Goal: Participate in discussion: Engage in conversation with other users on a specific topic

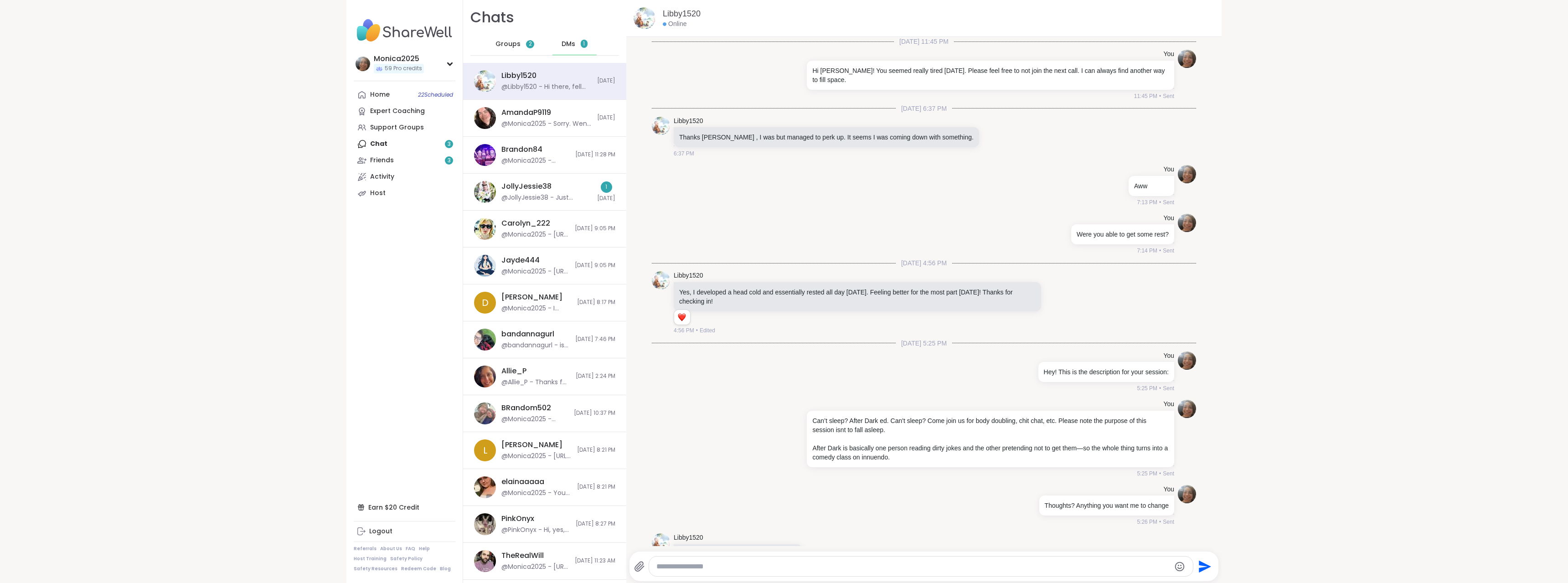
scroll to position [4104, 0]
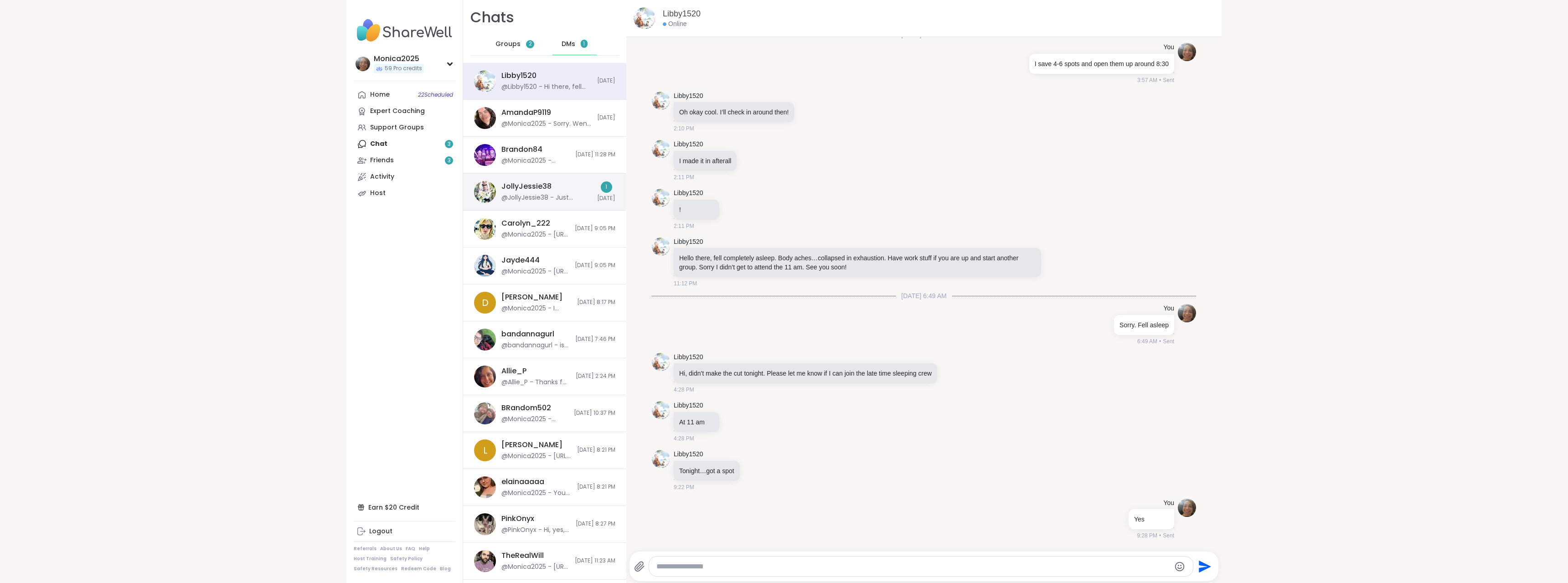
click at [502, 190] on div "JollyJessie38" at bounding box center [527, 186] width 51 height 10
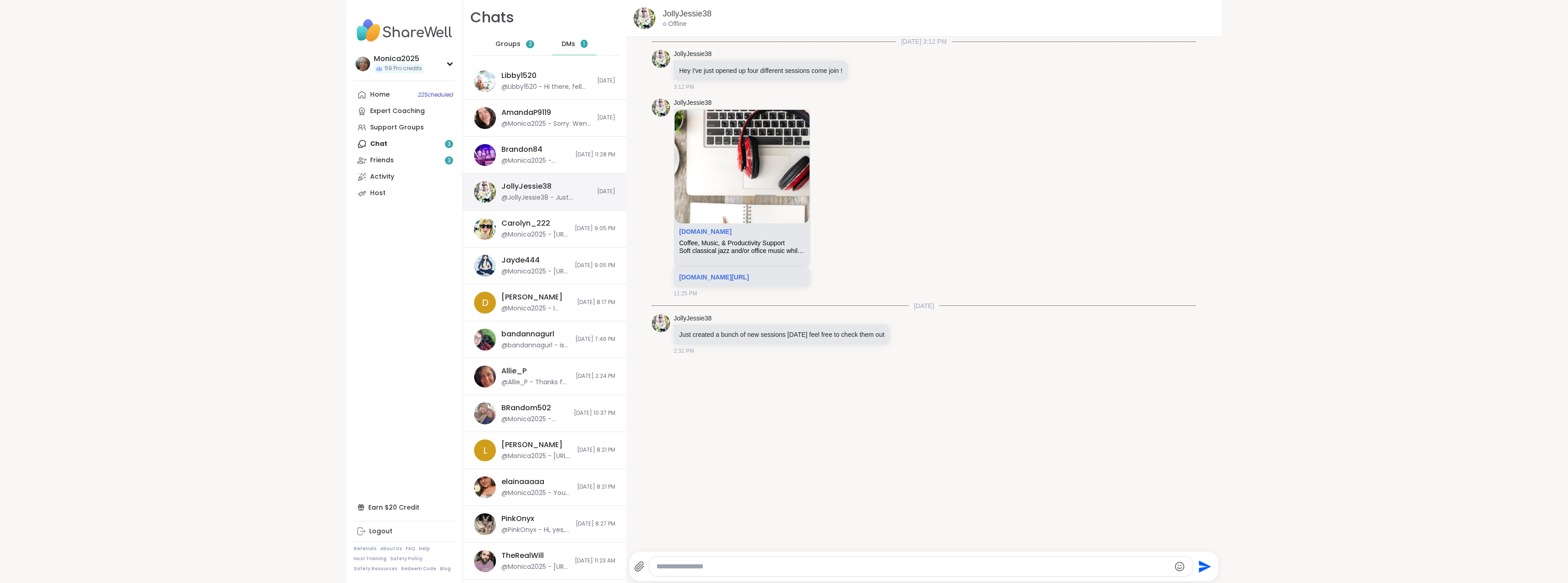
scroll to position [0, 0]
click at [498, 40] on span "Groups" at bounding box center [508, 44] width 25 height 9
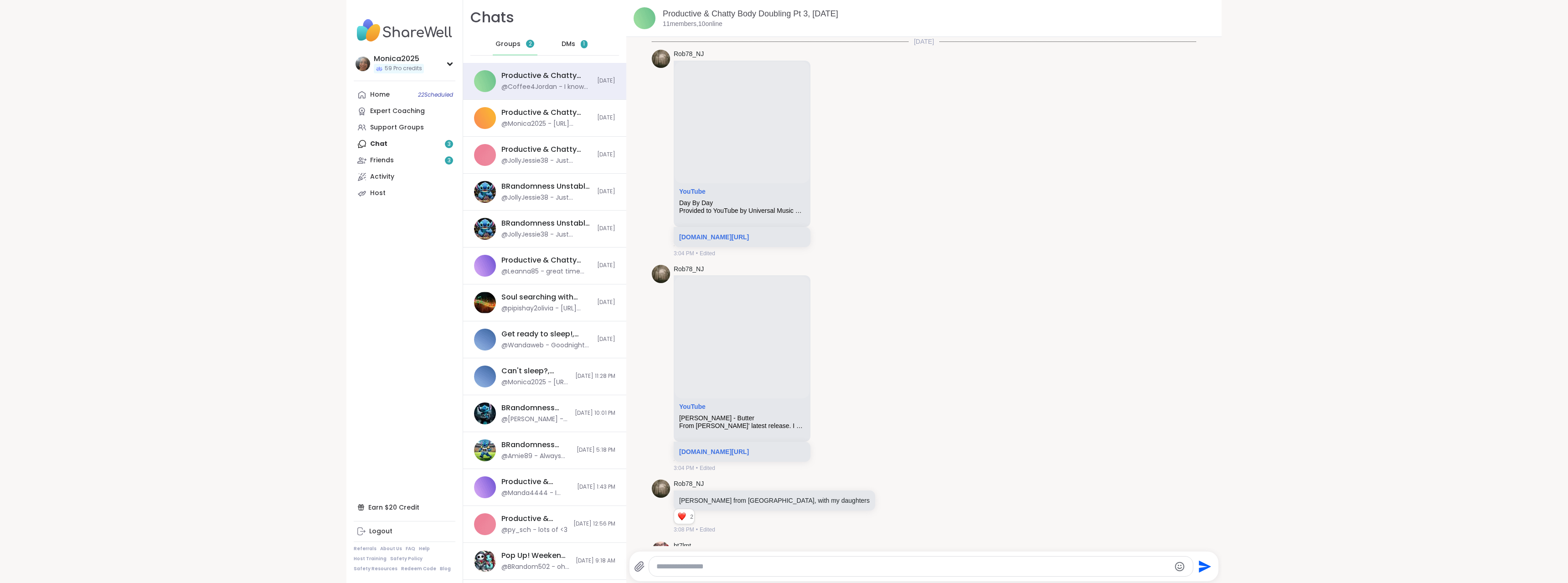
scroll to position [256, 0]
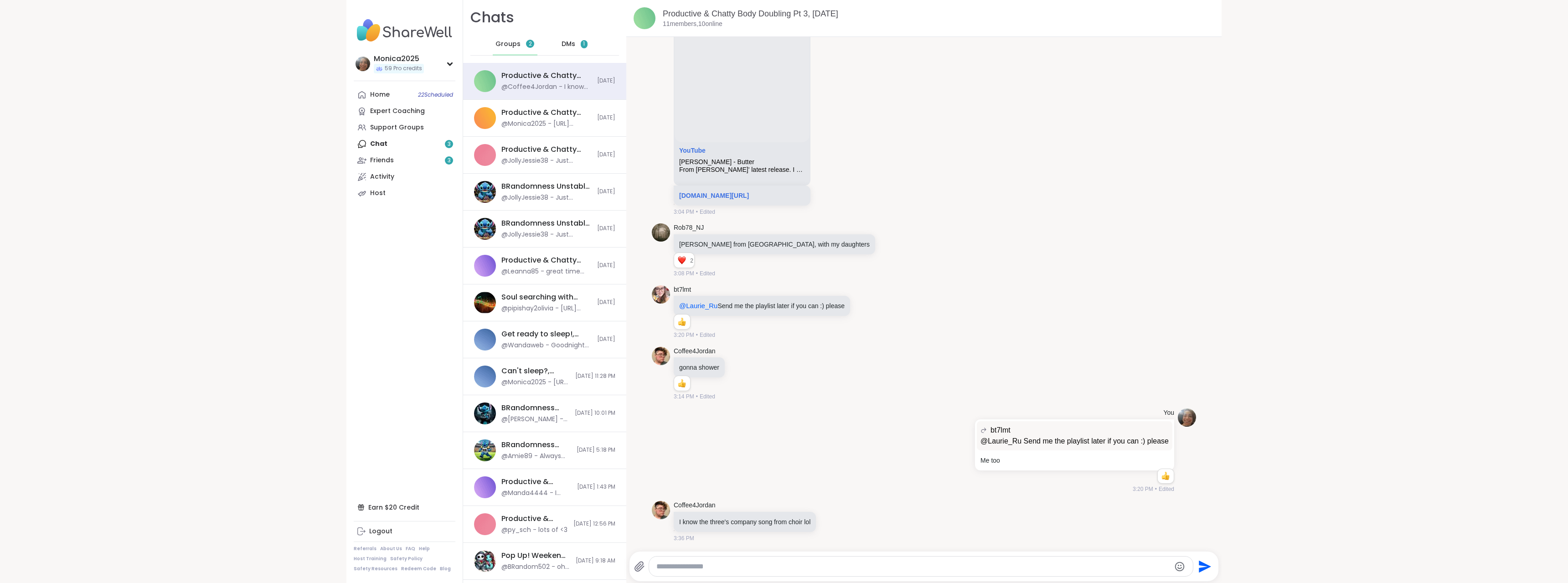
click at [580, 46] on span "1" at bounding box center [584, 43] width 7 height 8
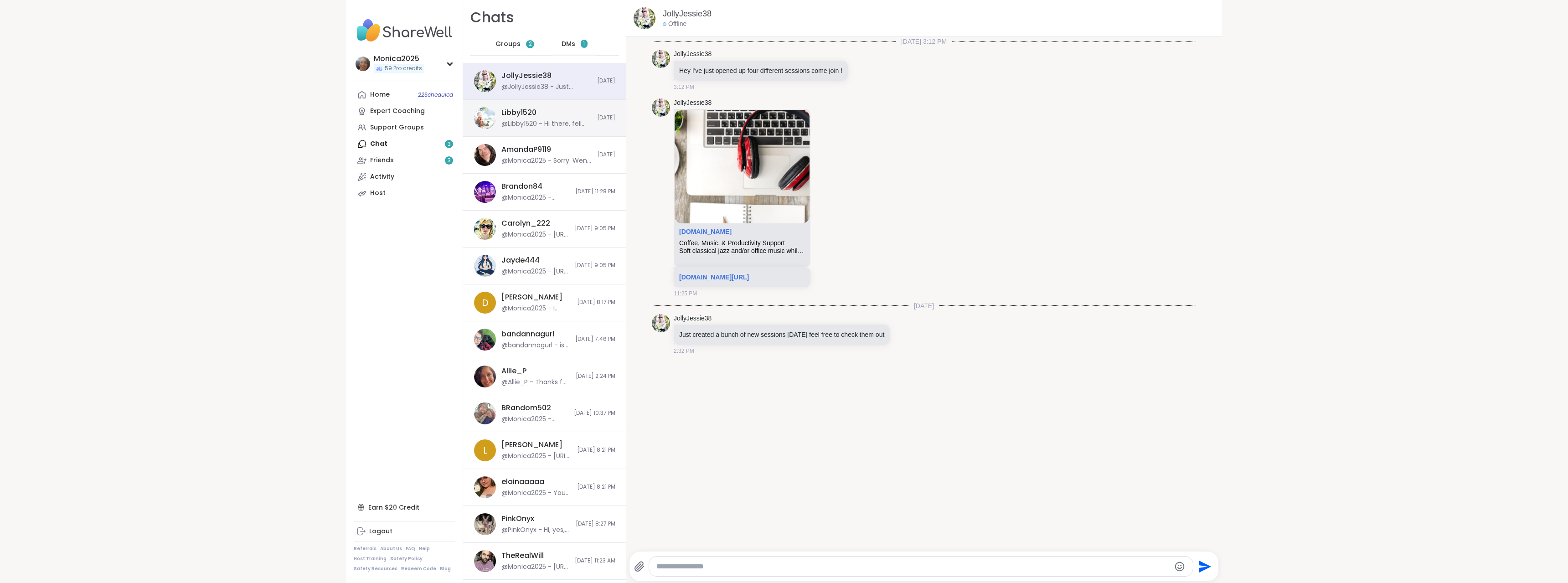
click at [561, 105] on div "Libby1520 @Libby1520 - Hi there, fell asleep early for a change. Thanks for thi…" at bounding box center [544, 118] width 163 height 37
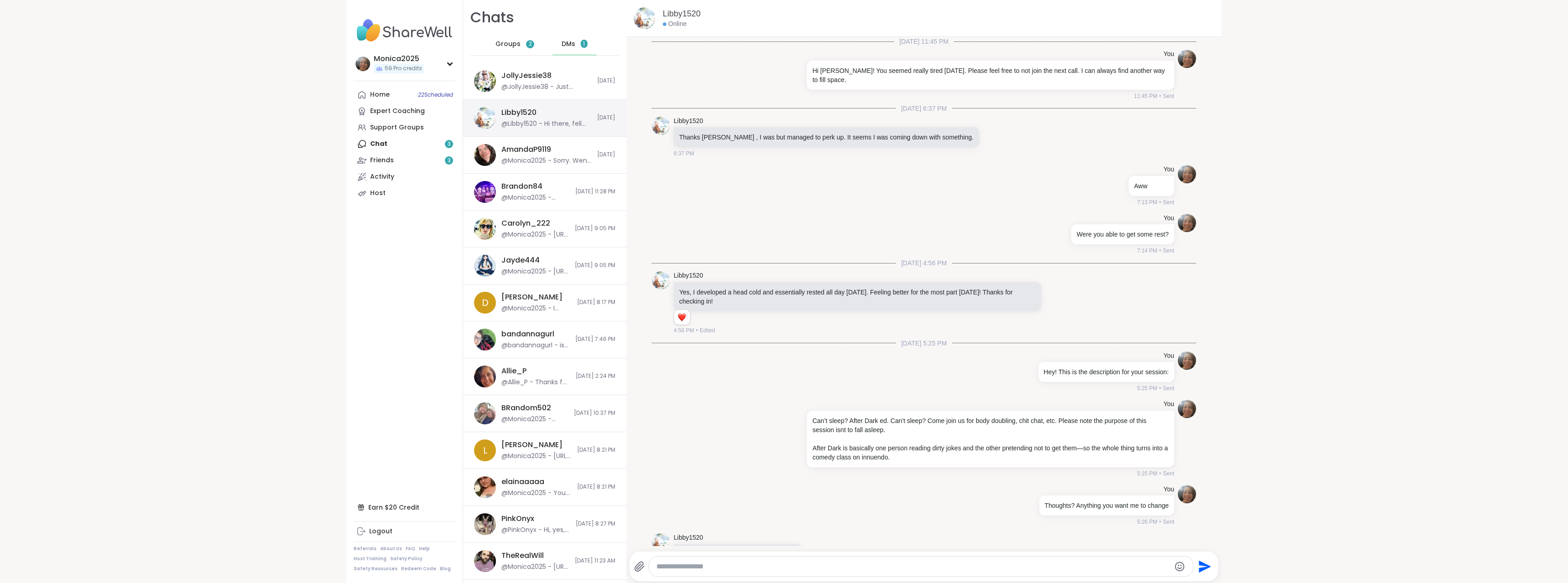
scroll to position [4488, 0]
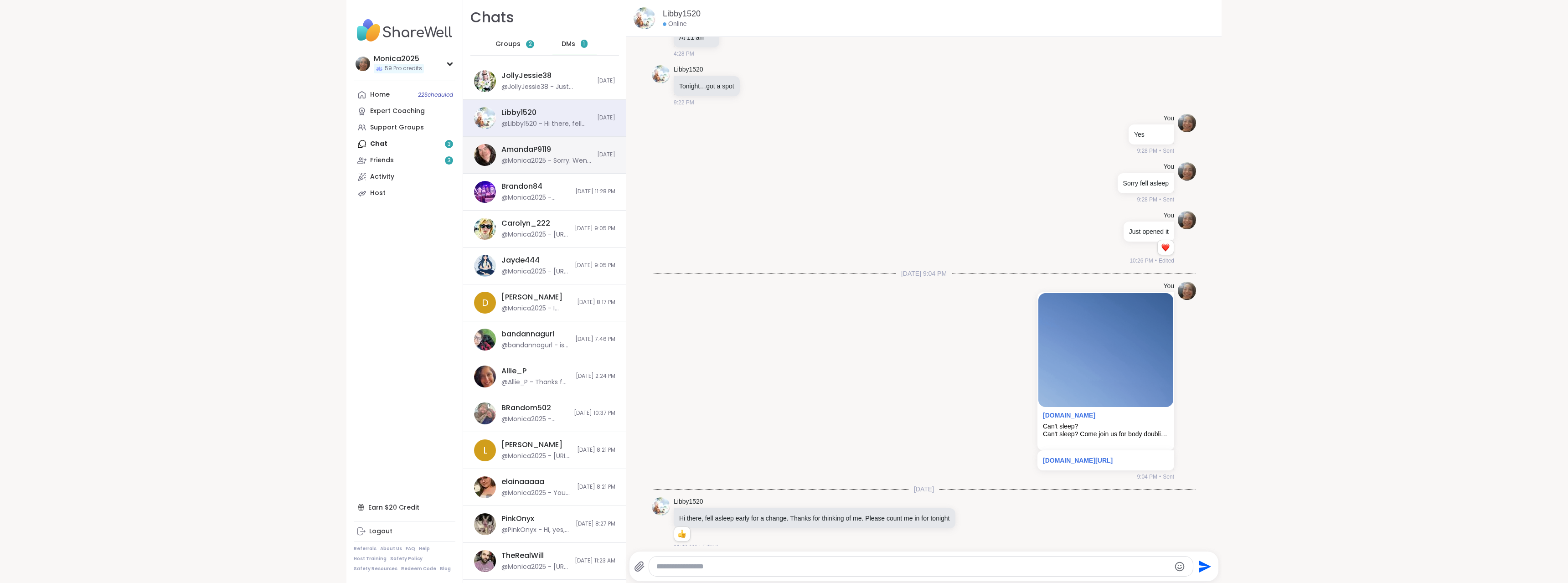
click at [554, 155] on div "AmandaP9119 @Monica2025 - Sorry. Went to sleep" at bounding box center [547, 154] width 90 height 21
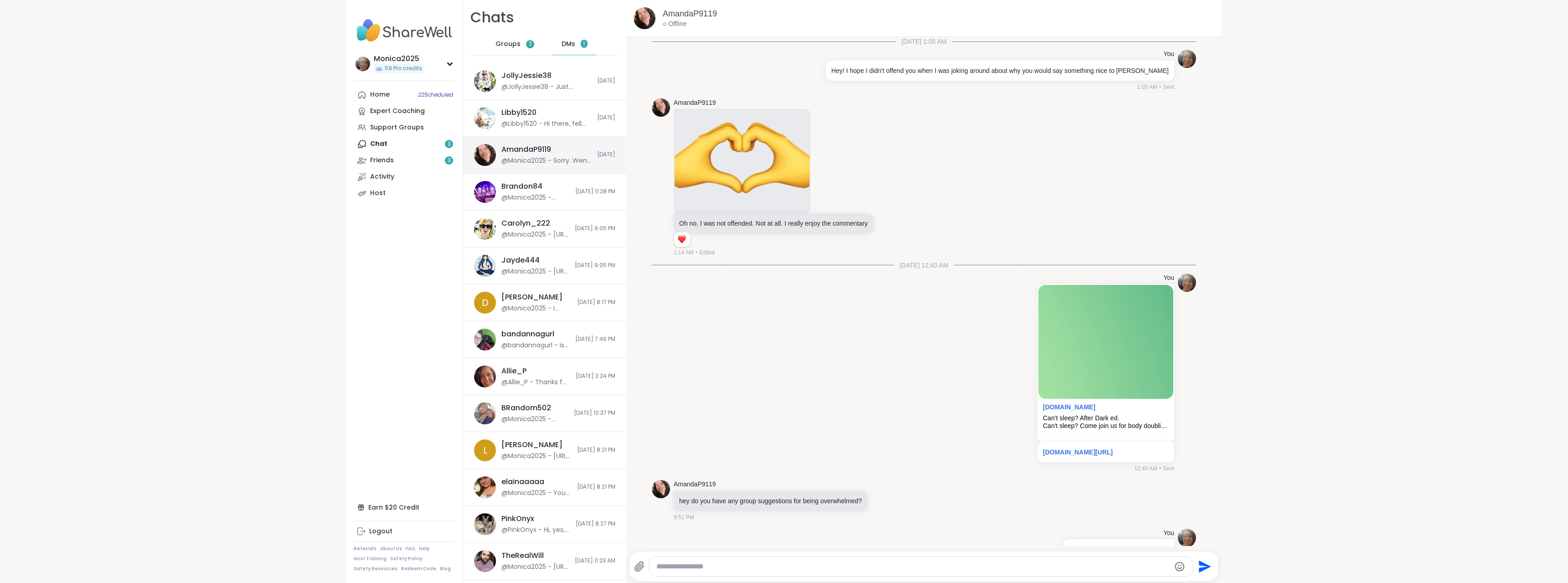
scroll to position [3924, 0]
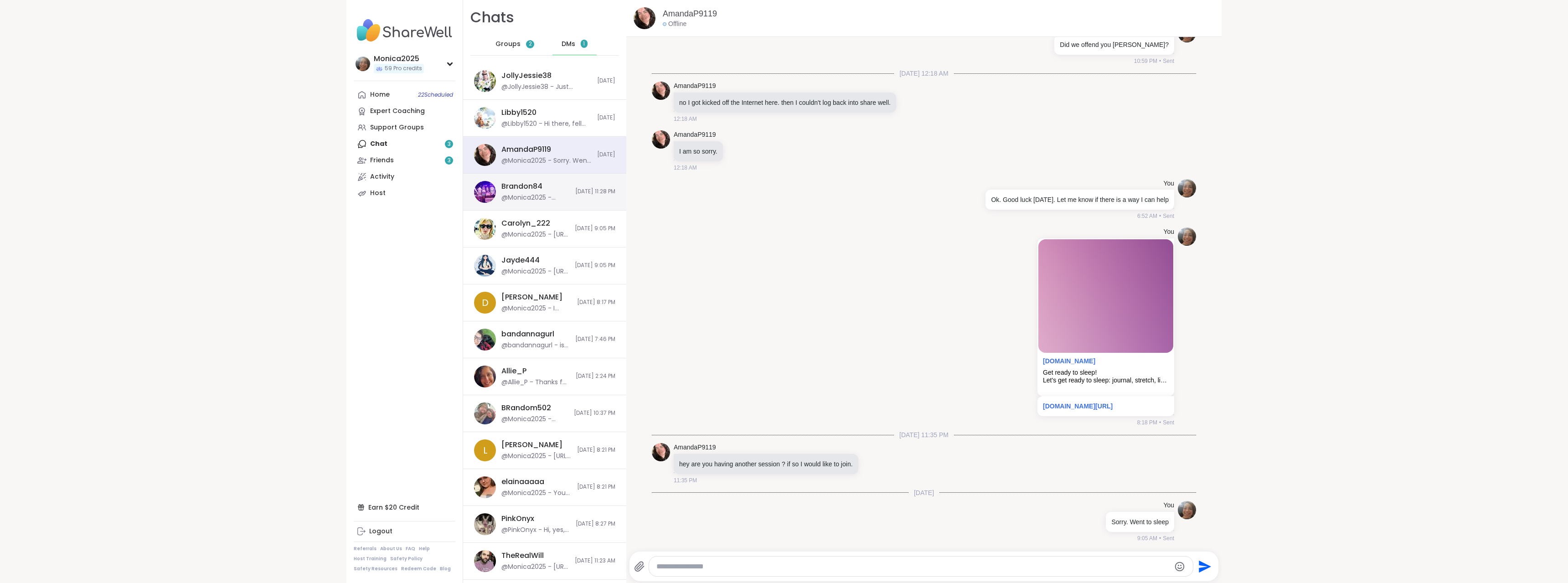
click at [548, 197] on div "@Monica2025 - Starts in 2 mina" at bounding box center [536, 198] width 69 height 9
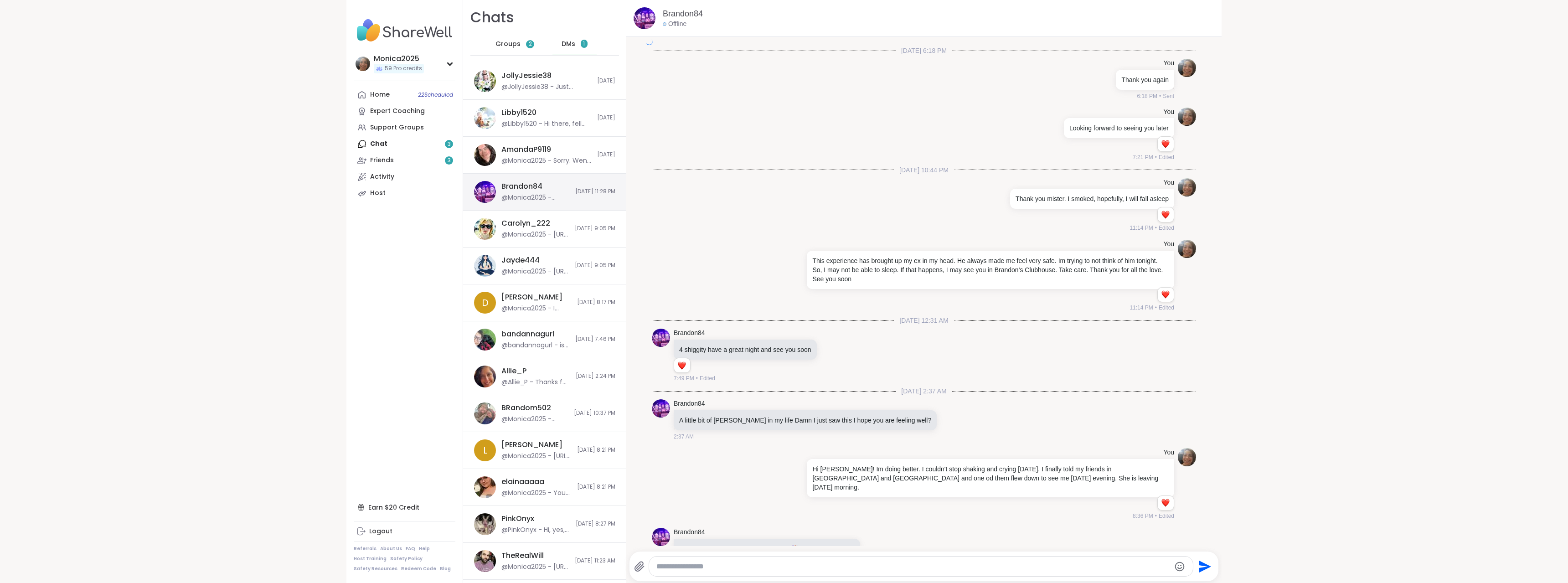
scroll to position [2743, 0]
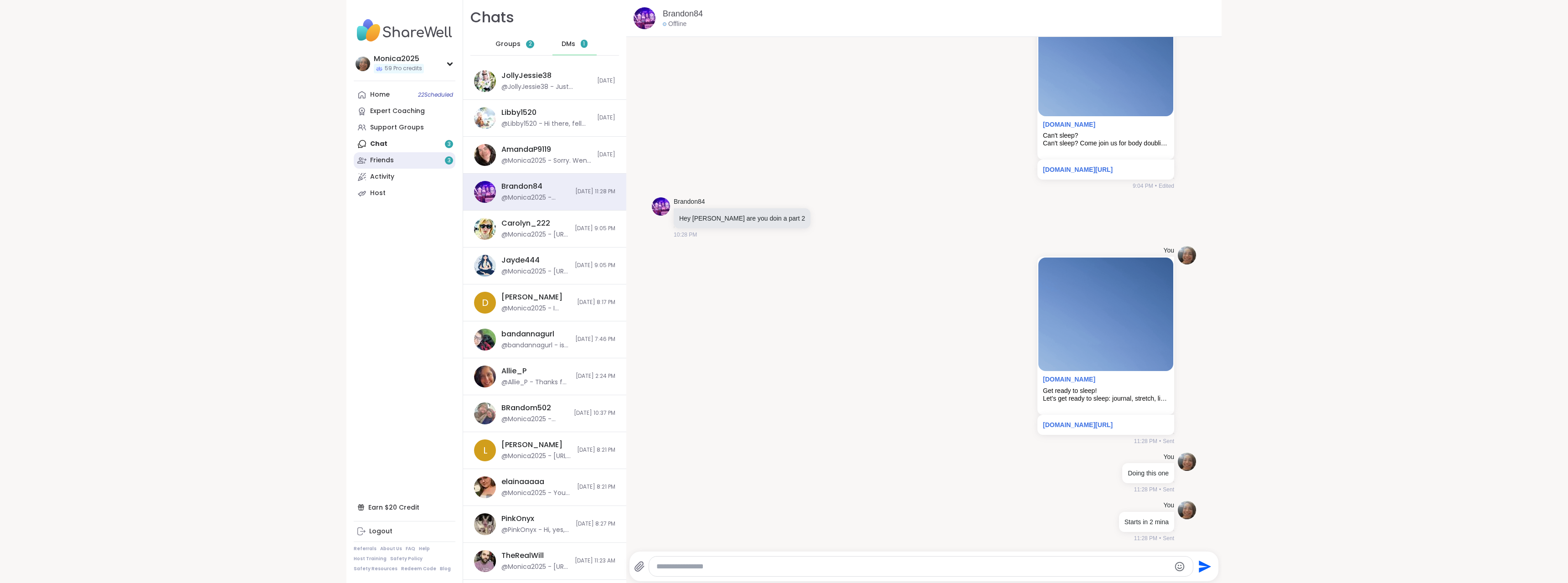
click at [445, 159] on div "3" at bounding box center [449, 160] width 8 height 8
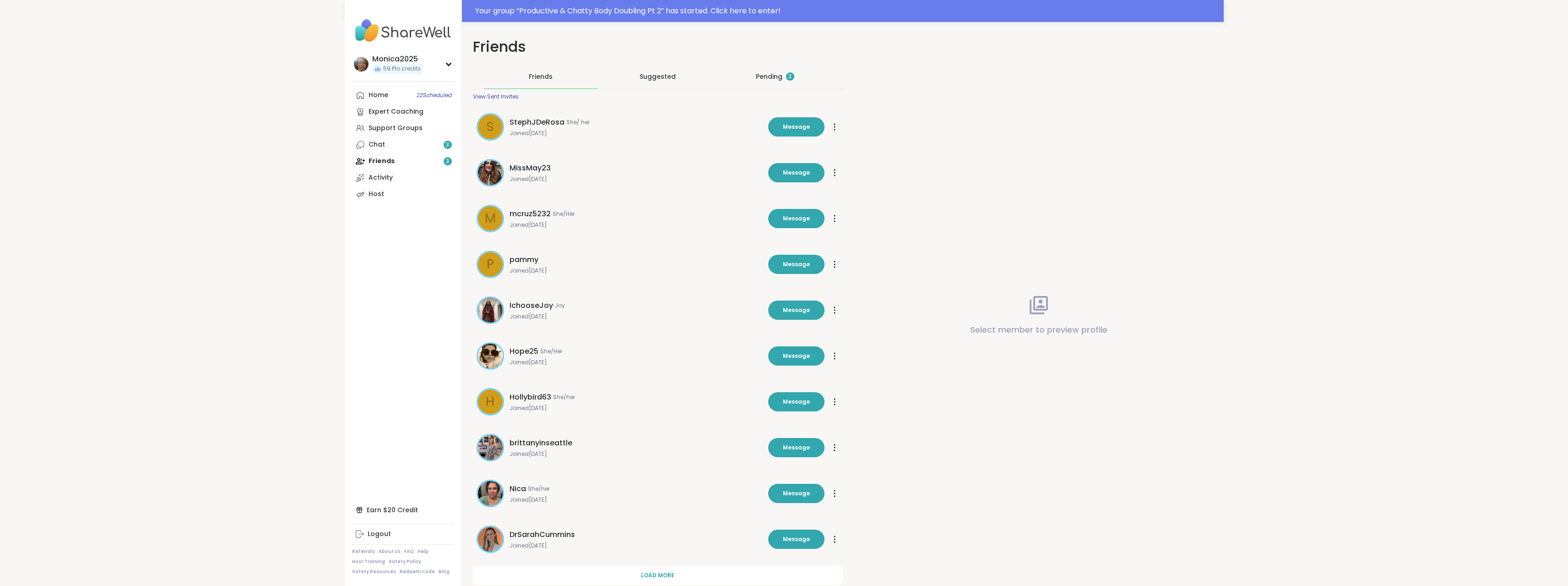
click at [789, 71] on div "Pending 3" at bounding box center [774, 76] width 113 height 24
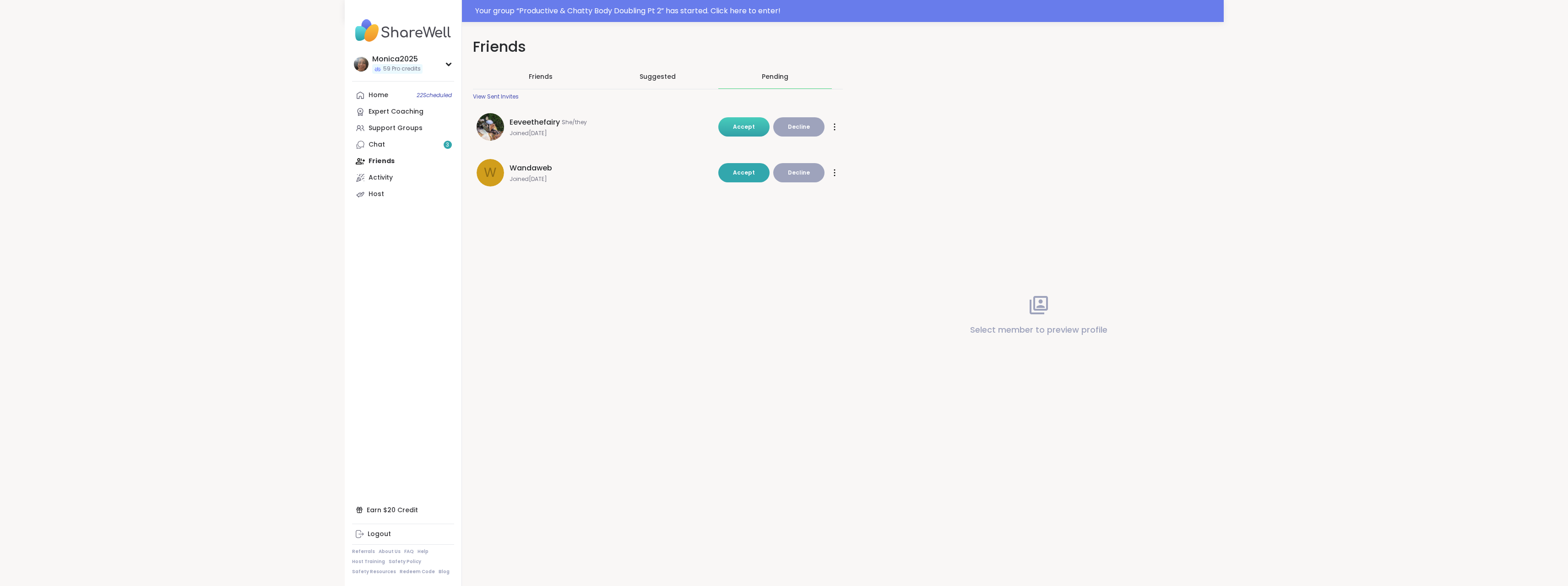
click at [743, 122] on span "Accept" at bounding box center [744, 126] width 22 height 8
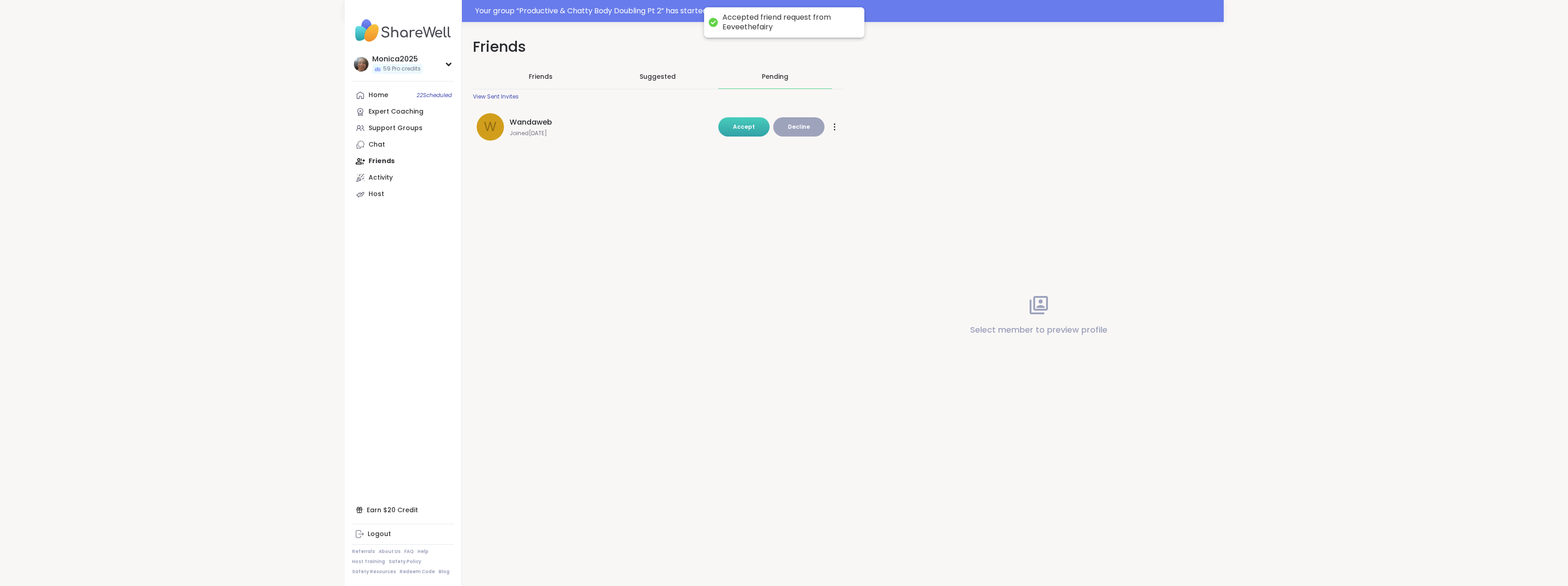
click at [747, 128] on span "Accept" at bounding box center [744, 126] width 22 height 8
click at [383, 162] on div "Home 22 Scheduled Expert Coaching Support Groups Chat Friends Activity Host" at bounding box center [402, 144] width 102 height 115
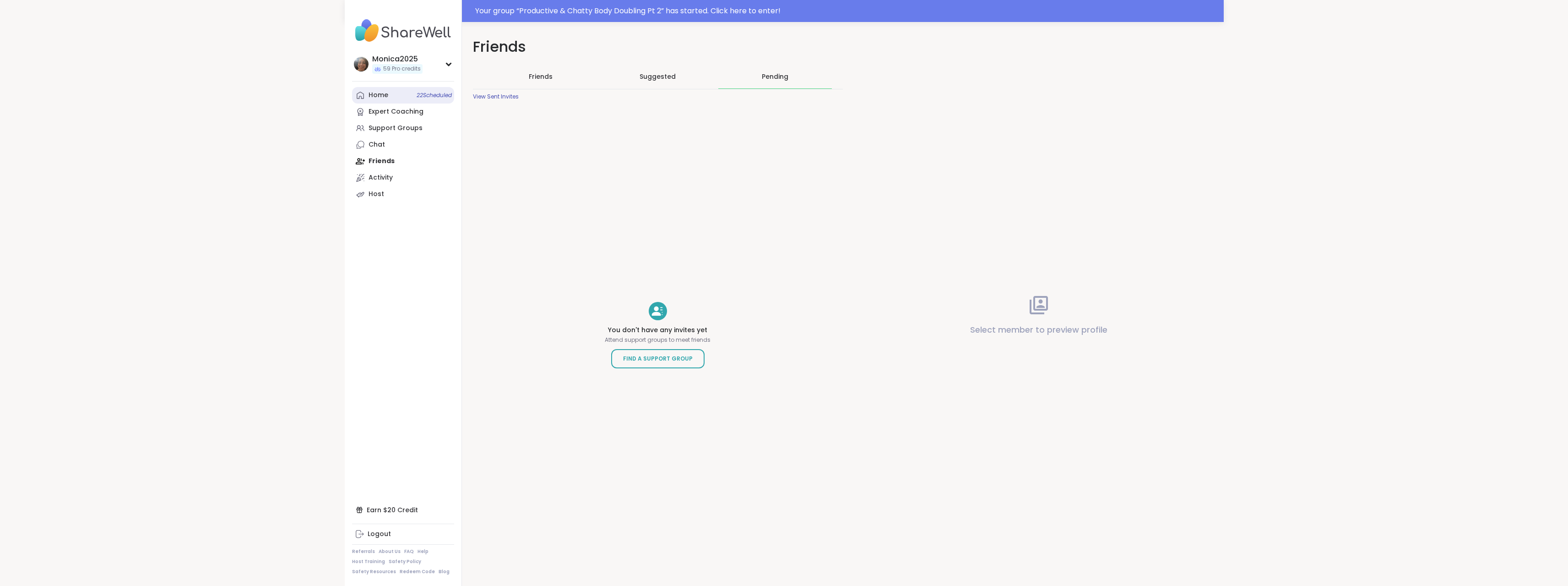
click at [392, 94] on link "Home 22 Scheduled" at bounding box center [402, 95] width 102 height 16
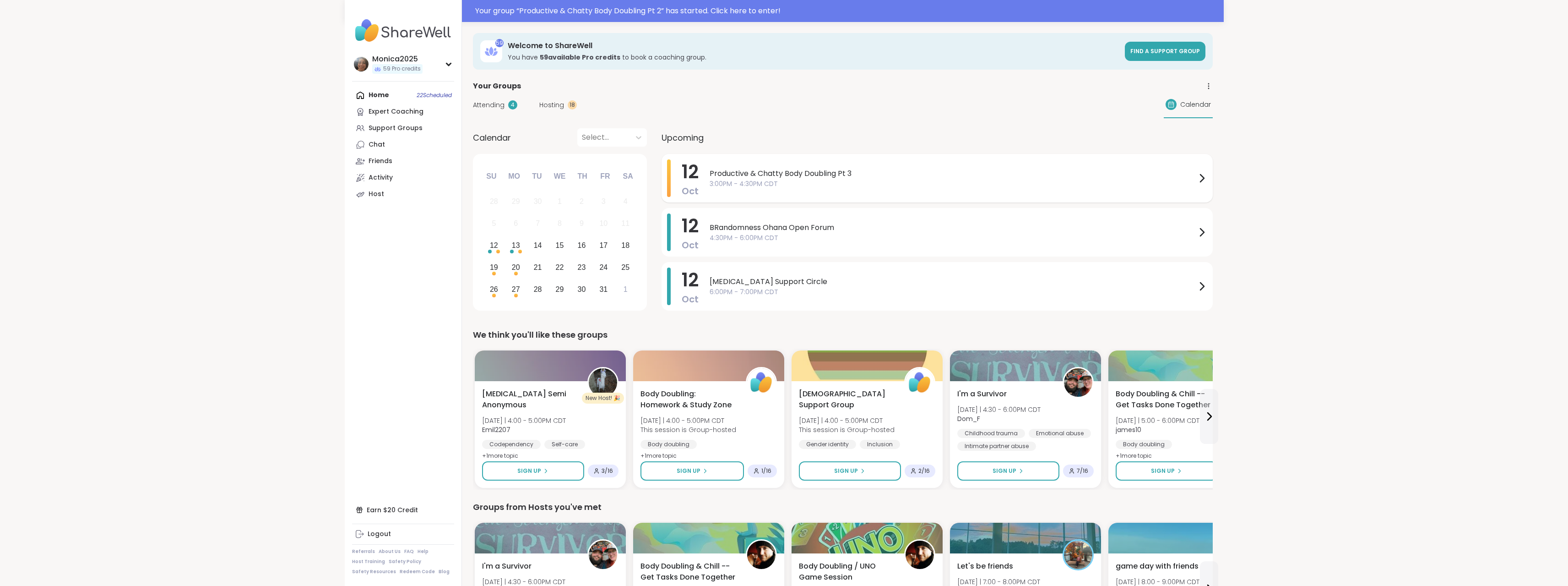
click at [797, 178] on span "Productive & Chatty Body Doubling Pt 3" at bounding box center [953, 173] width 487 height 11
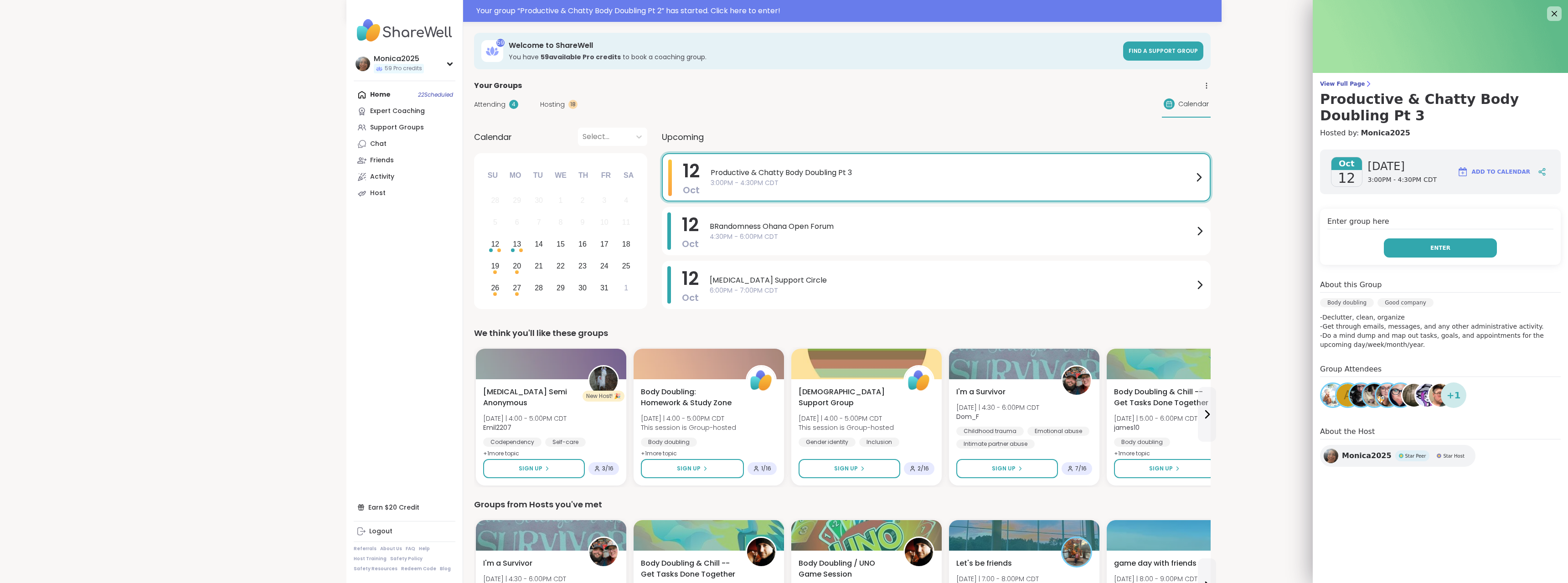
click at [1440, 252] on button "Enter" at bounding box center [1440, 247] width 113 height 19
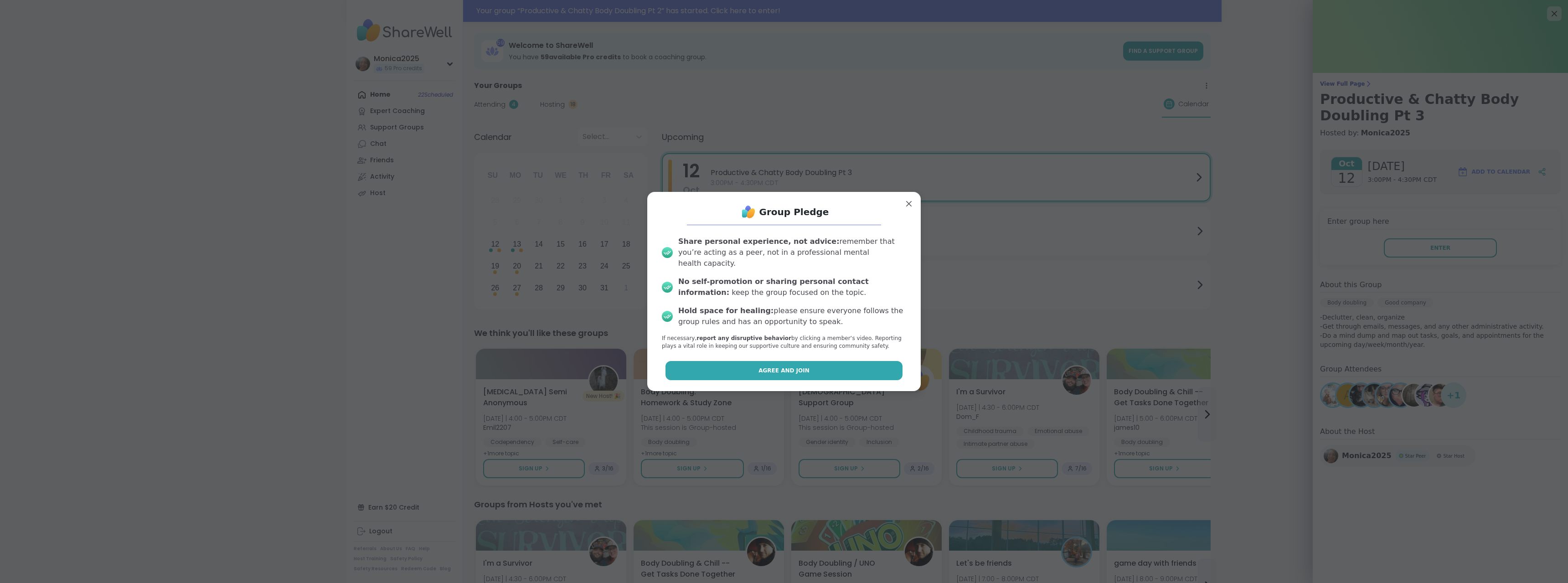
click at [798, 372] on button "Agree and Join" at bounding box center [784, 370] width 237 height 19
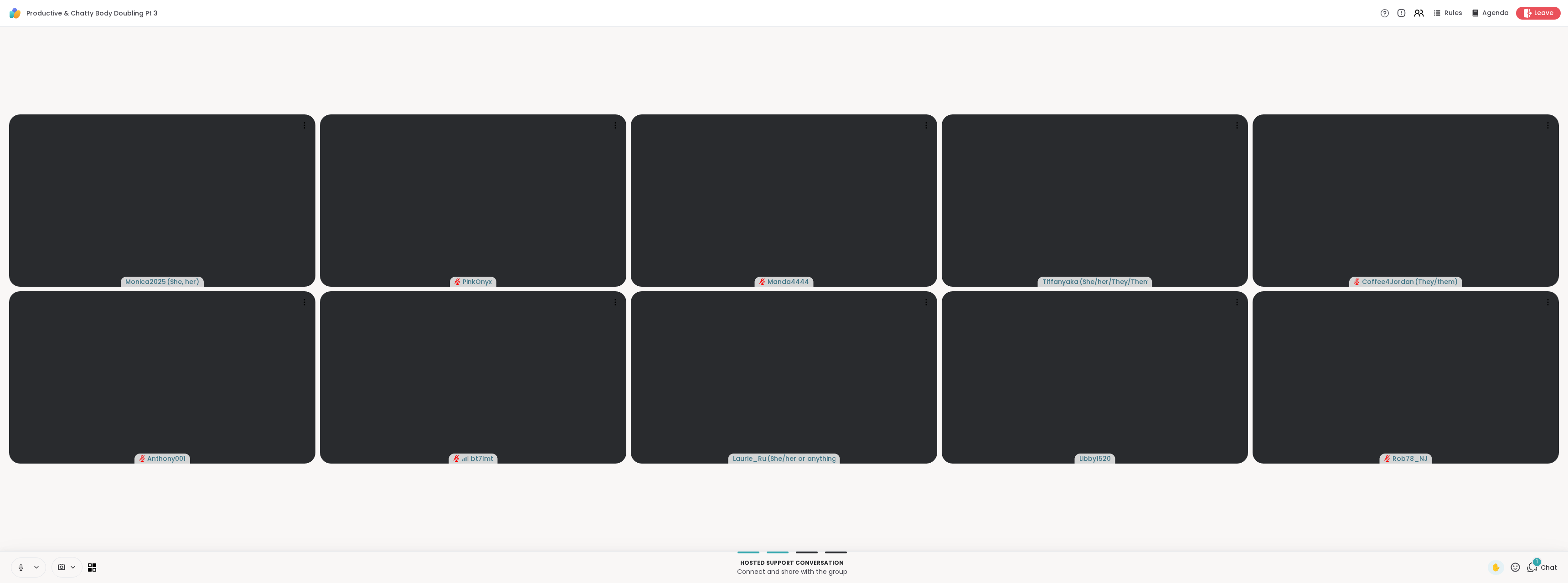
click at [1541, 571] on span "Chat" at bounding box center [1549, 568] width 16 height 9
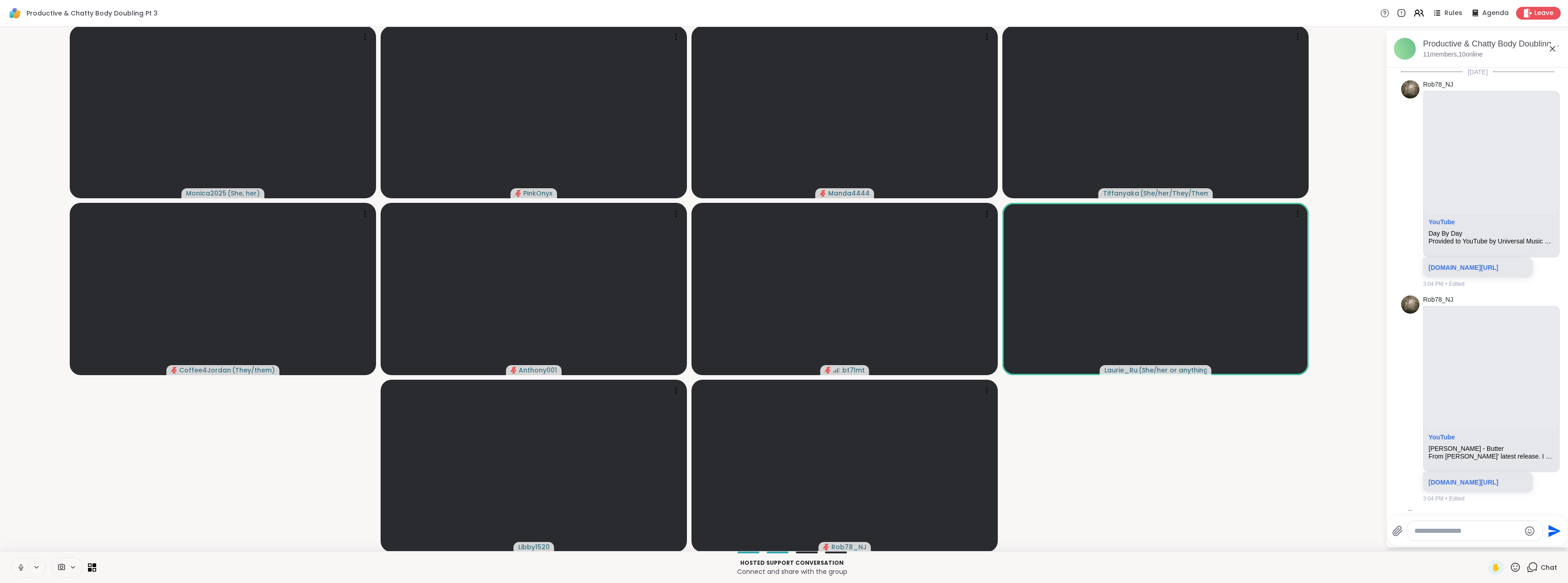
scroll to position [693, 0]
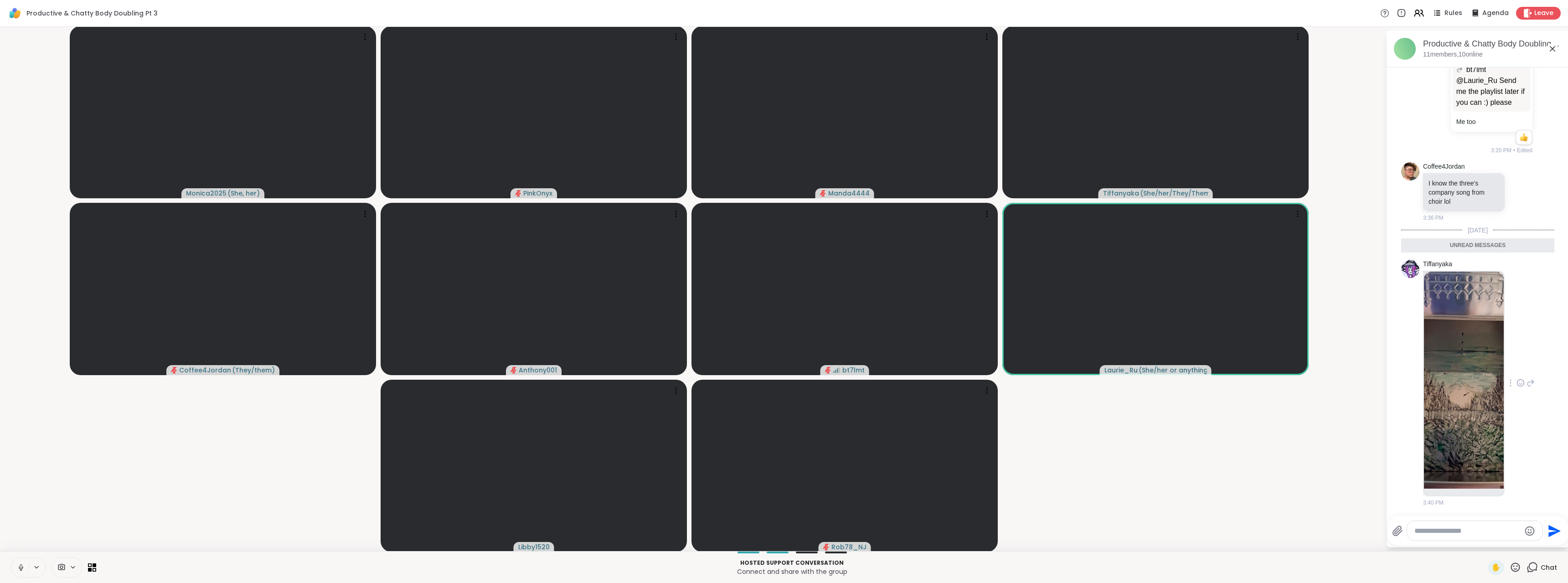
click at [1443, 406] on img at bounding box center [1464, 380] width 79 height 217
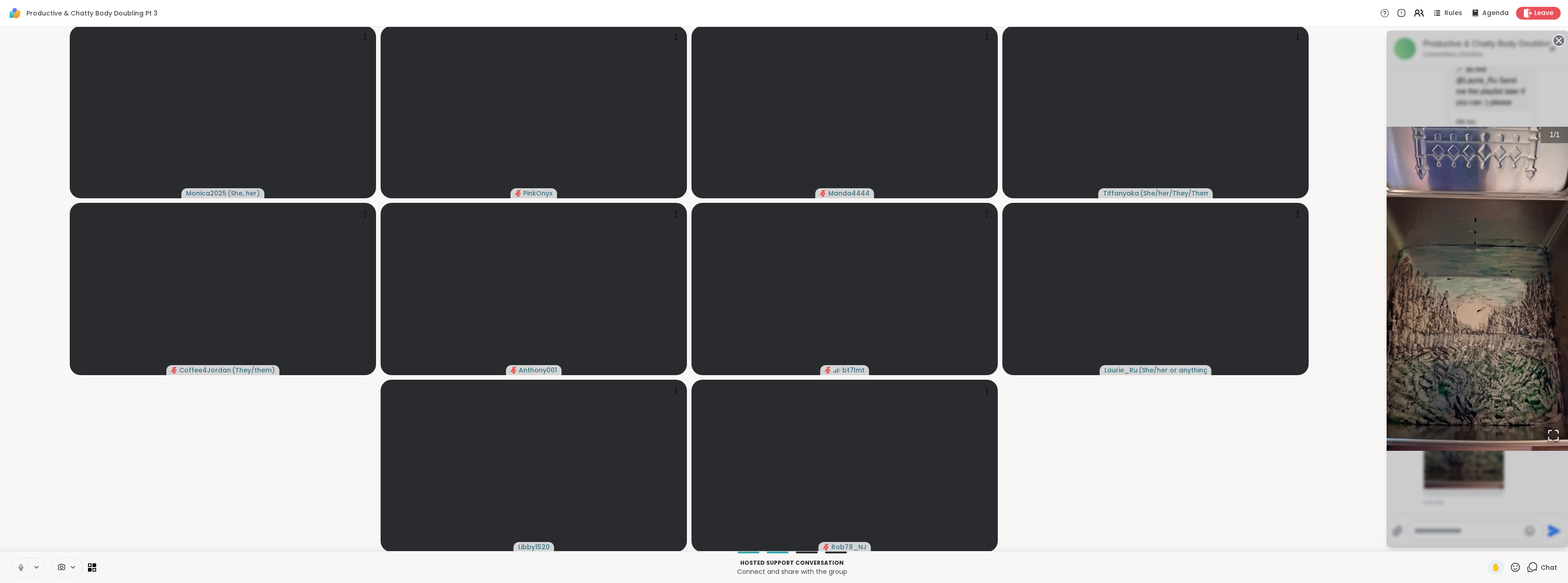
scroll to position [706, 0]
click at [1528, 473] on div "1 / 1" at bounding box center [1478, 289] width 182 height 517
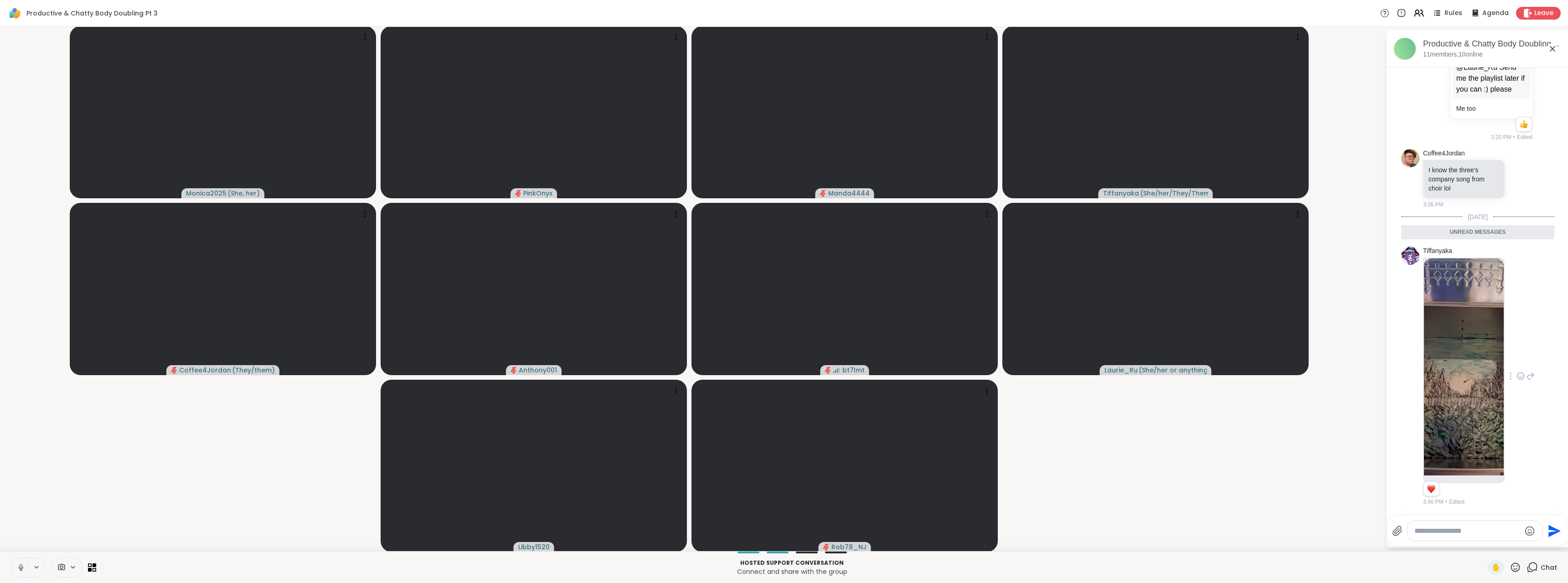
click at [1528, 375] on icon at bounding box center [1531, 376] width 6 height 6
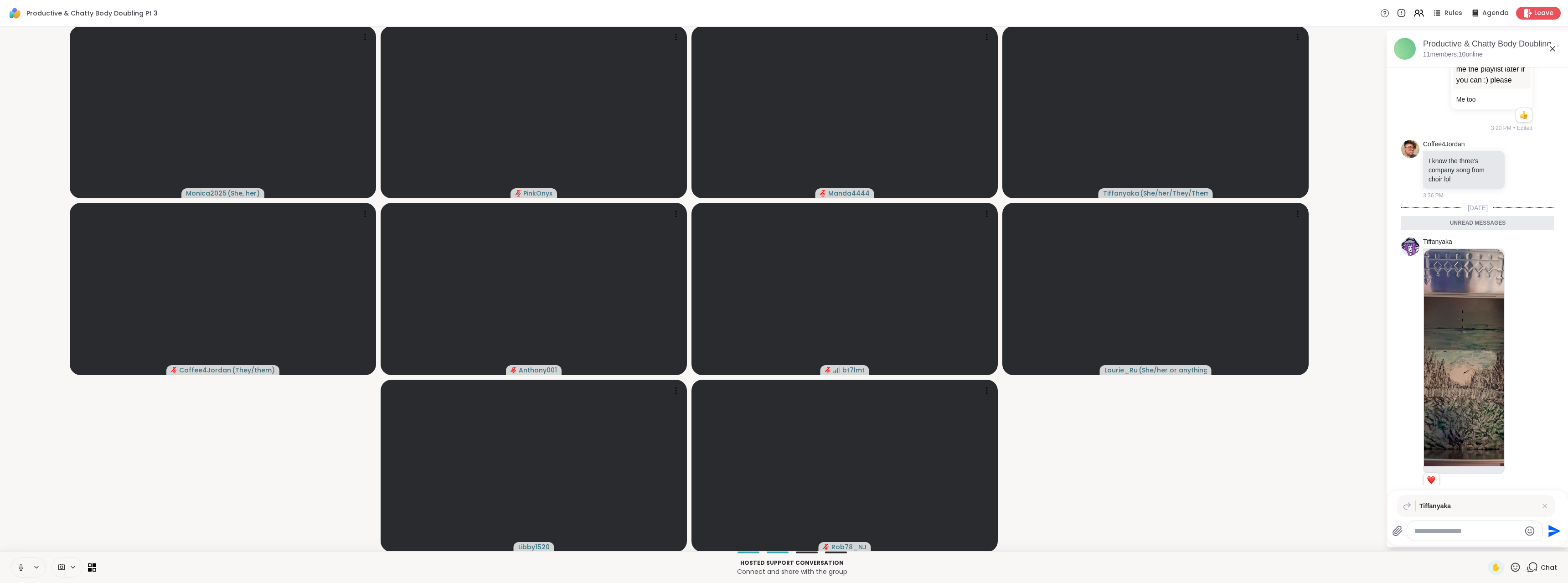
click at [1439, 529] on textarea "Type your message" at bounding box center [1468, 531] width 107 height 9
type textarea "**********"
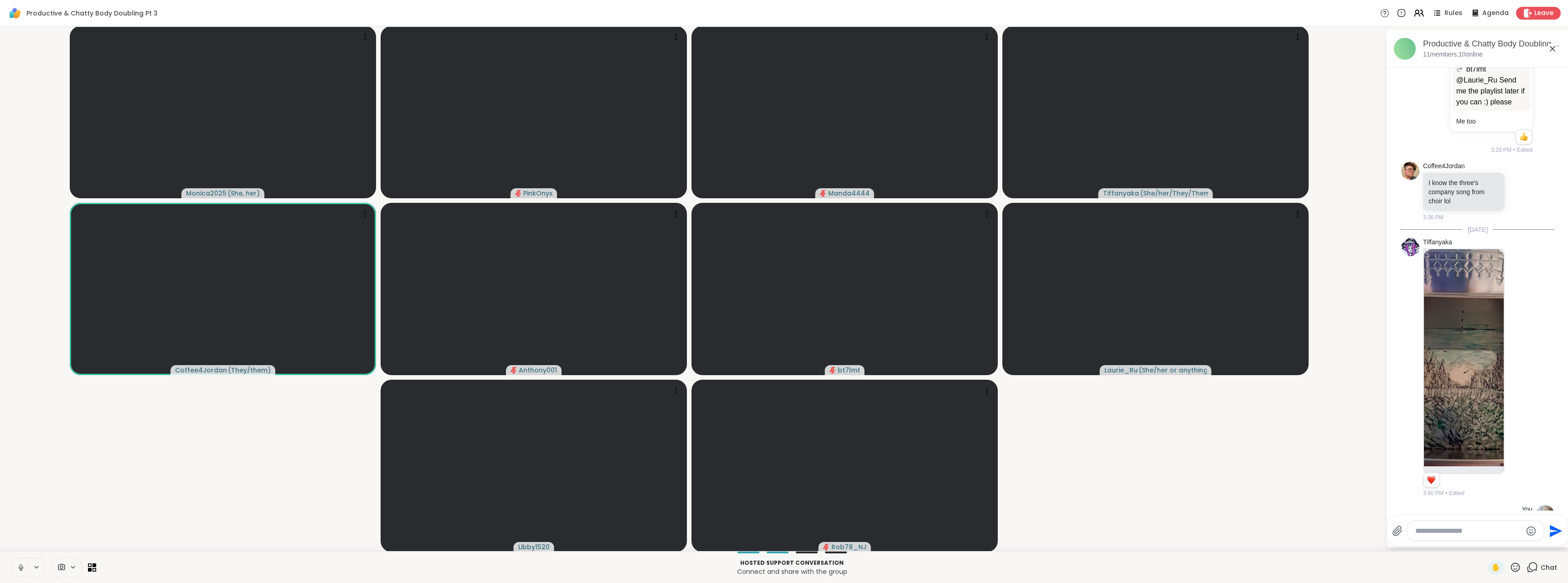
scroll to position [762, 0]
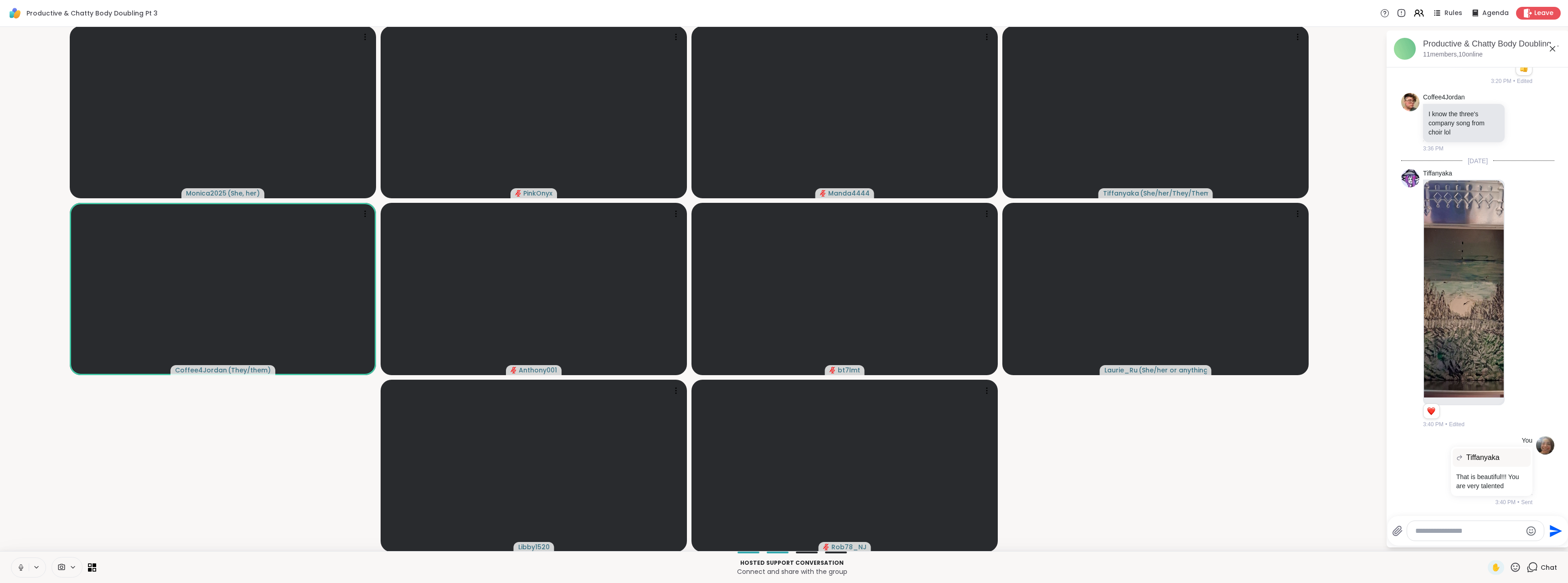
click at [1547, 51] on icon at bounding box center [1553, 49] width 11 height 11
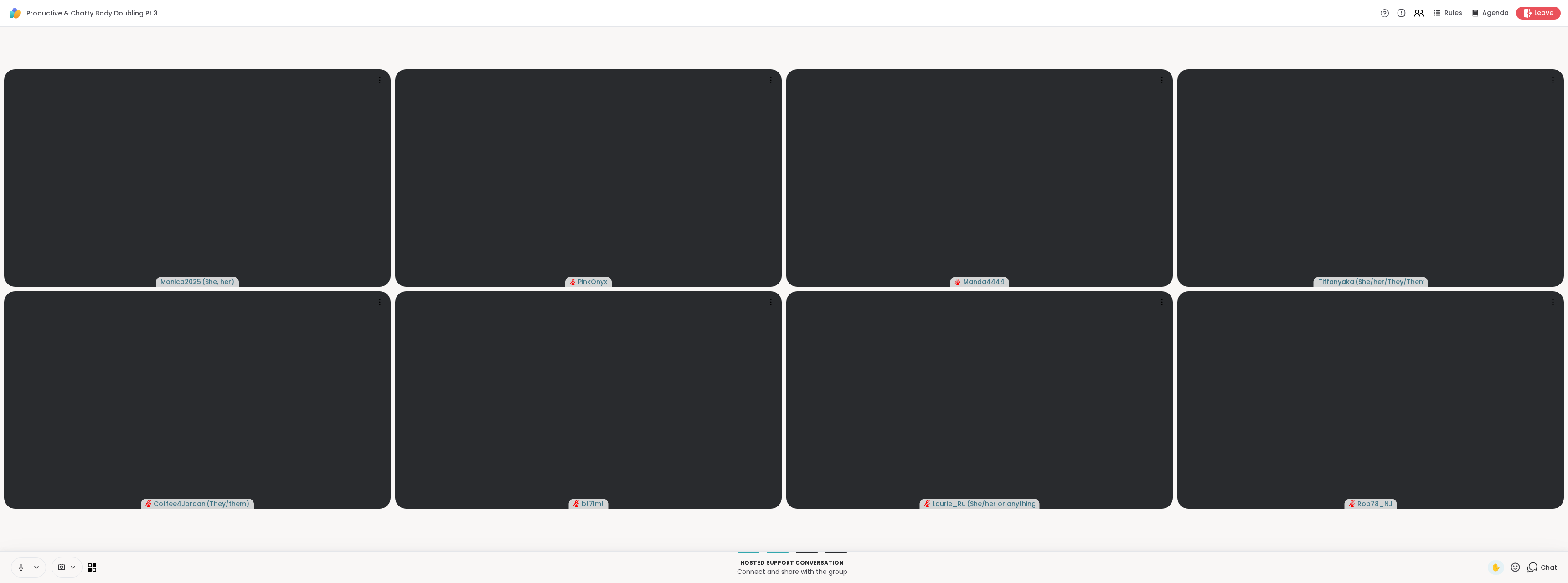
click at [21, 565] on icon at bounding box center [21, 567] width 8 height 8
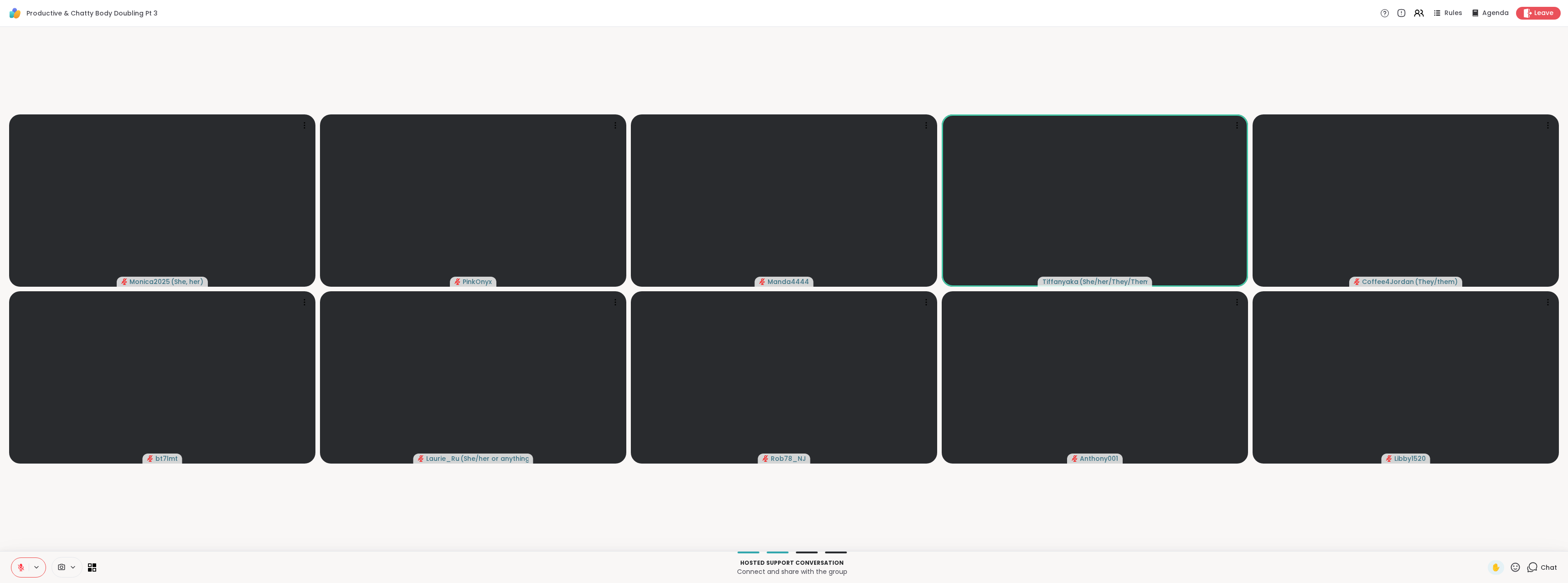
click at [18, 569] on icon at bounding box center [21, 567] width 8 height 8
click at [20, 566] on icon at bounding box center [21, 567] width 8 height 8
click at [20, 569] on icon at bounding box center [21, 567] width 8 height 8
click at [18, 564] on icon at bounding box center [21, 567] width 8 height 8
click at [23, 568] on icon at bounding box center [21, 567] width 5 height 3
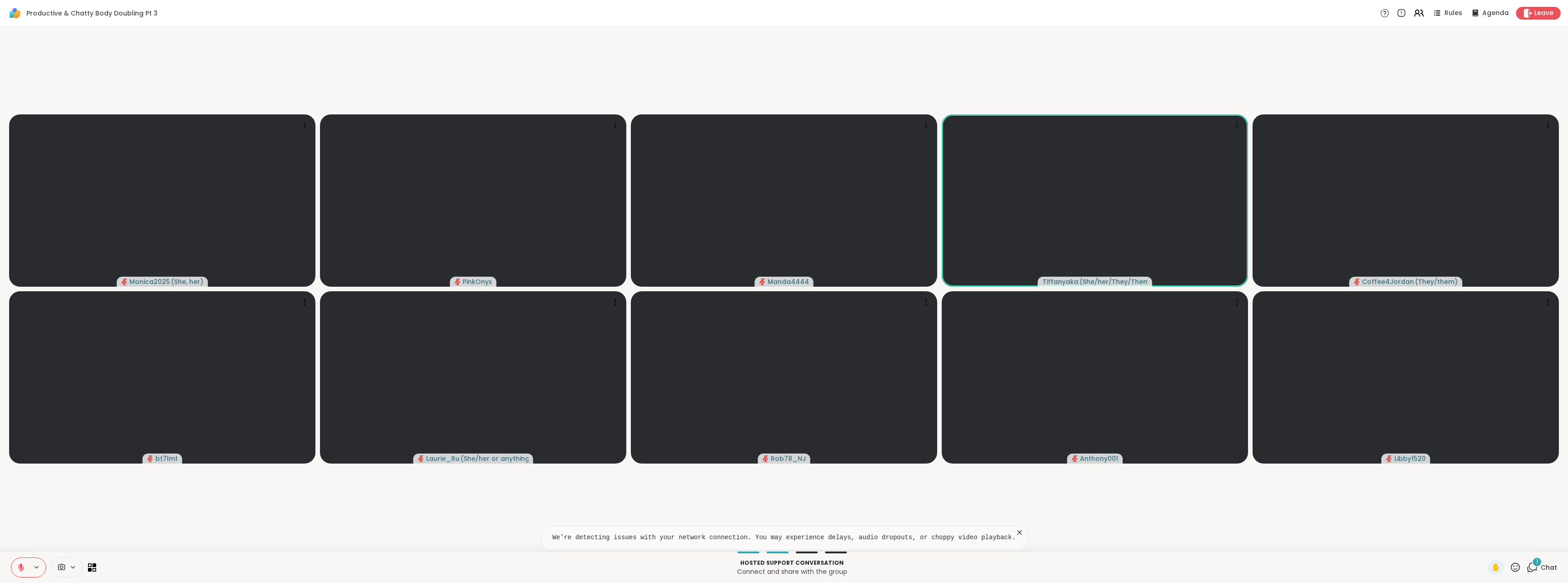
click at [1526, 562] on icon at bounding box center [1532, 567] width 12 height 12
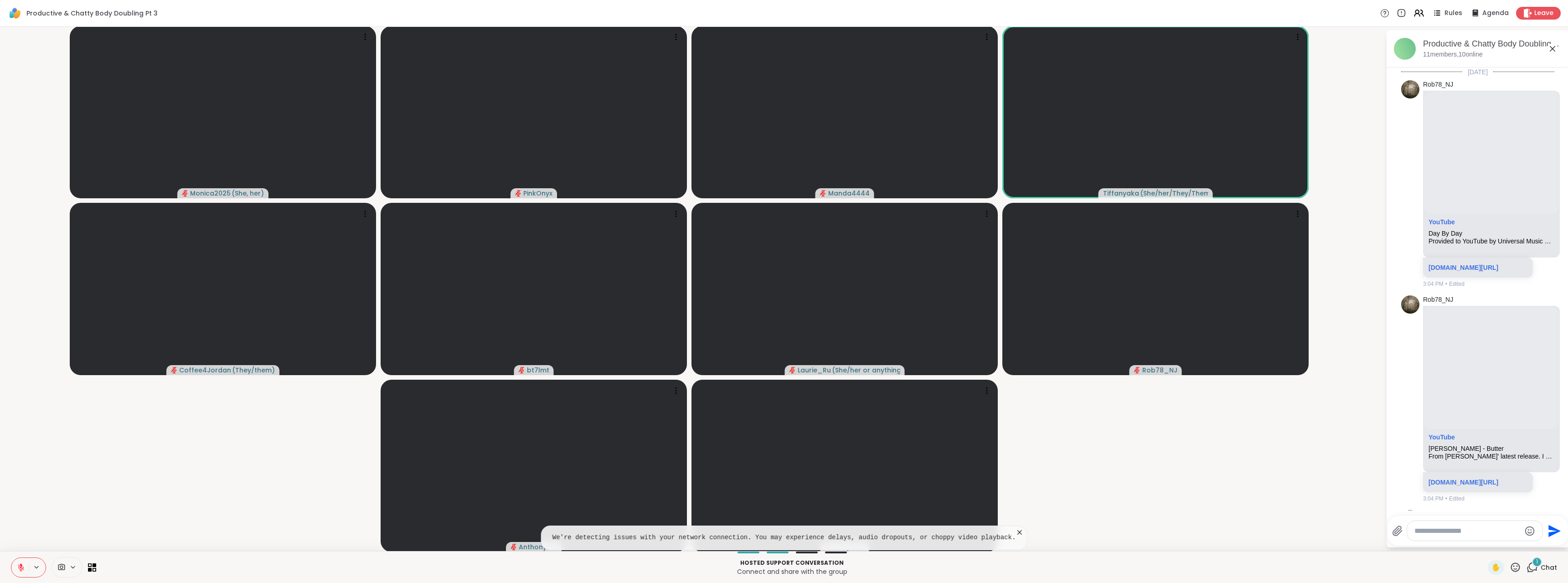
scroll to position [860, 0]
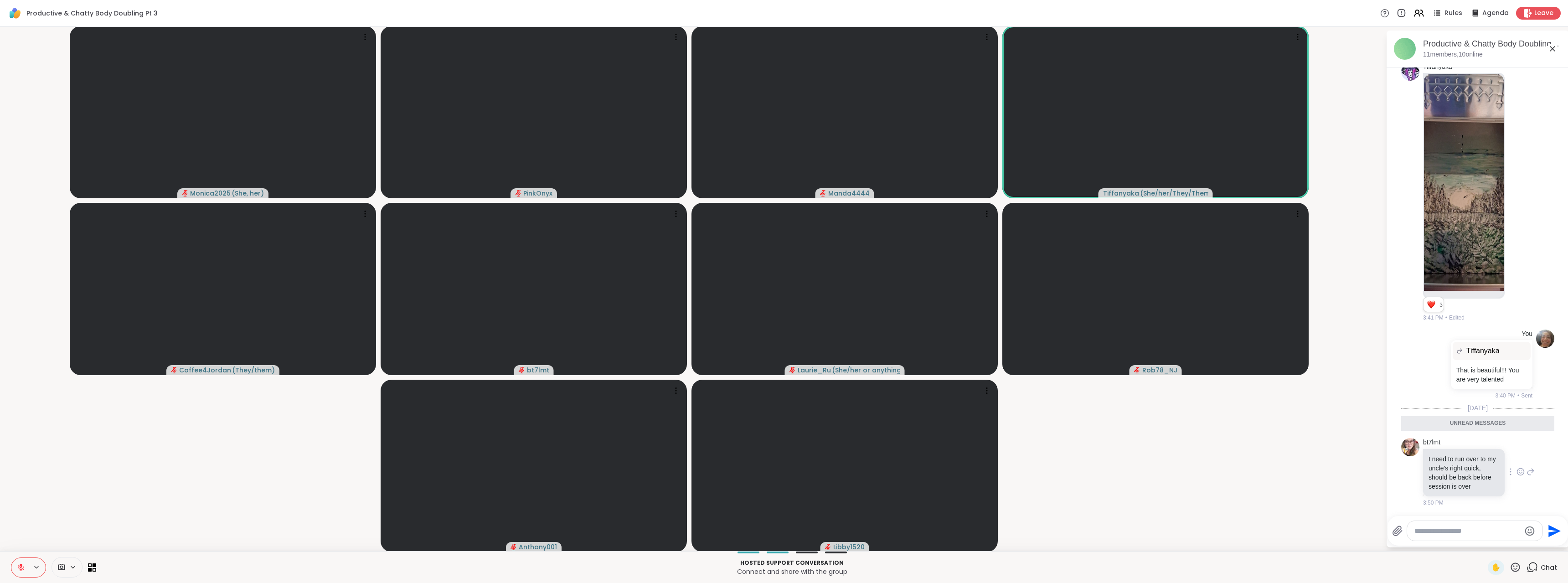
click at [1517, 471] on icon at bounding box center [1520, 472] width 8 height 9
click at [1492, 464] on button "Select Reaction: Thumbs up" at bounding box center [1501, 457] width 18 height 18
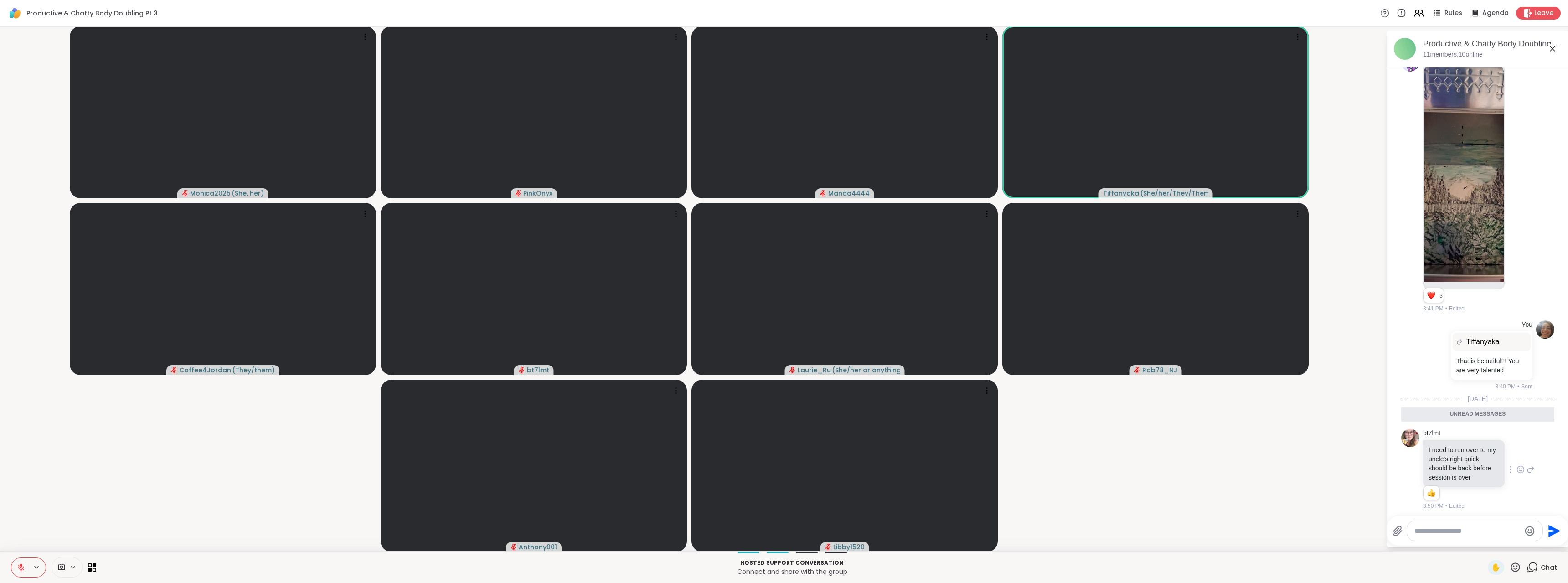
scroll to position [873, 0]
click at [1517, 182] on icon at bounding box center [1520, 179] width 8 height 9
click at [1512, 171] on button "Select Reaction: Heart" at bounding box center [1521, 164] width 18 height 18
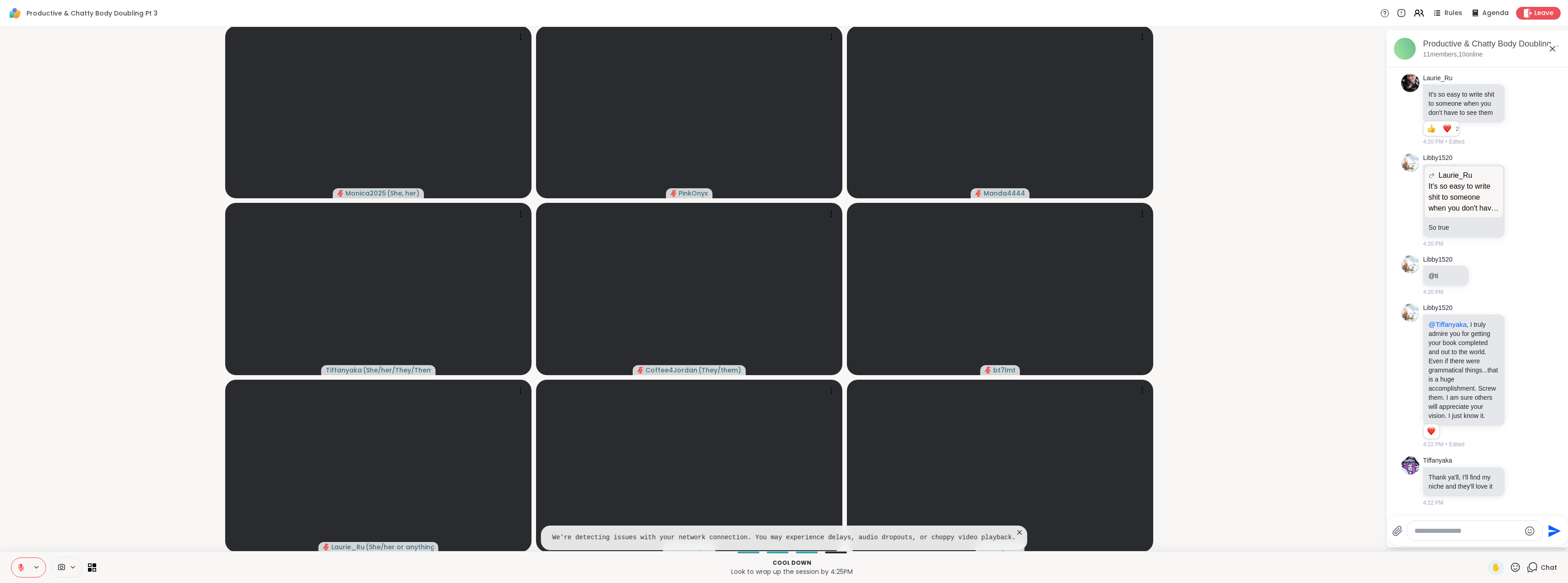
scroll to position [2627, 0]
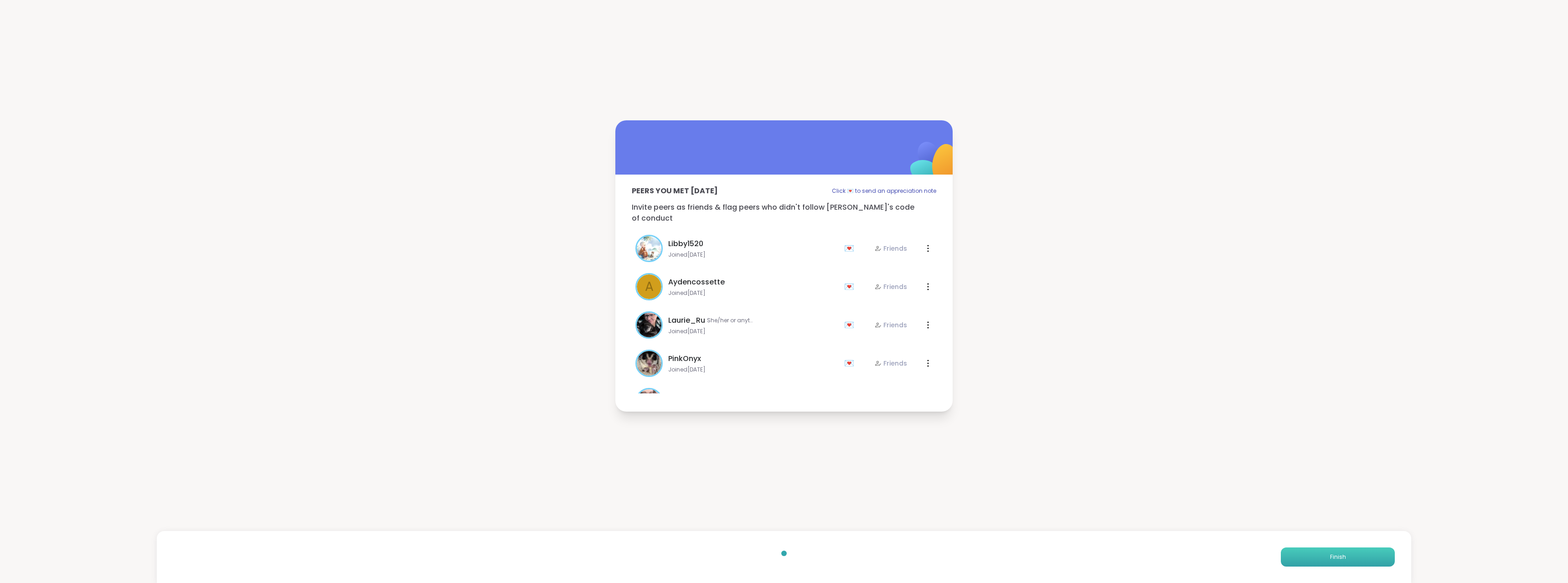
click at [1354, 551] on button "Finish" at bounding box center [1338, 557] width 114 height 19
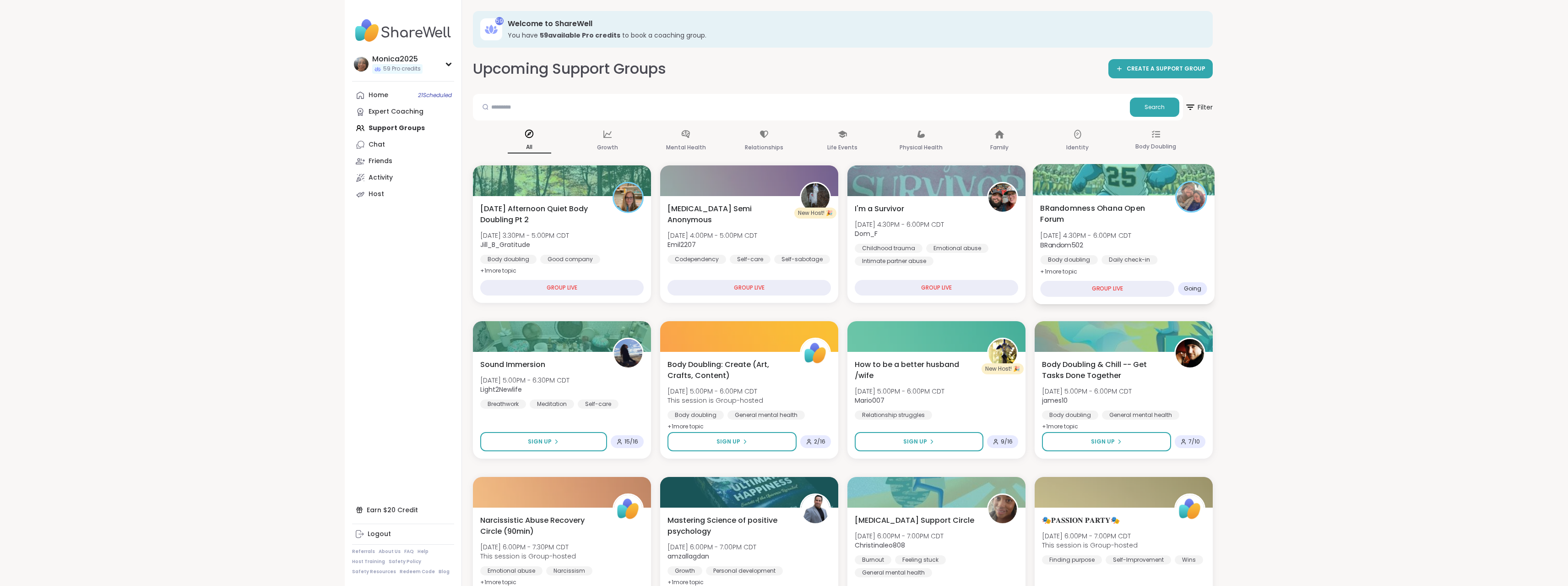
click at [1093, 238] on span "[DATE] 4:30PM - 6:00PM CDT" at bounding box center [1086, 236] width 92 height 9
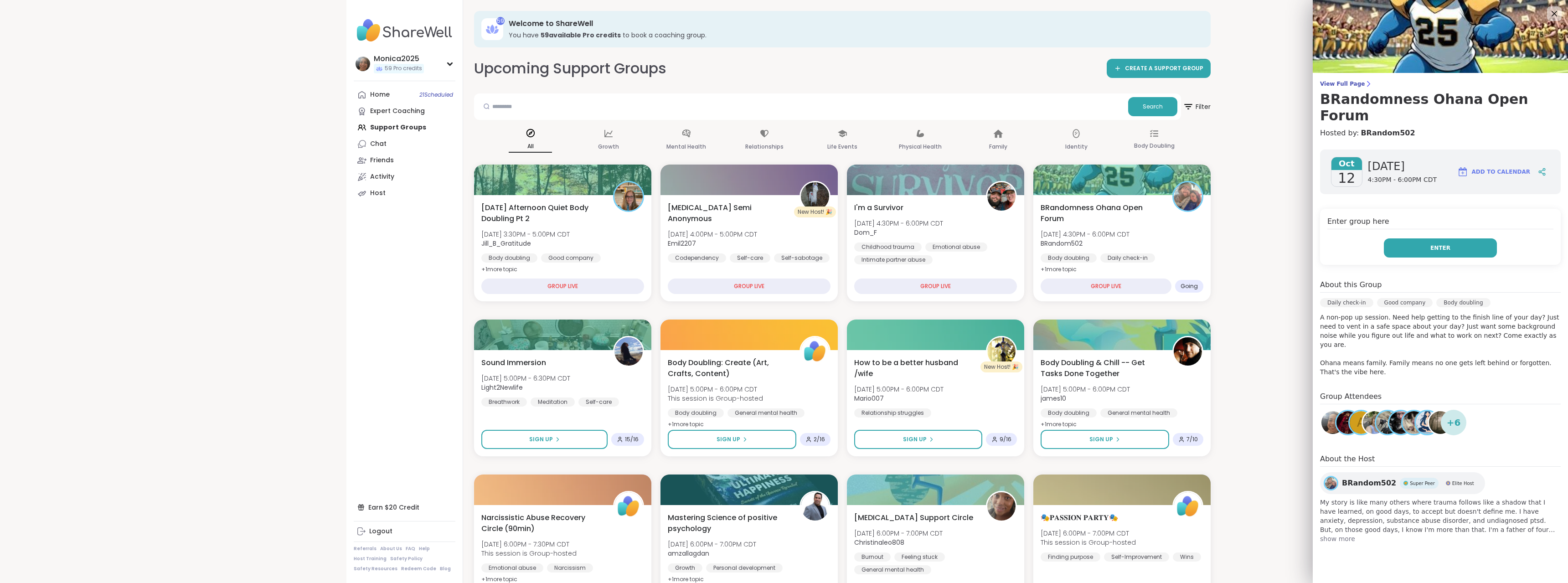
click at [1461, 238] on button "Enter" at bounding box center [1440, 247] width 113 height 19
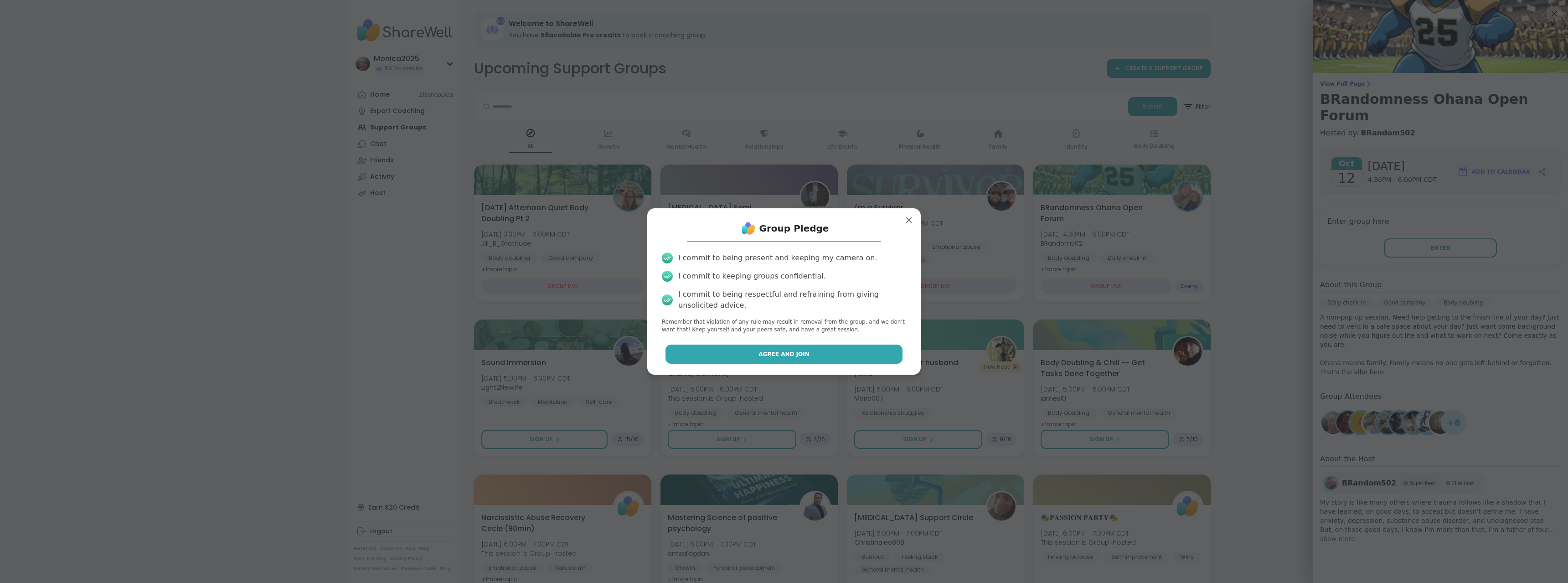
click at [803, 350] on button "Agree and Join" at bounding box center [784, 354] width 237 height 19
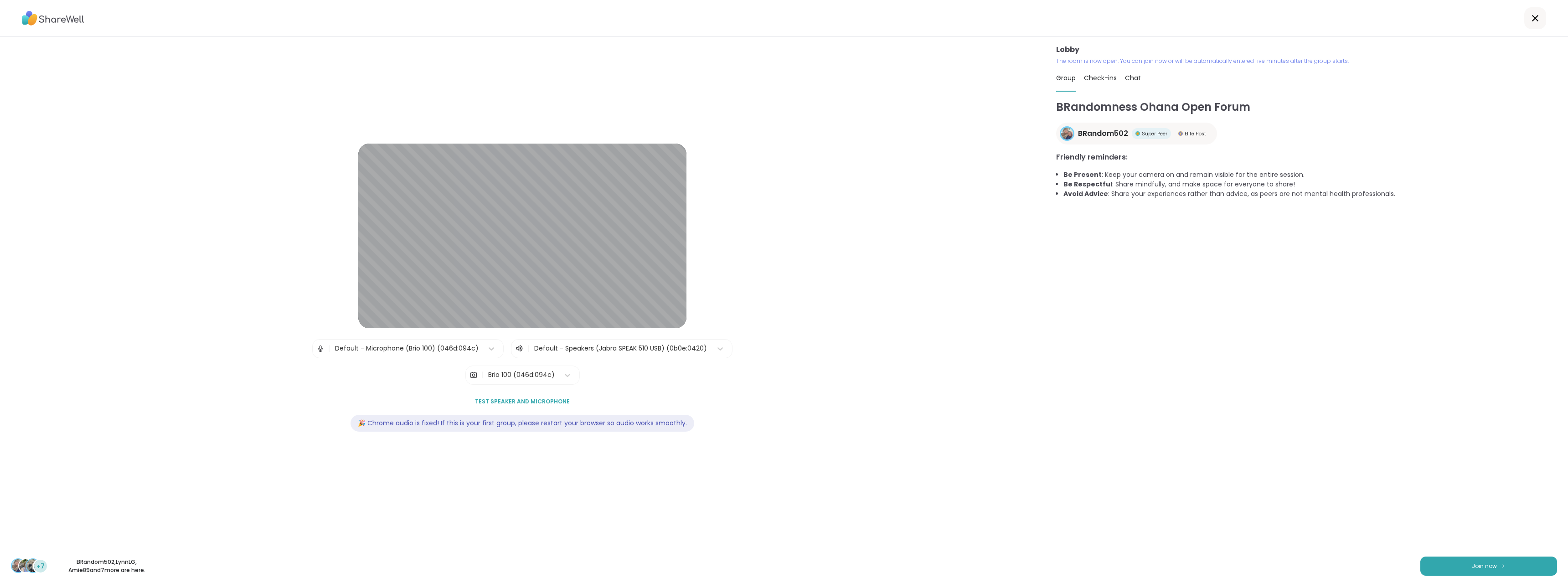
click at [1504, 579] on div "+7 BRandom502 , [PERSON_NAME] , Amie89 and 7 more are here. Join now" at bounding box center [784, 566] width 1568 height 34
click at [1502, 567] on button "Join now" at bounding box center [1489, 566] width 137 height 19
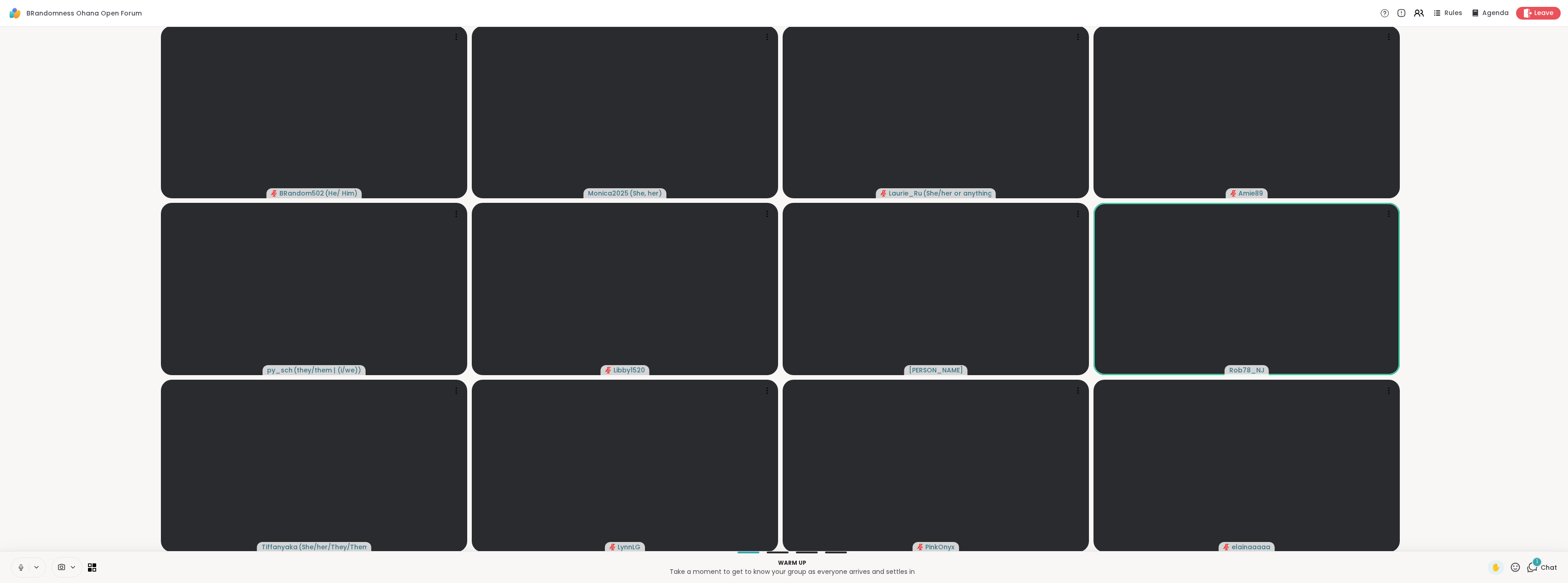
click at [1533, 561] on div "1" at bounding box center [1537, 561] width 10 height 10
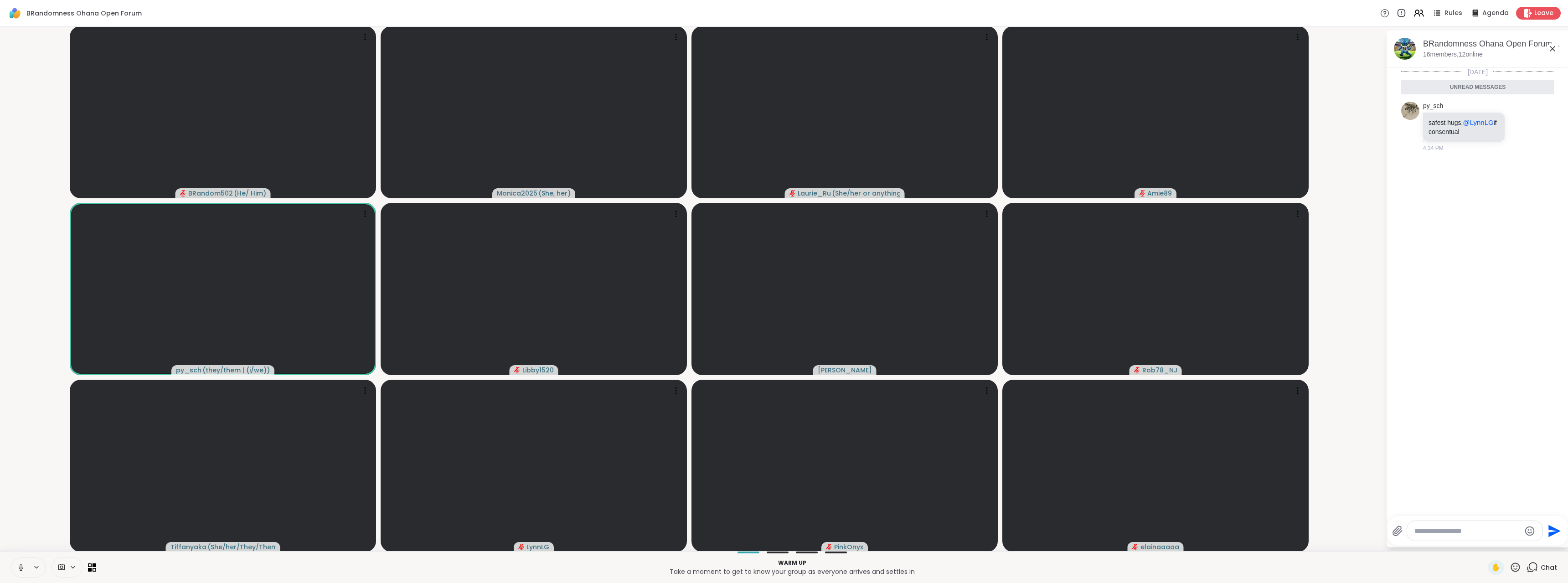
click at [1547, 51] on icon at bounding box center [1553, 49] width 11 height 11
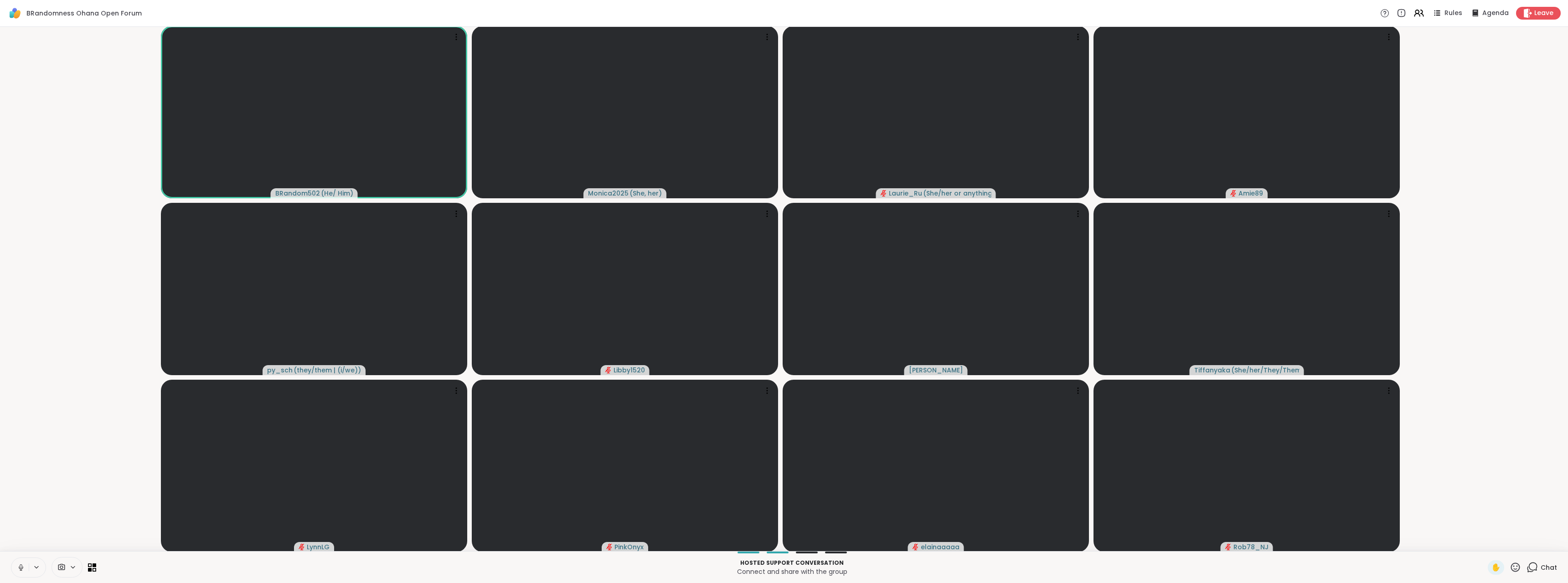
click at [21, 570] on icon at bounding box center [21, 569] width 1 height 2
click at [1533, 566] on div "1" at bounding box center [1537, 561] width 10 height 10
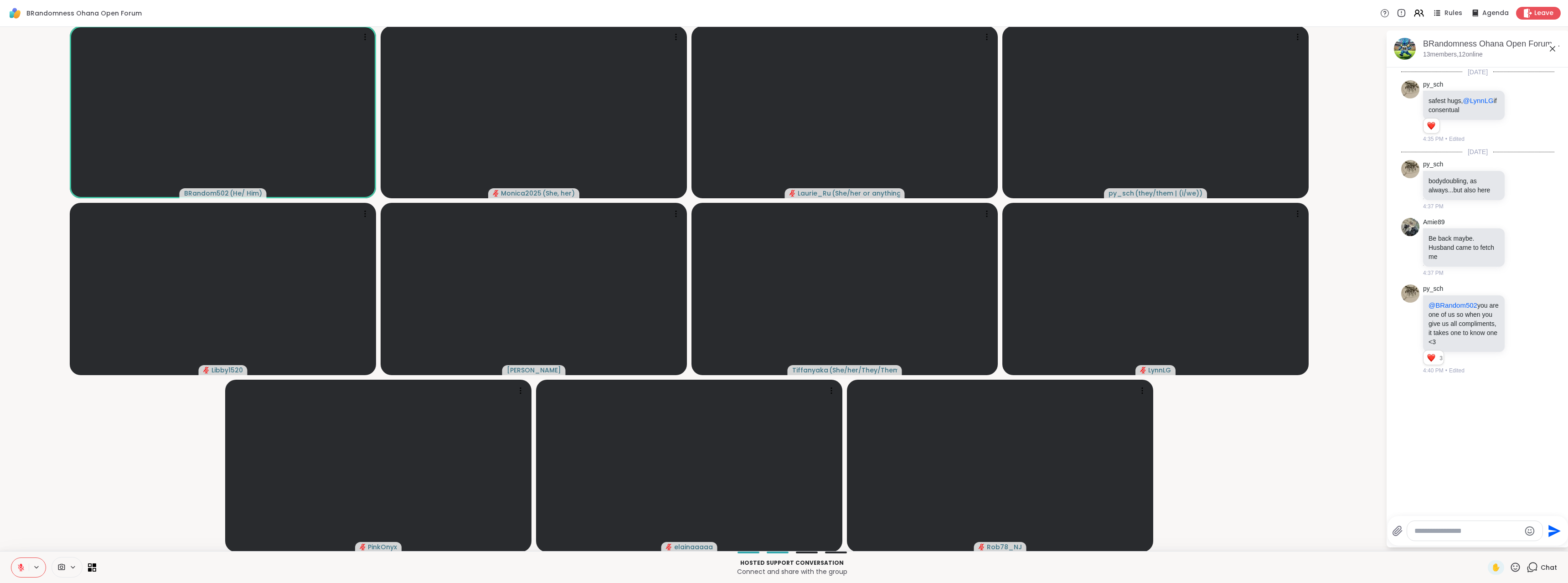
scroll to position [1, 0]
click at [357, 401] on video at bounding box center [378, 465] width 306 height 172
click at [1208, 439] on video-player-container "BRandom502 ( He/ Him ) Monica2025 ( She, her ) [PERSON_NAME] ( She/her or anyth…" at bounding box center [692, 288] width 1375 height 517
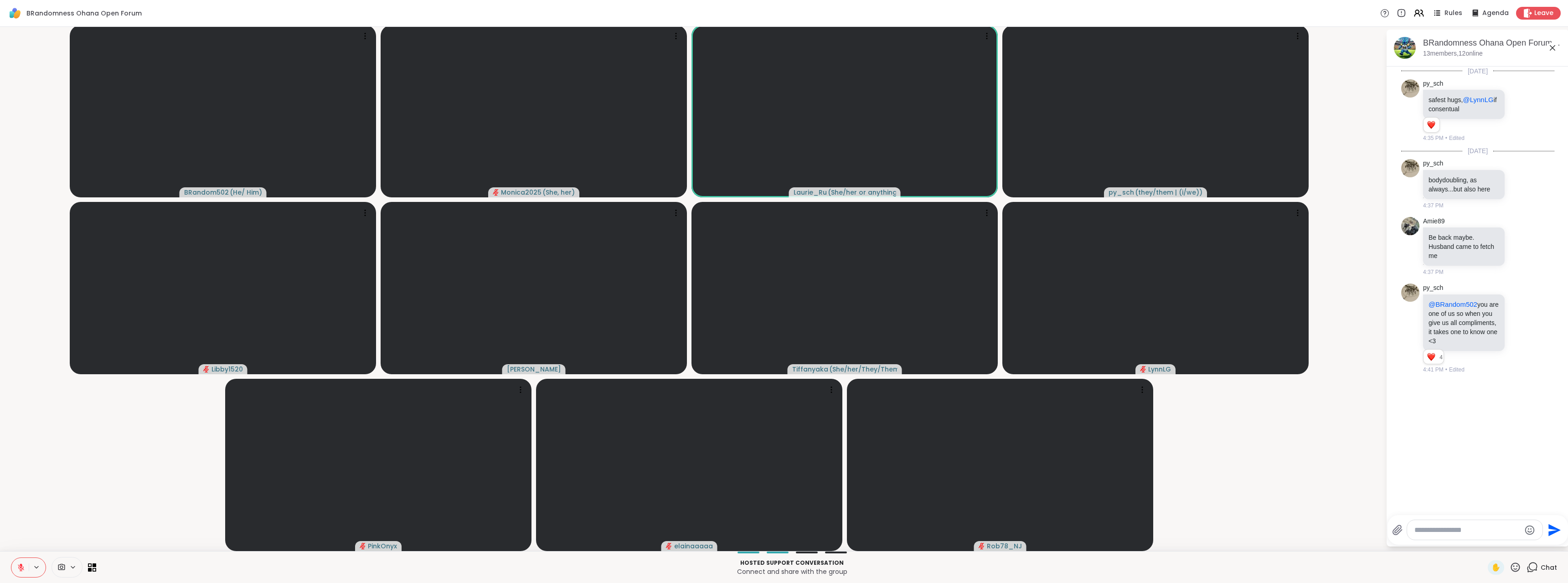
click at [1511, 568] on icon at bounding box center [1516, 567] width 12 height 12
click at [1485, 547] on span "❤️" at bounding box center [1489, 543] width 9 height 11
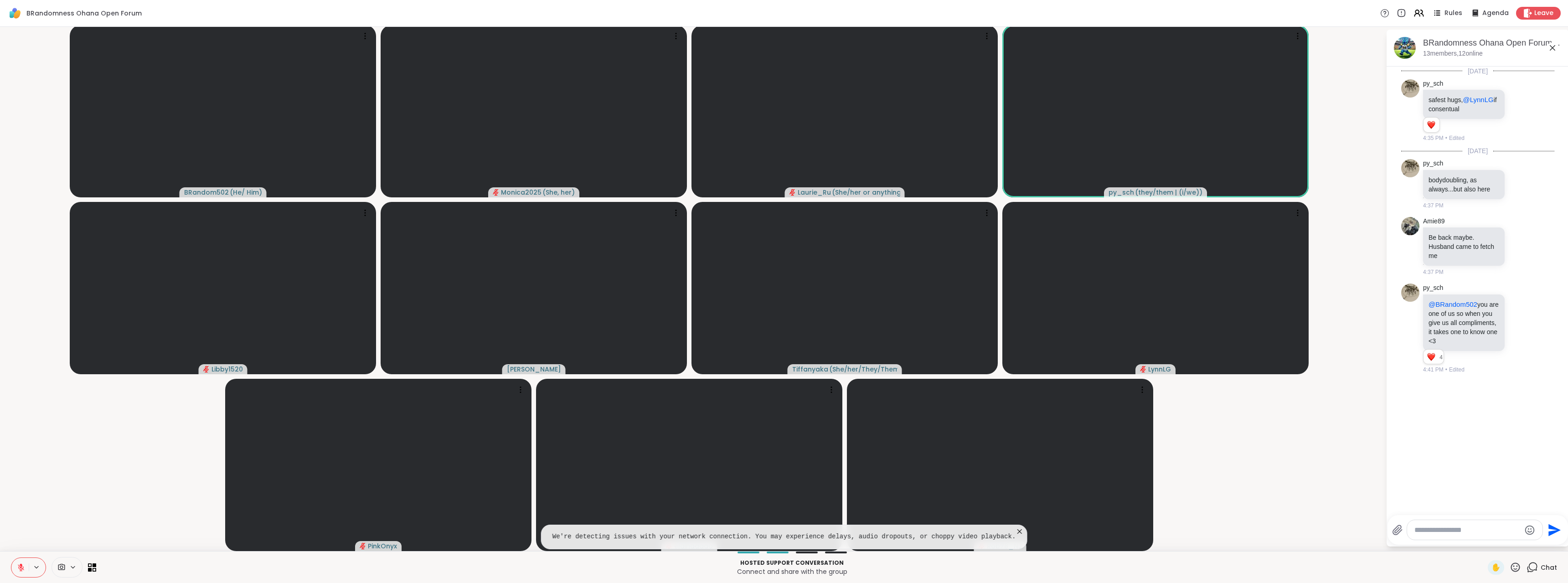
click at [1015, 531] on icon at bounding box center [1019, 532] width 9 height 9
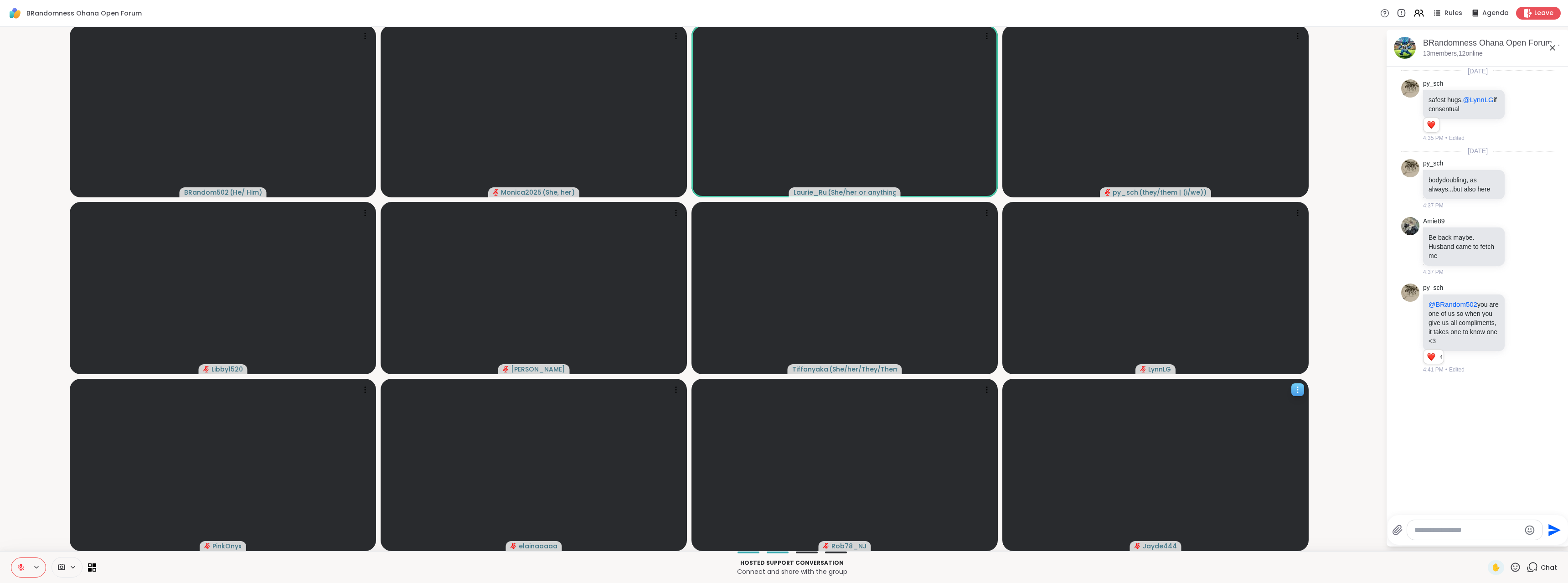
click at [1220, 479] on video at bounding box center [1155, 465] width 306 height 172
click at [1300, 385] on icon at bounding box center [1298, 390] width 9 height 9
click at [1297, 389] on icon at bounding box center [1297, 389] width 1 height 1
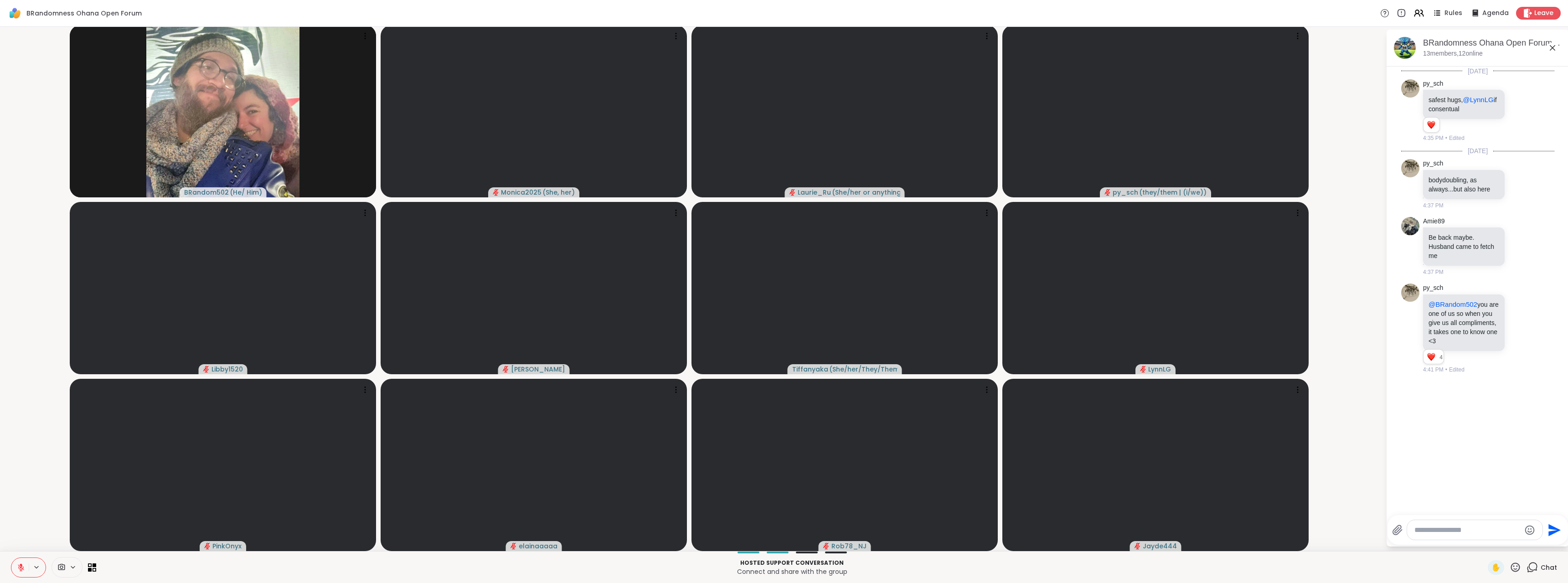
click at [1327, 462] on video-player-container "BRandom502 ( He/ Him ) Monica2025 ( She, her ) [PERSON_NAME] ( She/her or anyth…" at bounding box center [692, 288] width 1375 height 517
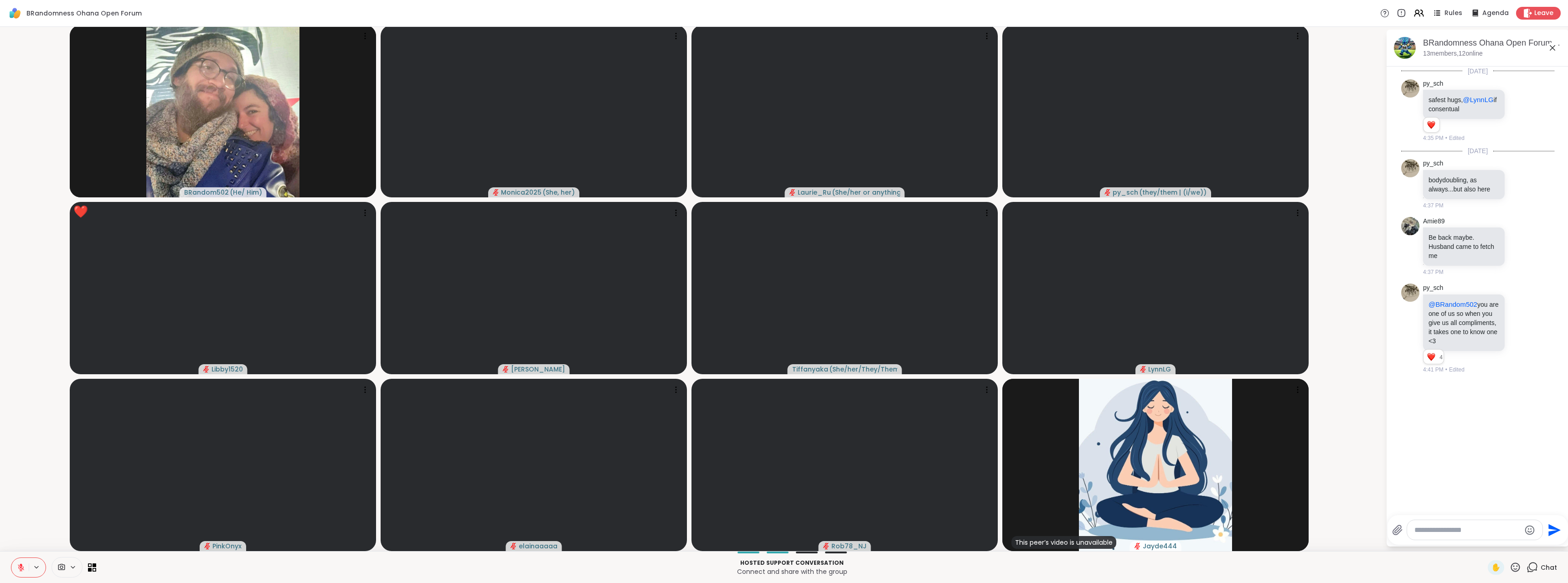
click at [1510, 568] on icon at bounding box center [1516, 567] width 12 height 12
click at [1485, 541] on span "❤️" at bounding box center [1489, 543] width 9 height 11
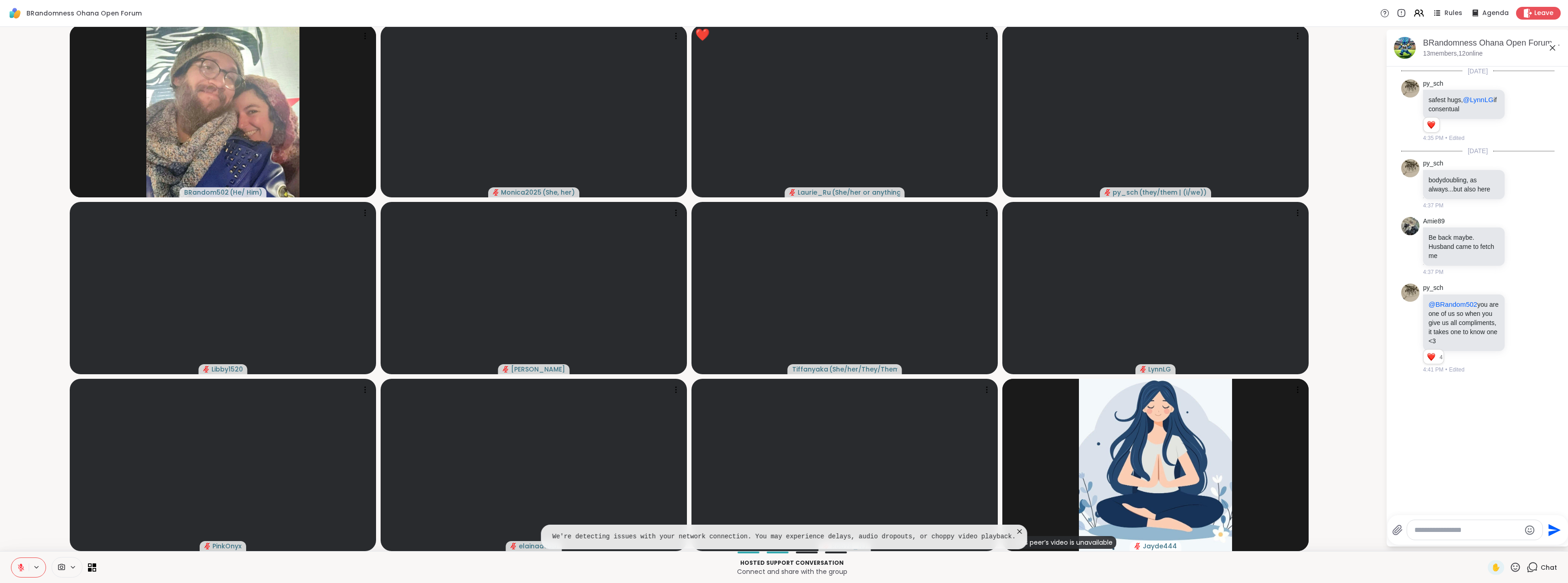
click at [19, 569] on icon at bounding box center [21, 567] width 8 height 8
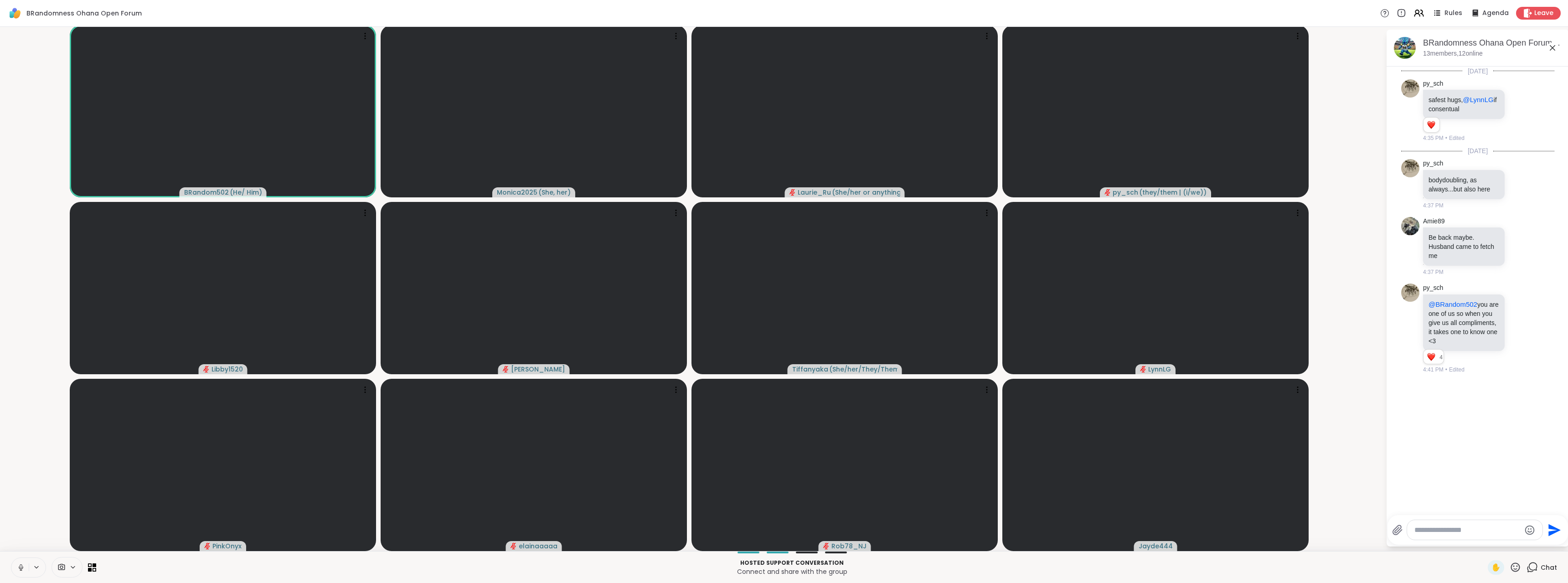
click at [23, 564] on icon at bounding box center [21, 567] width 8 height 8
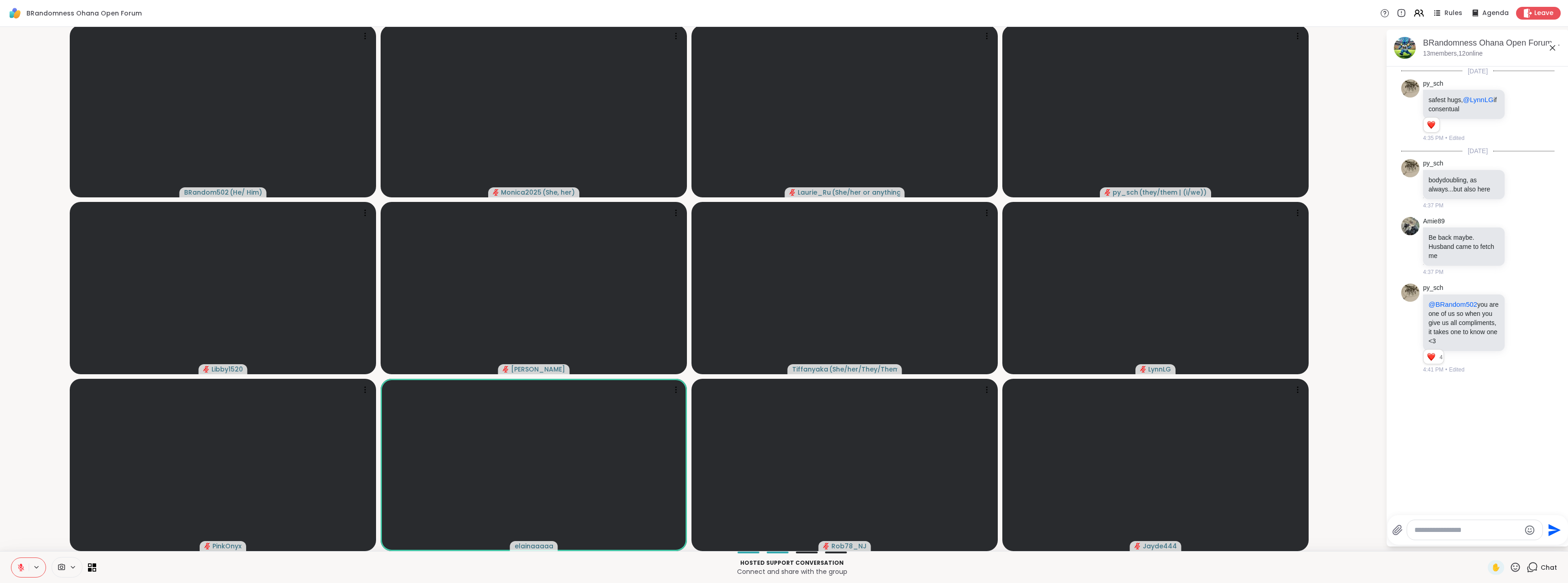
click at [1510, 571] on icon at bounding box center [1516, 567] width 12 height 12
click at [1485, 548] on span "❤️" at bounding box center [1489, 543] width 9 height 11
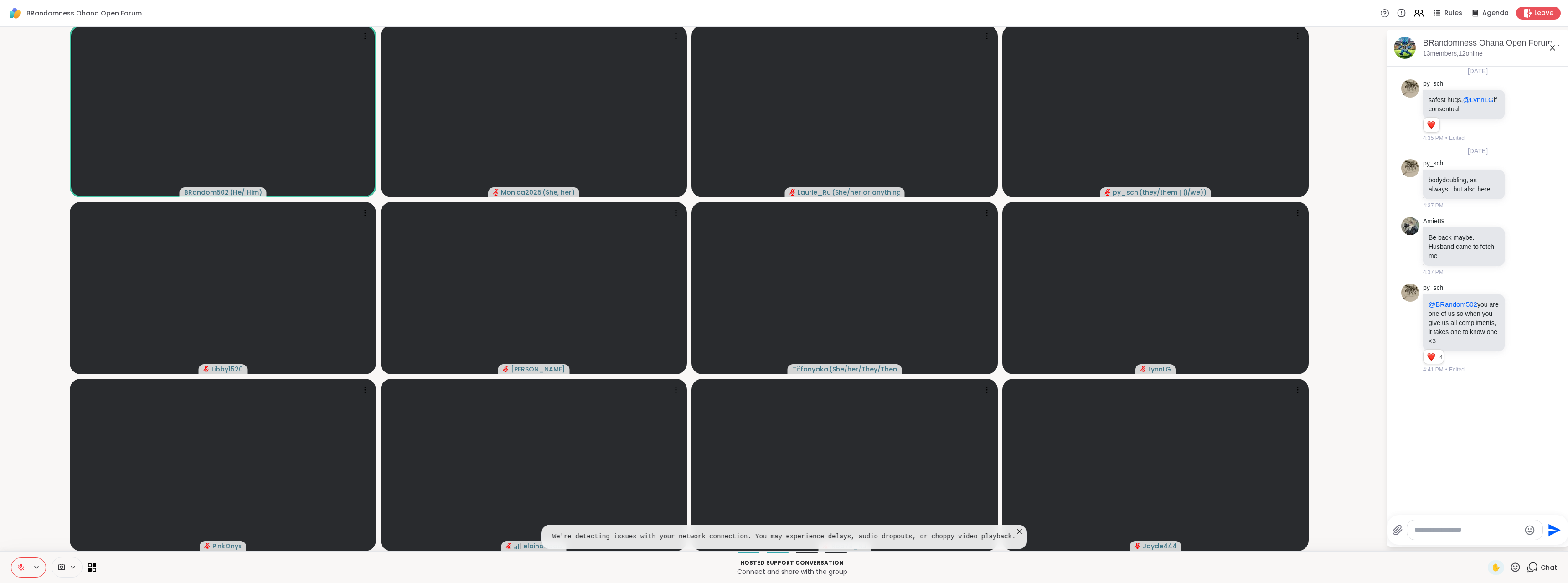
click at [1015, 529] on icon at bounding box center [1019, 532] width 9 height 9
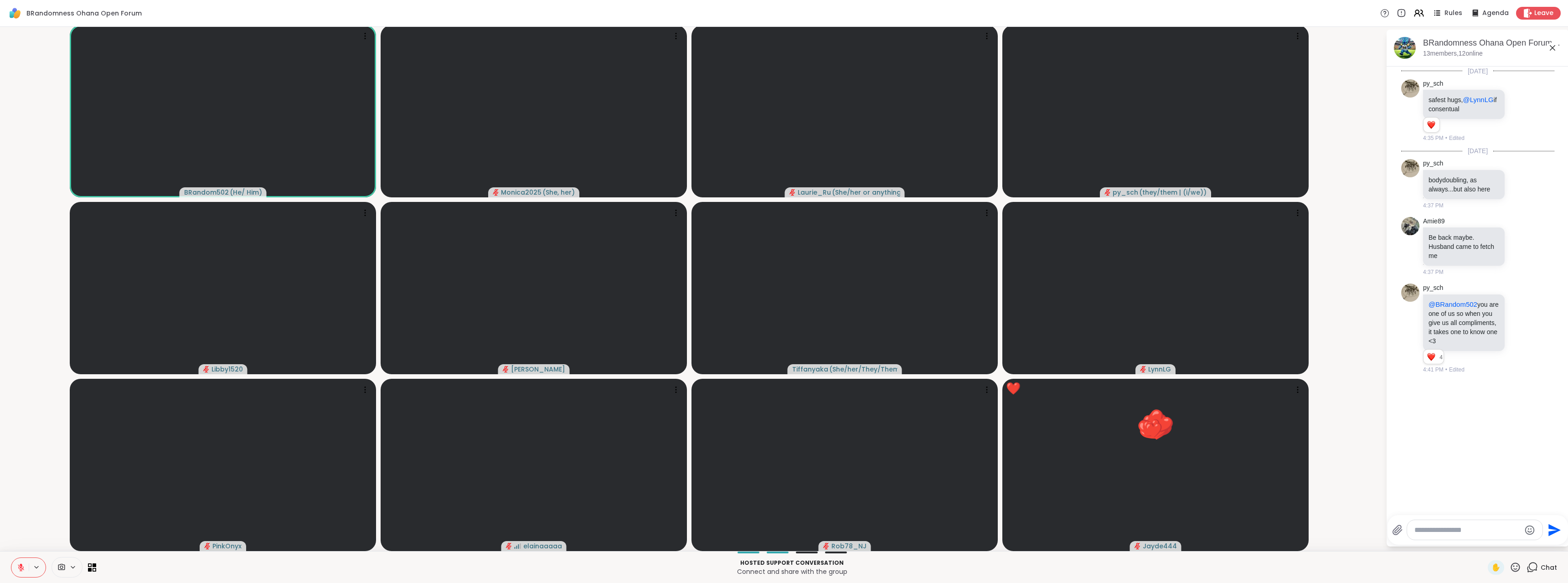
click at [1547, 51] on icon at bounding box center [1553, 48] width 11 height 11
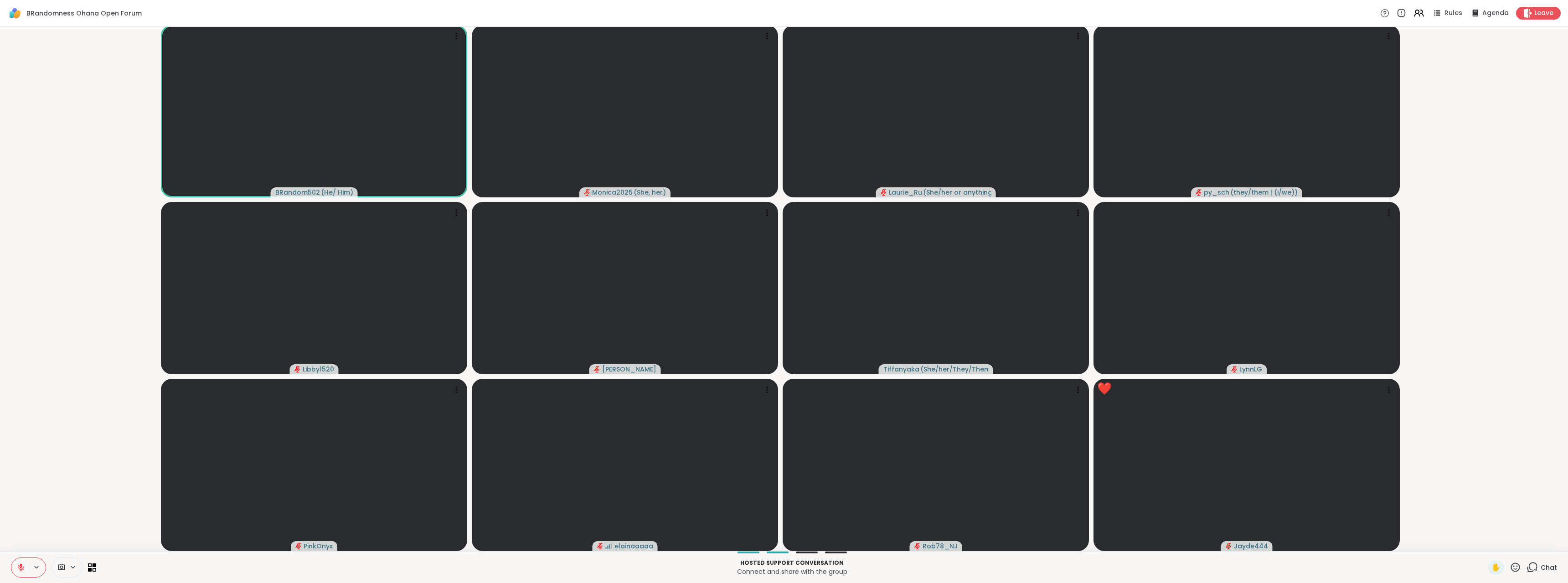
click at [1529, 570] on icon at bounding box center [1534, 566] width 9 height 8
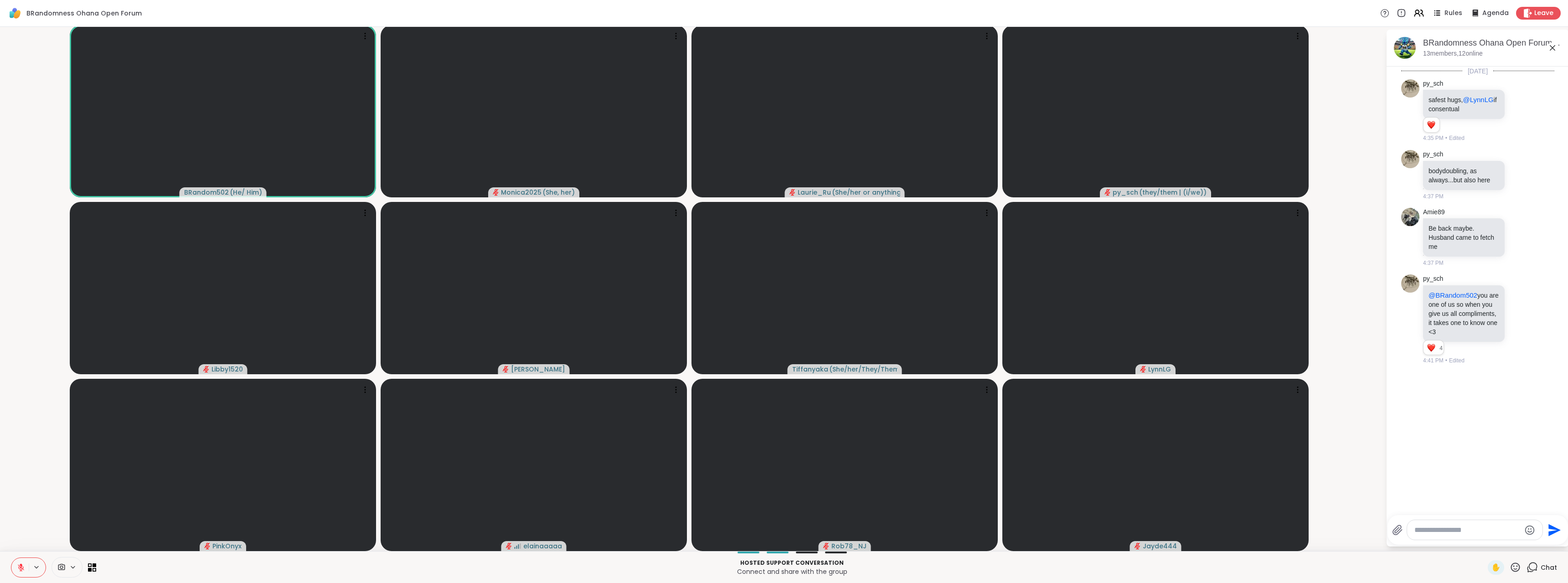
click at [1511, 569] on icon at bounding box center [1516, 567] width 9 height 9
click at [1488, 548] on div "❤️" at bounding box center [1489, 543] width 16 height 14
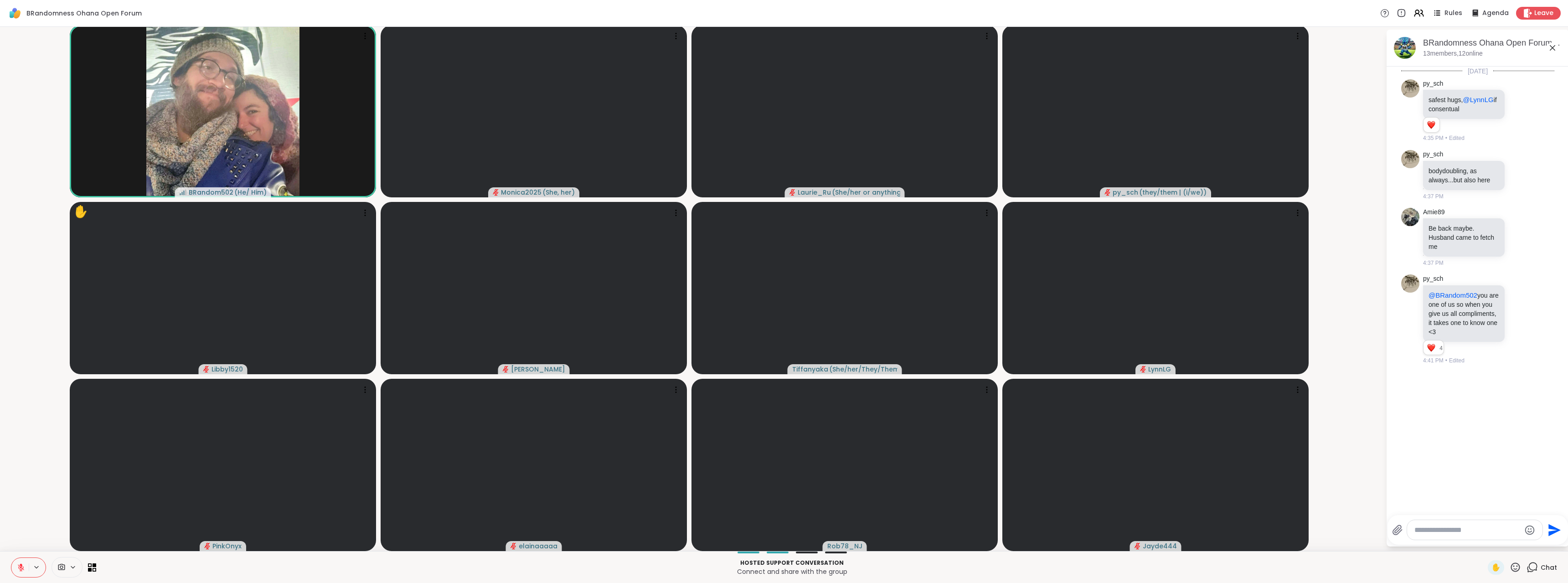
click at [21, 572] on button at bounding box center [20, 567] width 17 height 19
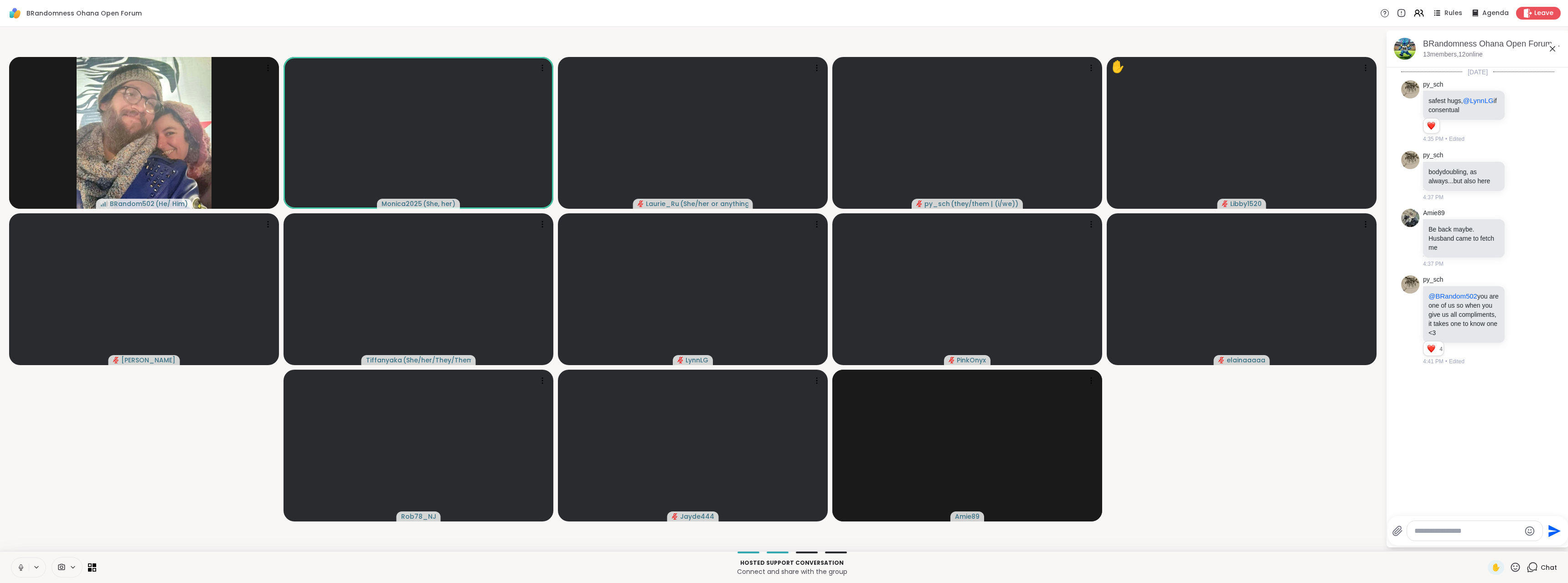
scroll to position [0, 0]
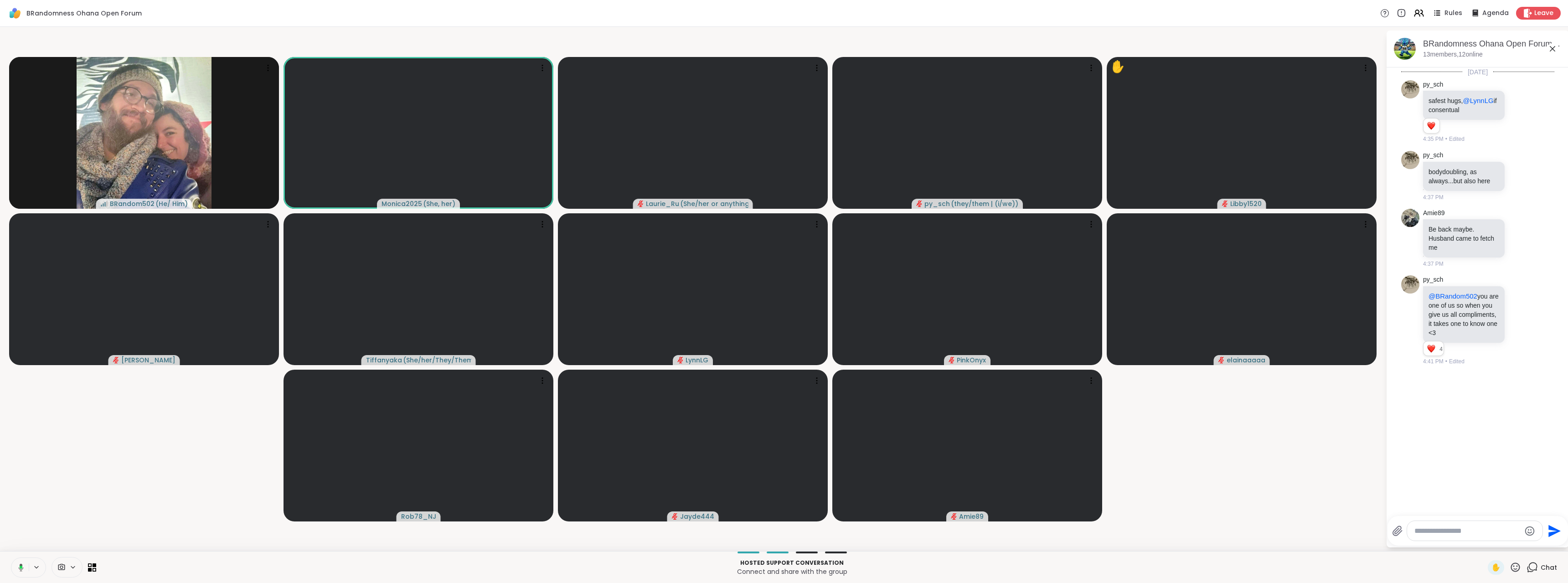
click at [21, 572] on button at bounding box center [19, 567] width 19 height 19
click at [21, 572] on button at bounding box center [20, 567] width 17 height 19
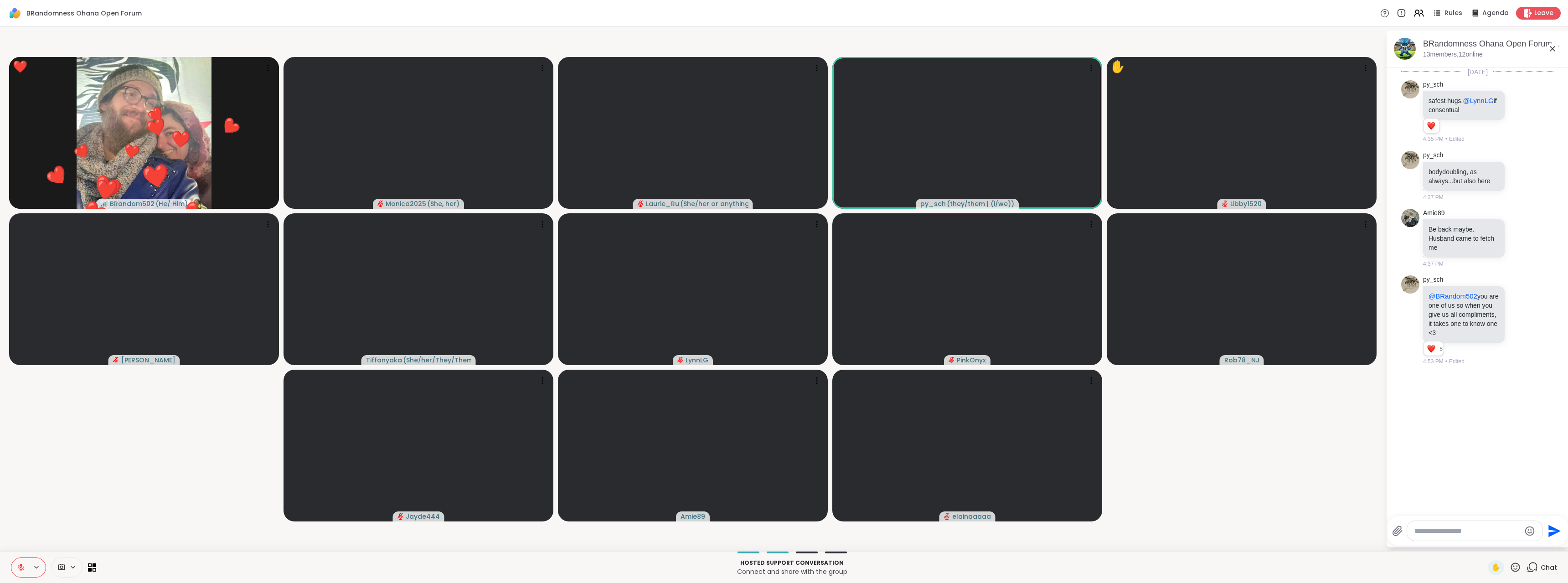
click at [17, 567] on icon at bounding box center [21, 567] width 8 height 8
click at [1510, 567] on icon at bounding box center [1516, 567] width 12 height 12
click at [1480, 543] on div "❤️" at bounding box center [1489, 543] width 16 height 14
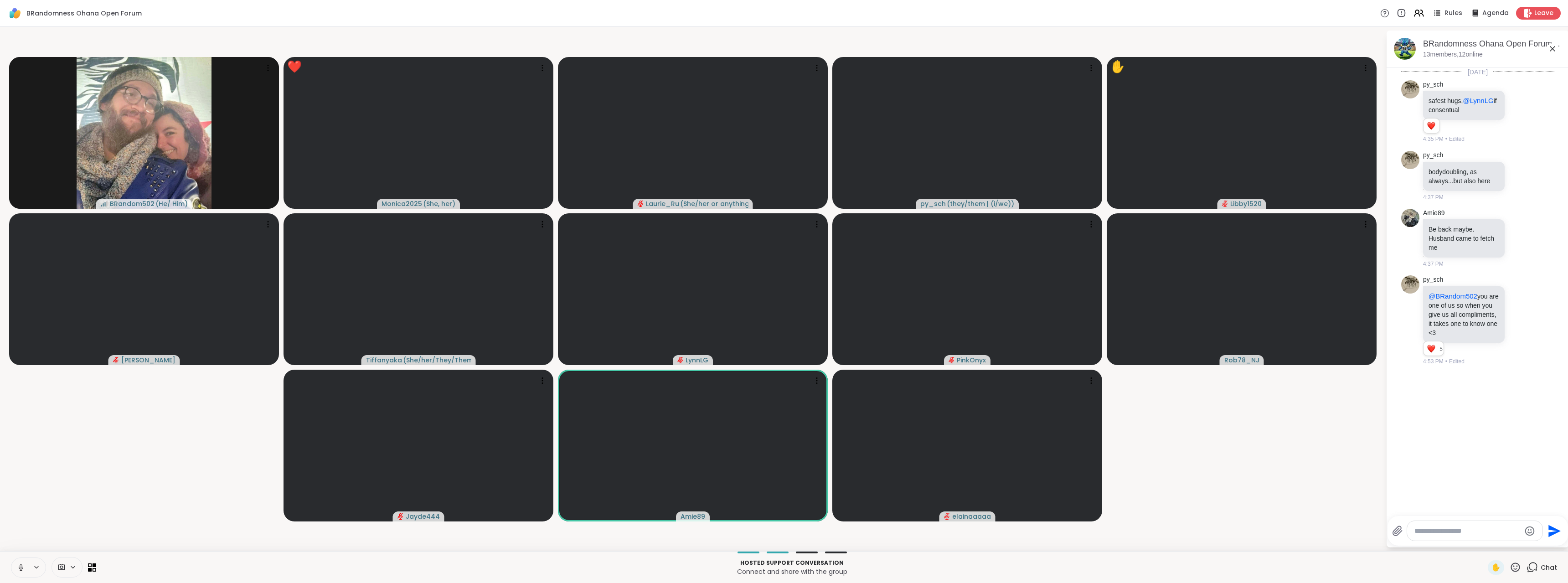
click at [20, 564] on icon at bounding box center [21, 567] width 8 height 8
click at [20, 570] on icon at bounding box center [21, 567] width 8 height 8
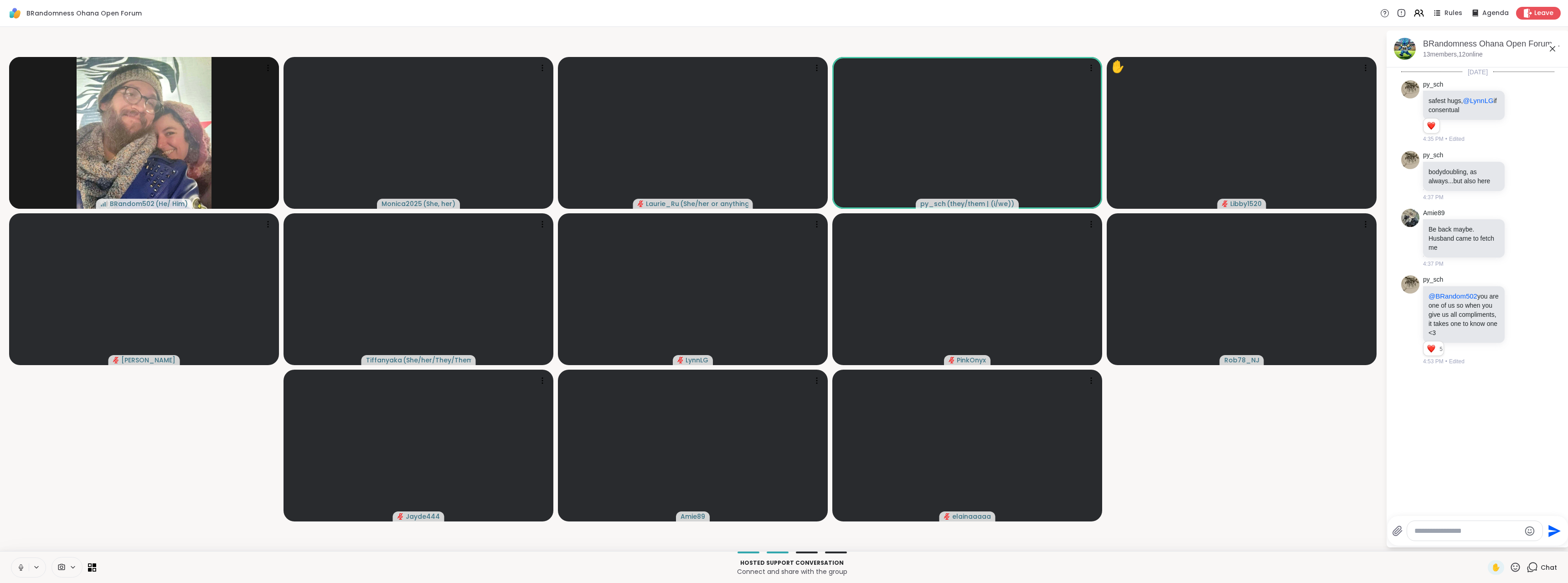
click at [17, 572] on button at bounding box center [20, 567] width 17 height 19
click at [21, 570] on icon at bounding box center [21, 567] width 6 height 6
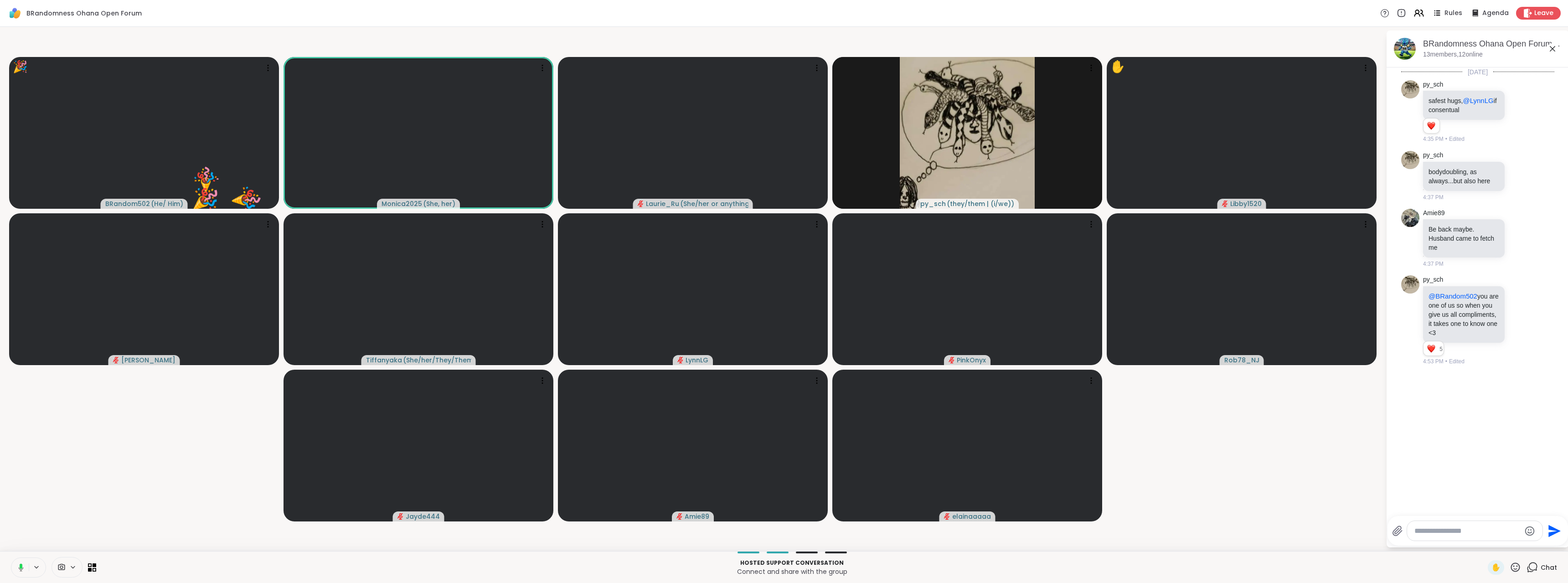
click at [22, 567] on icon at bounding box center [21, 566] width 3 height 5
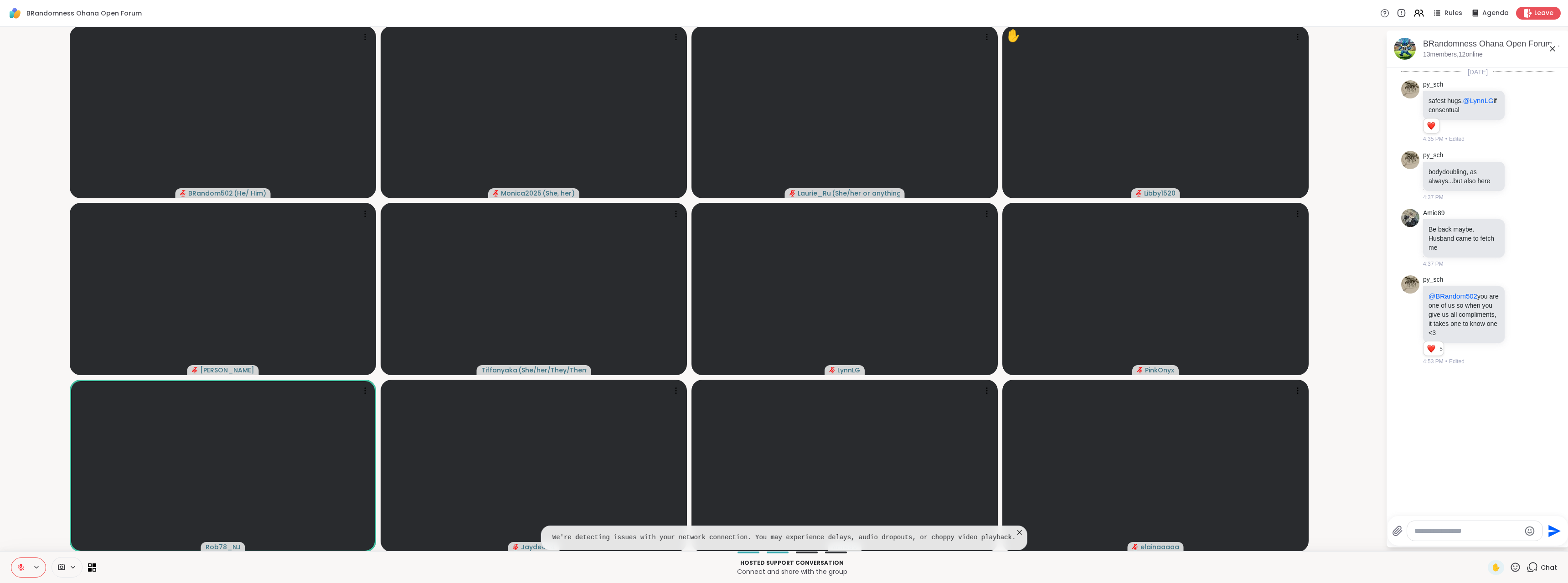
click at [1015, 532] on icon at bounding box center [1019, 532] width 9 height 9
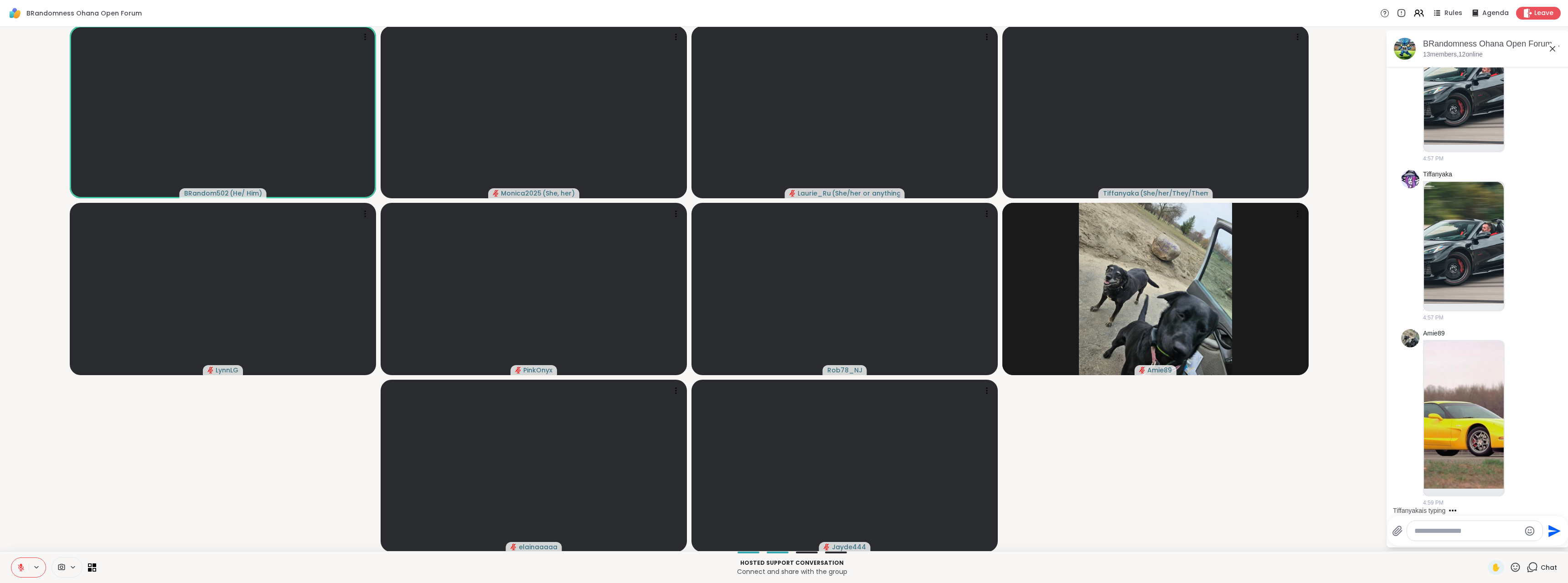
scroll to position [438, 0]
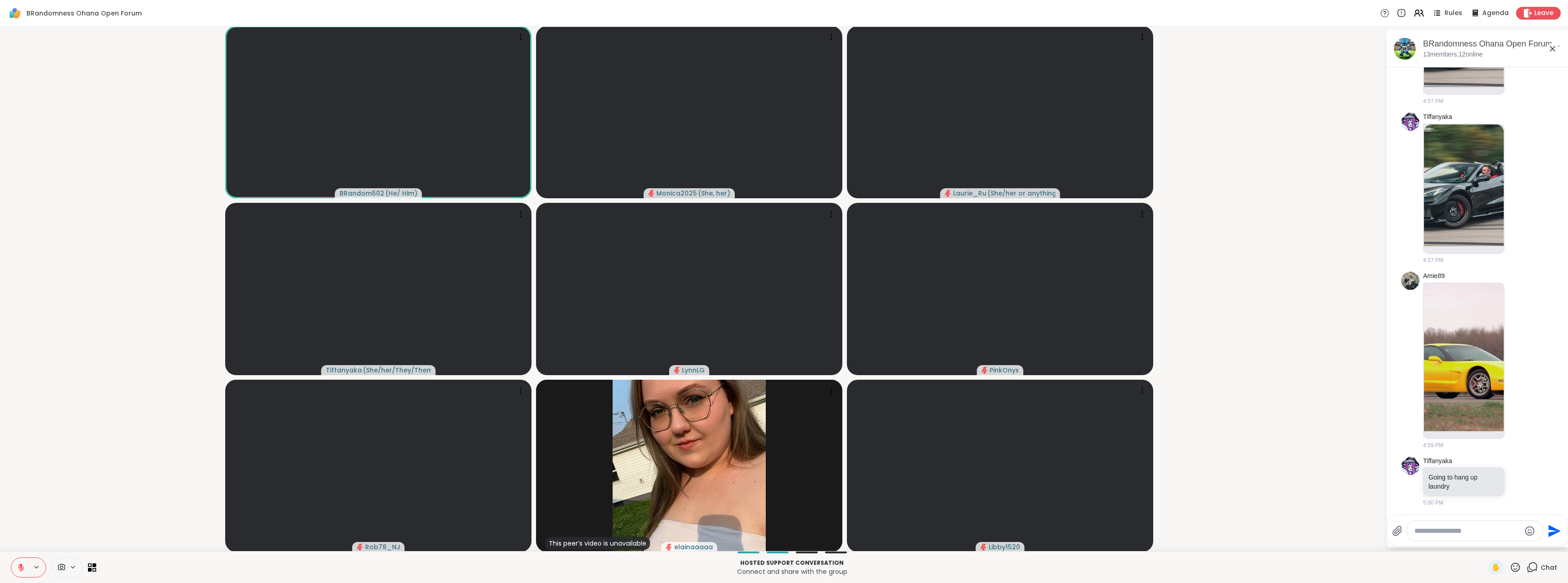
click at [16, 570] on button at bounding box center [20, 567] width 17 height 19
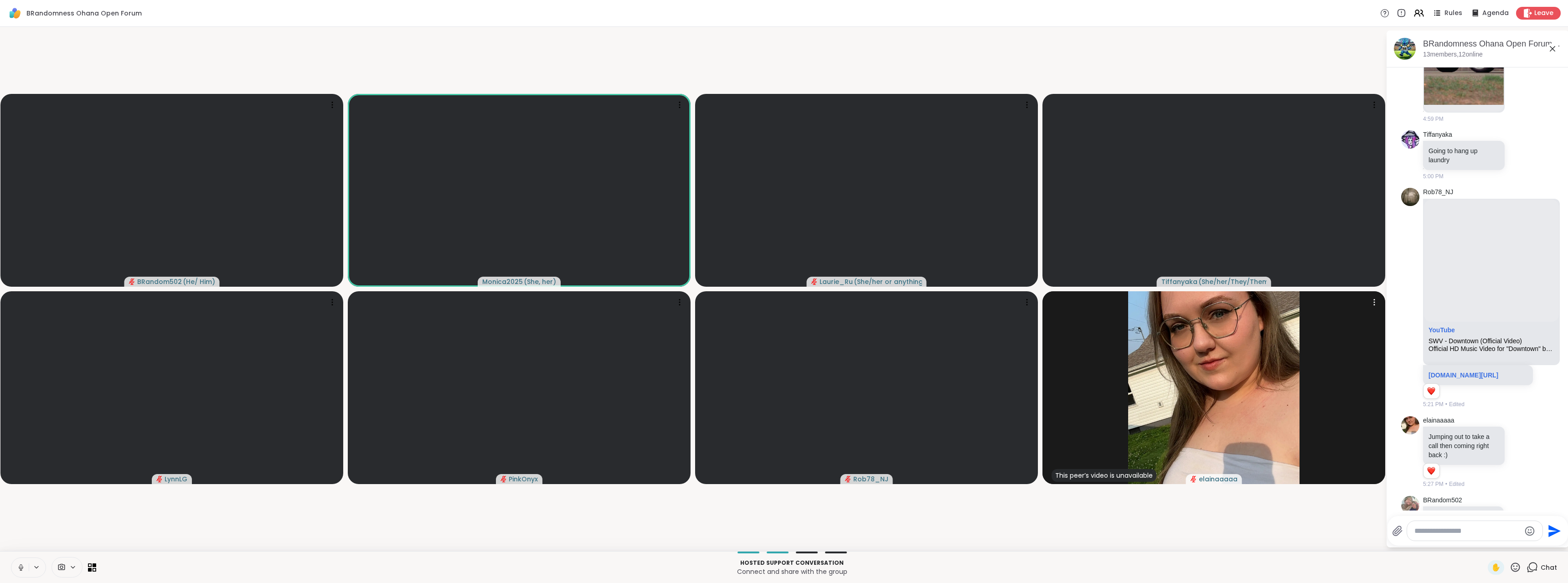
scroll to position [831, 0]
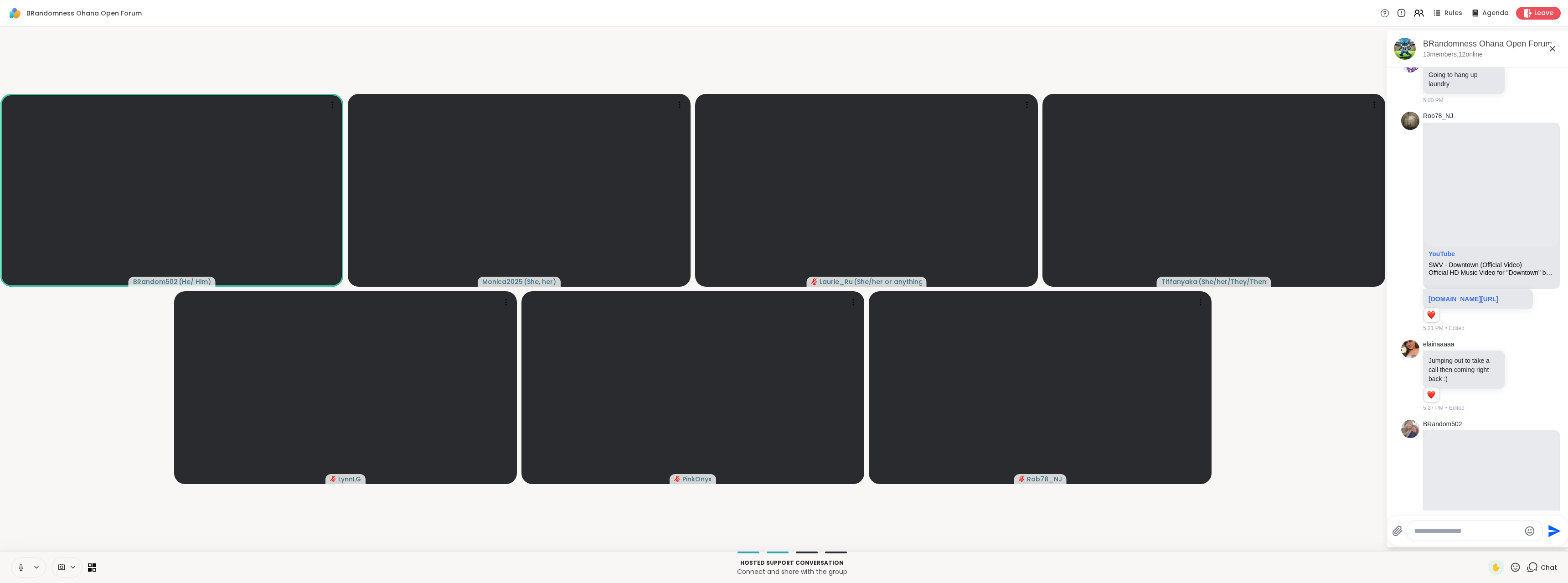
click at [36, 569] on icon at bounding box center [36, 567] width 7 height 8
click at [72, 527] on div "Default - Microphone (Brio 100)" at bounding box center [56, 534] width 91 height 23
click at [78, 468] on div "Microphone (Jabra SPEAK 510 USB)" at bounding box center [58, 462] width 72 height 22
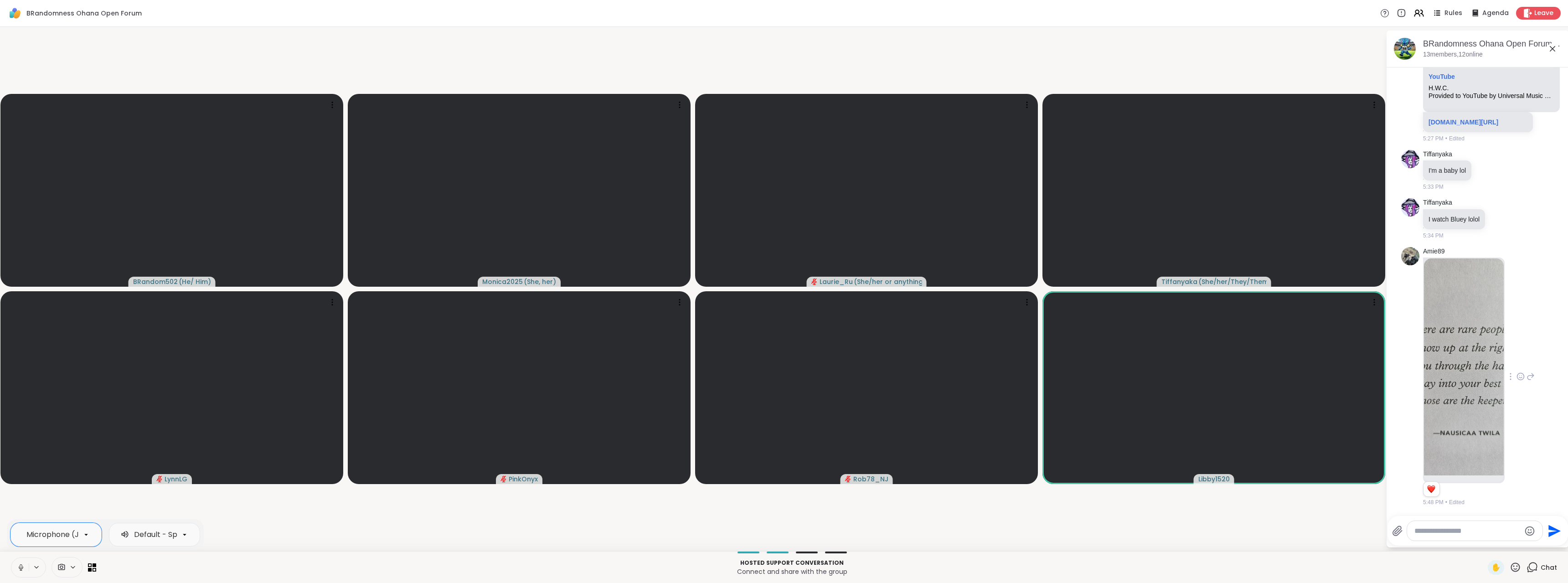
scroll to position [1344, 0]
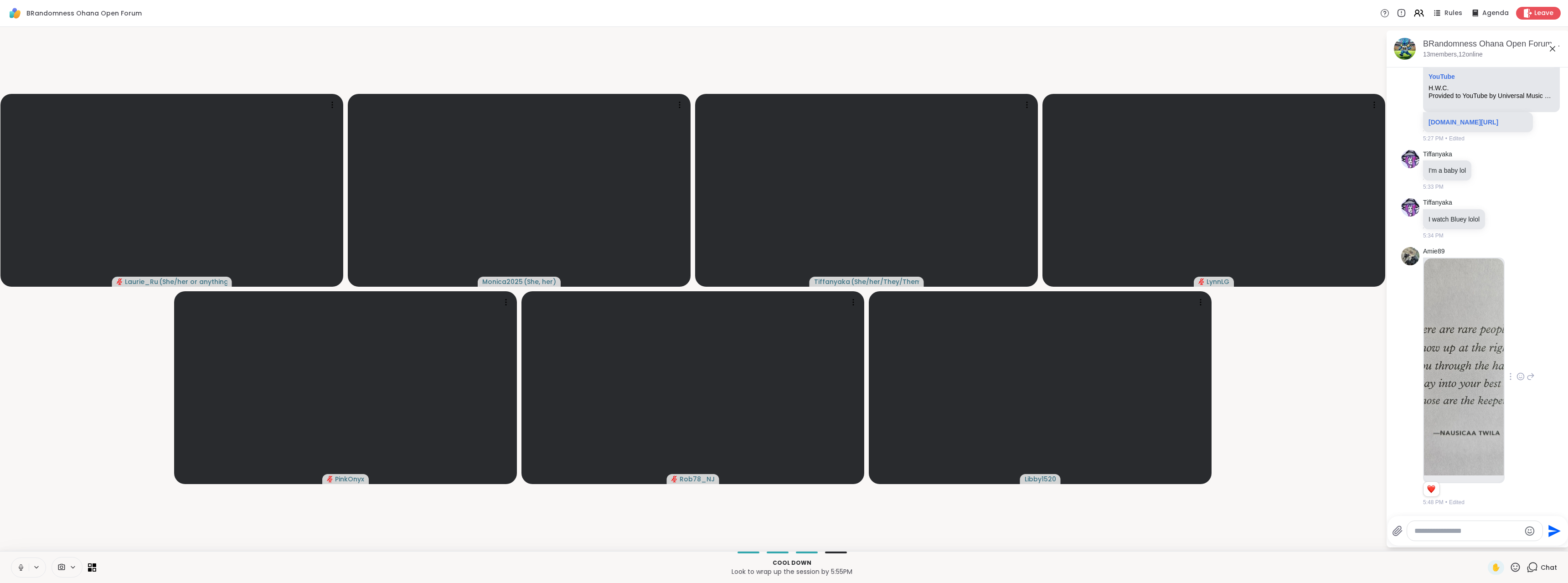
click at [1458, 379] on img at bounding box center [1464, 366] width 79 height 217
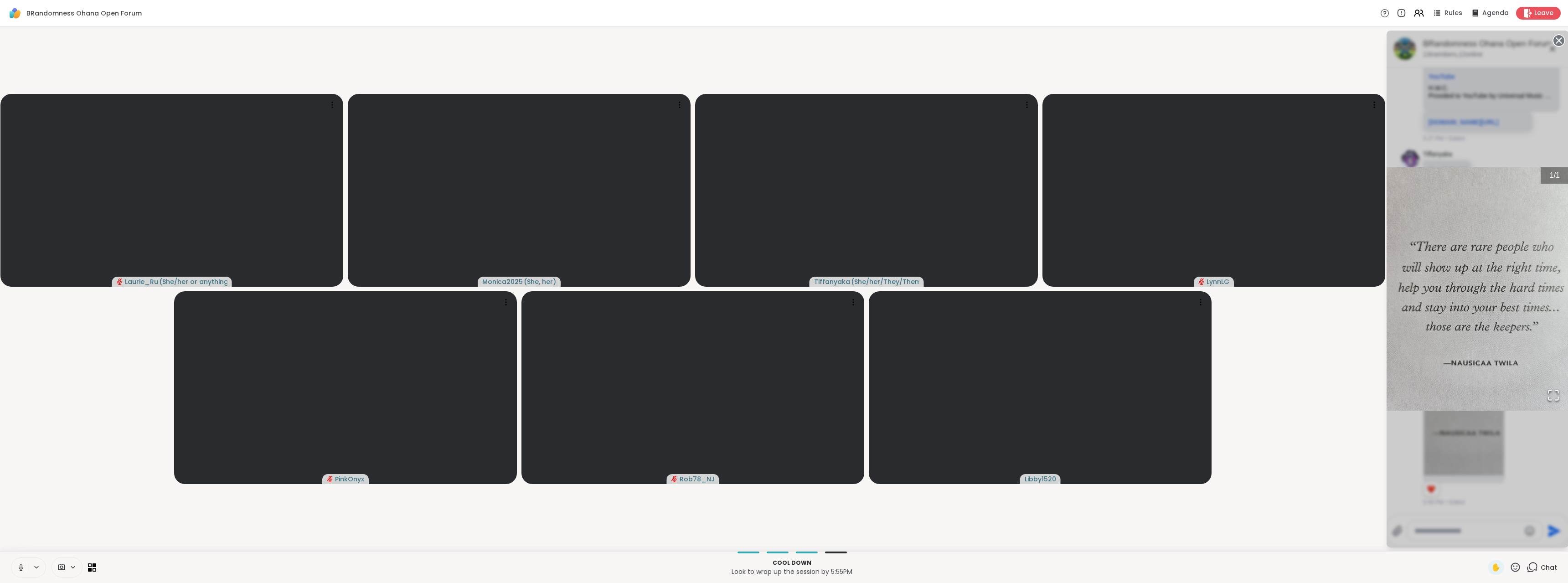
click at [1559, 43] on circle at bounding box center [1559, 41] width 11 height 11
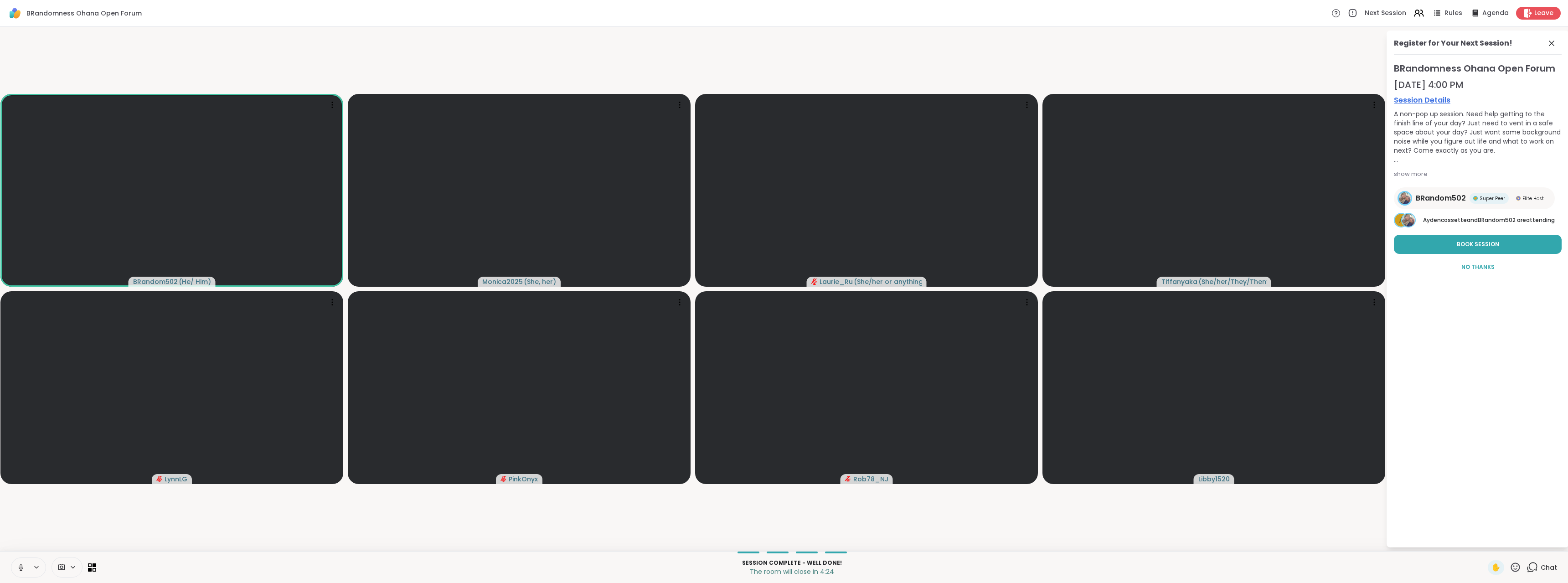
click at [22, 562] on button at bounding box center [20, 567] width 17 height 19
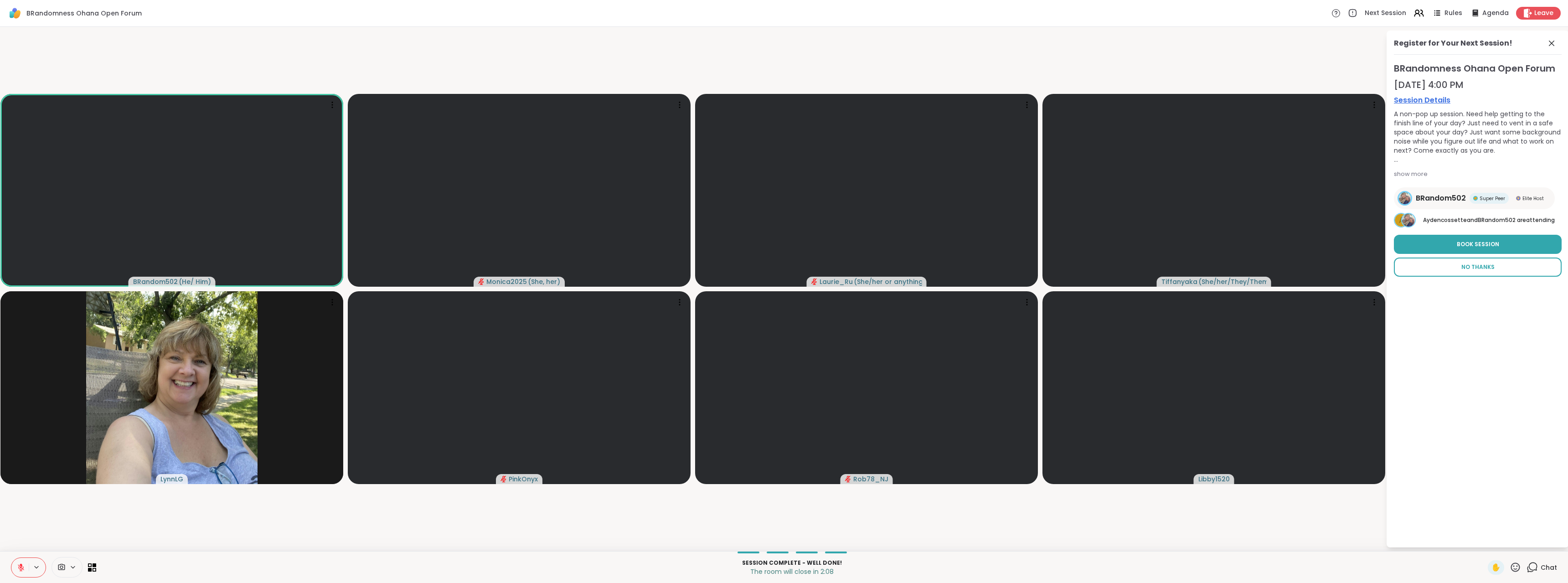
click at [1481, 270] on span "No Thanks" at bounding box center [1478, 266] width 33 height 8
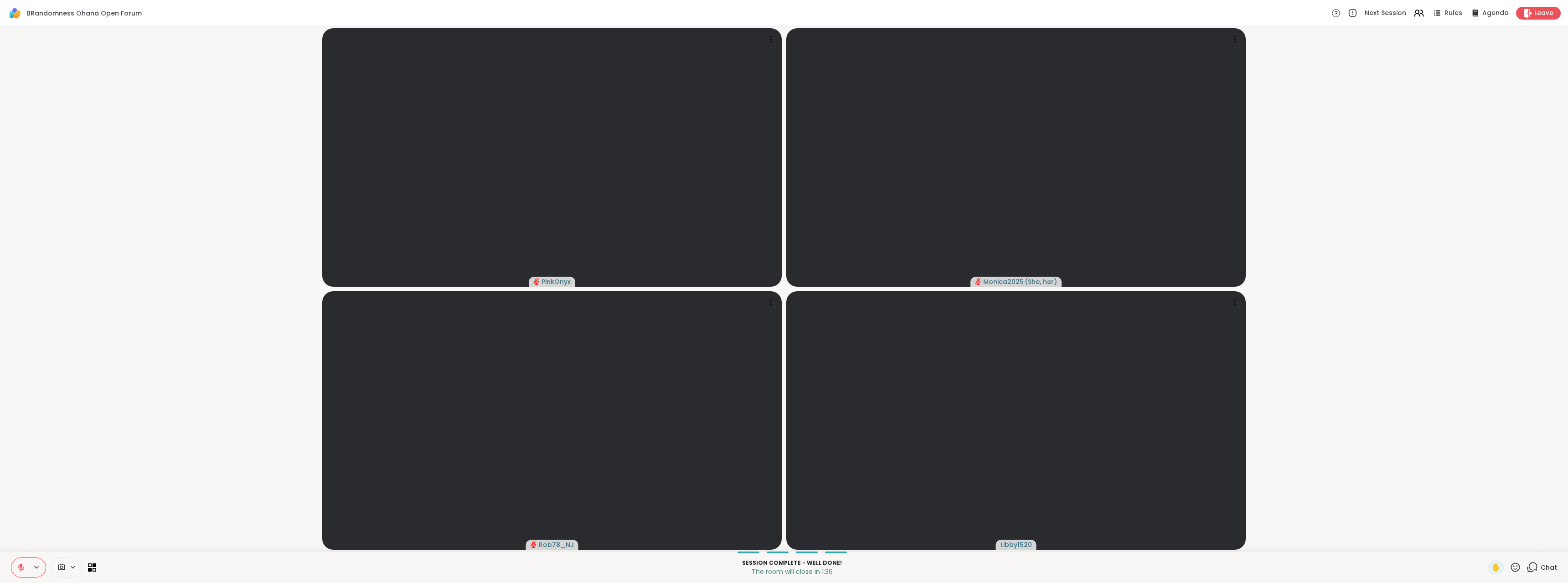
click at [17, 568] on icon at bounding box center [21, 567] width 8 height 8
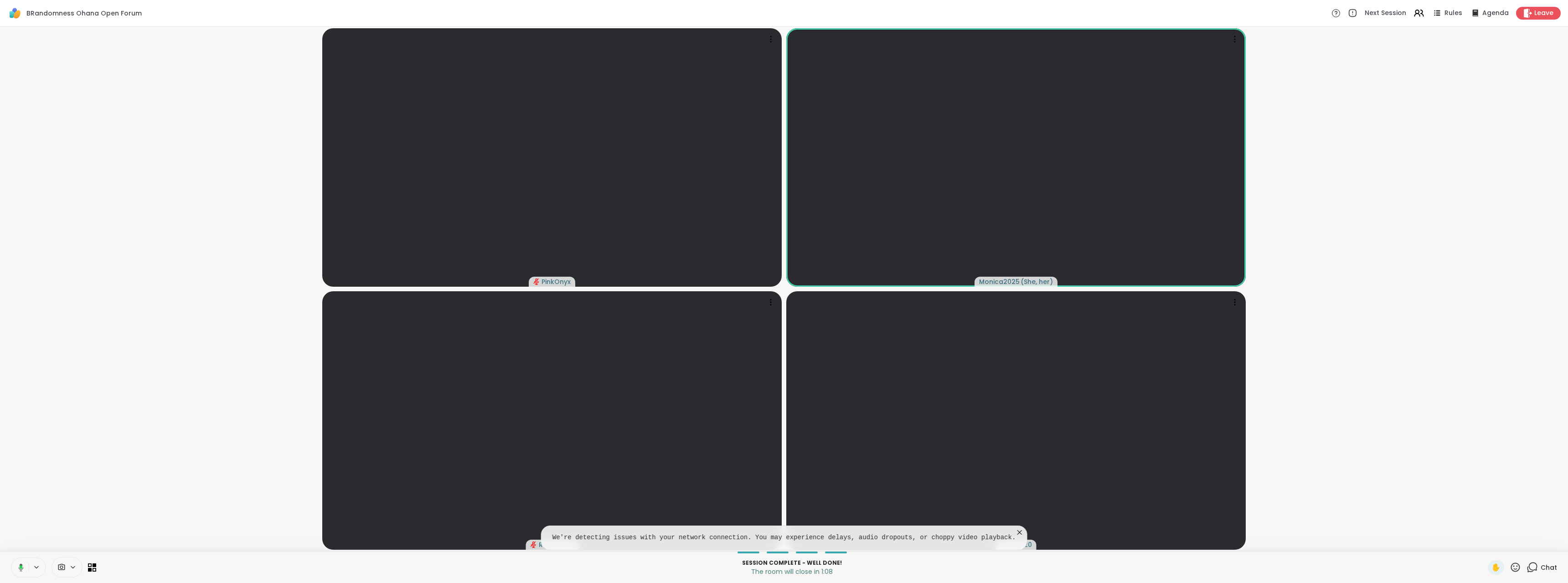
click at [1015, 529] on icon at bounding box center [1019, 532] width 9 height 9
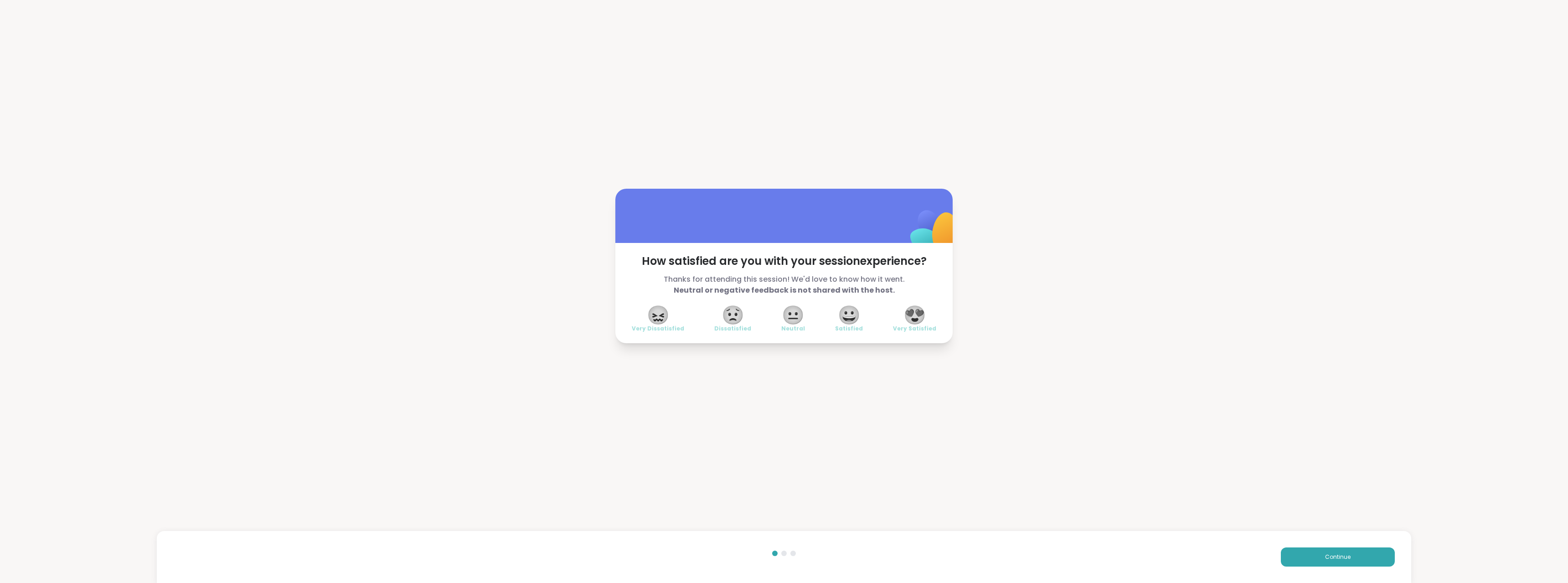
click at [913, 323] on span "😍" at bounding box center [914, 315] width 23 height 16
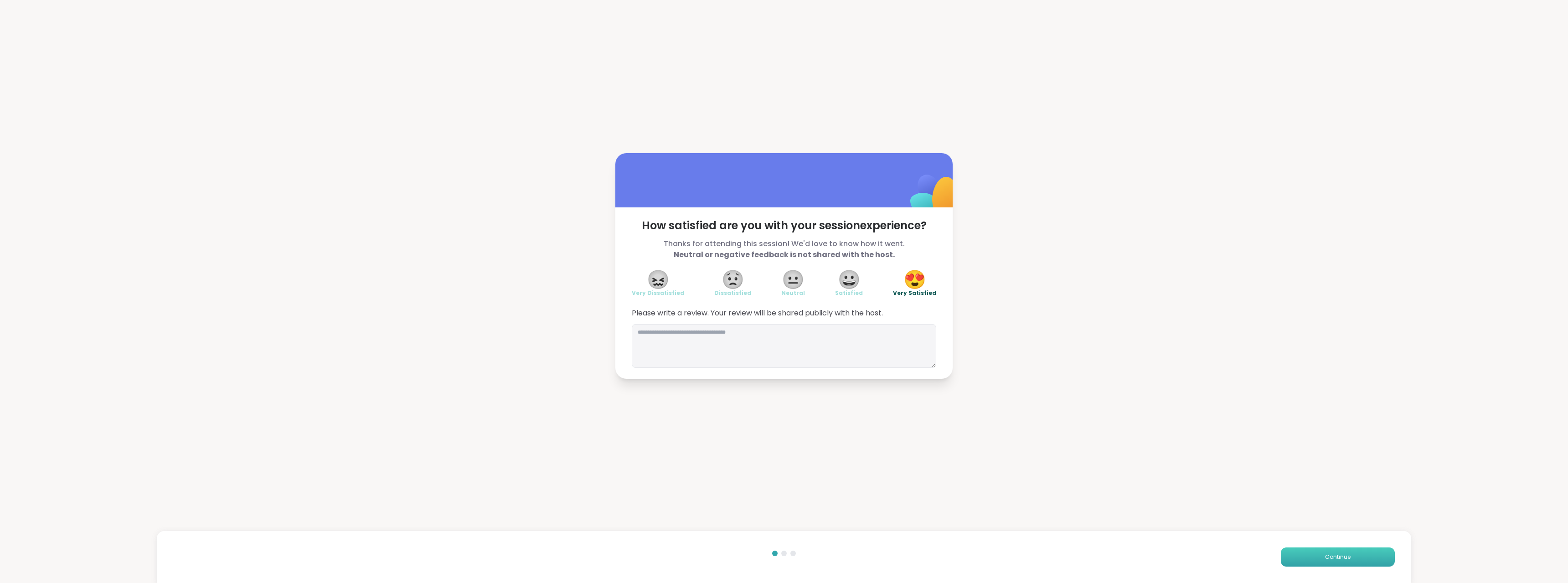
click at [1348, 559] on button "Continue" at bounding box center [1338, 557] width 114 height 19
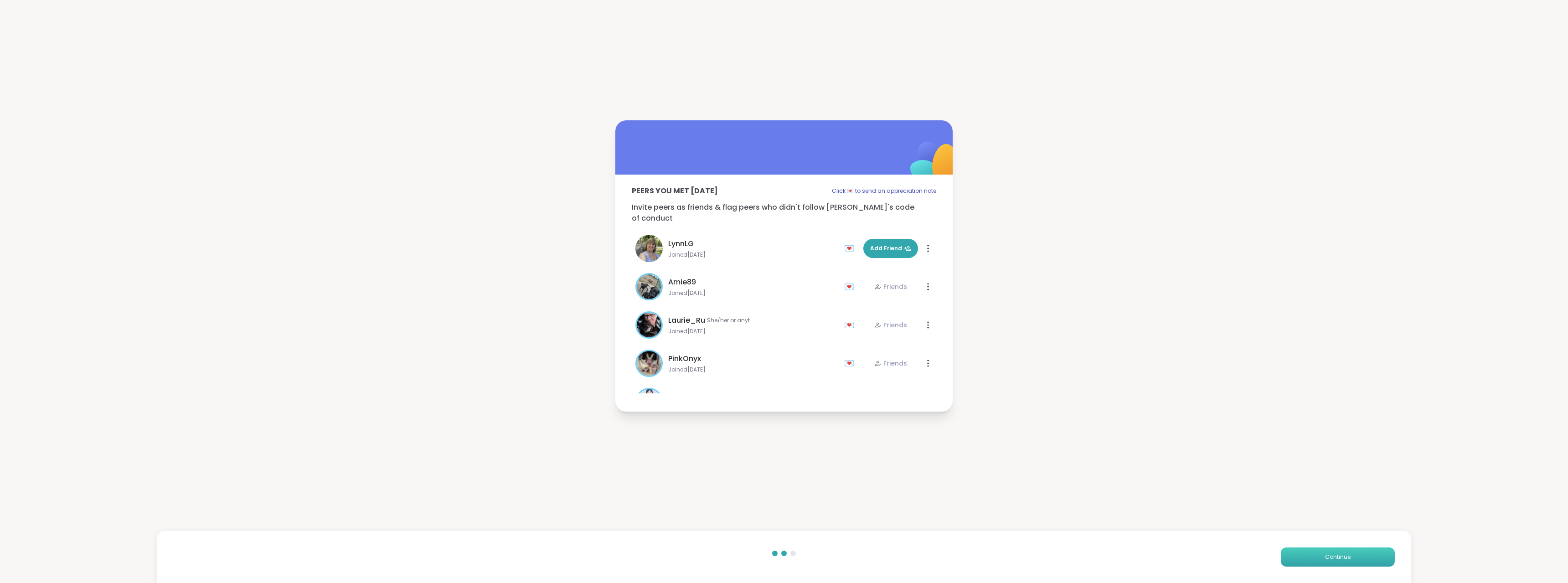
click at [1348, 559] on button "Continue" at bounding box center [1338, 557] width 114 height 19
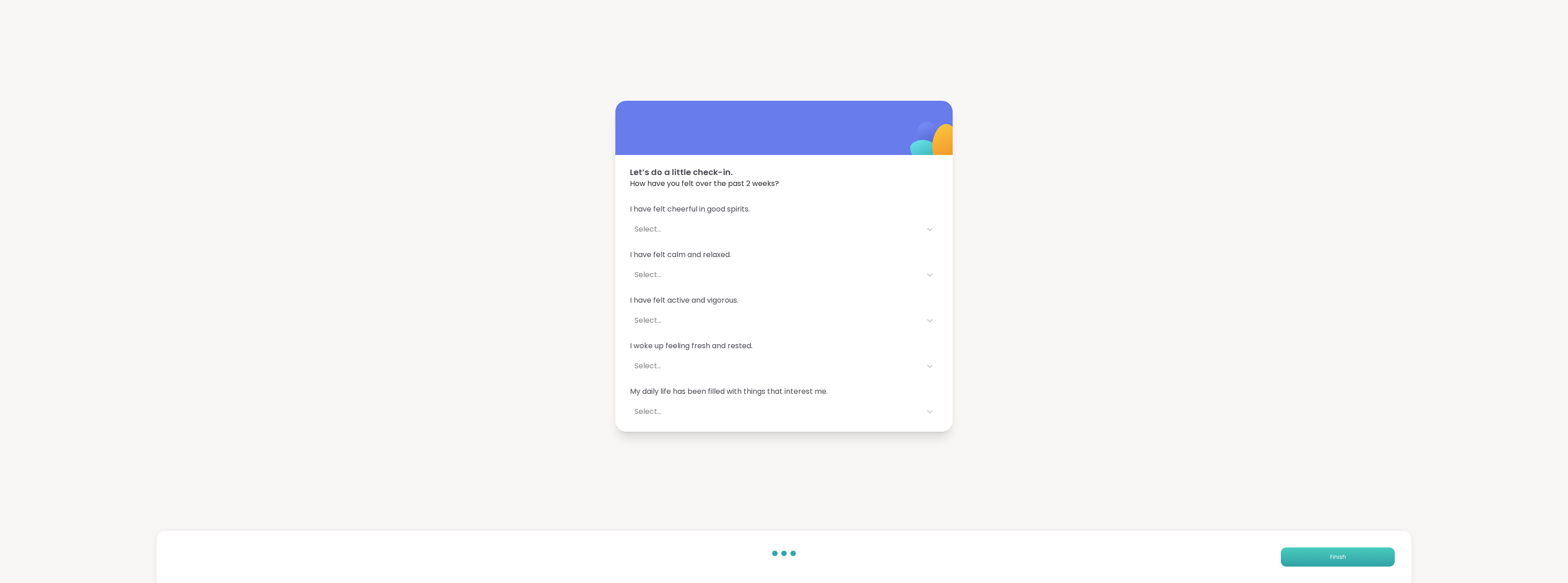
click at [1348, 559] on button "Finish" at bounding box center [1338, 557] width 114 height 19
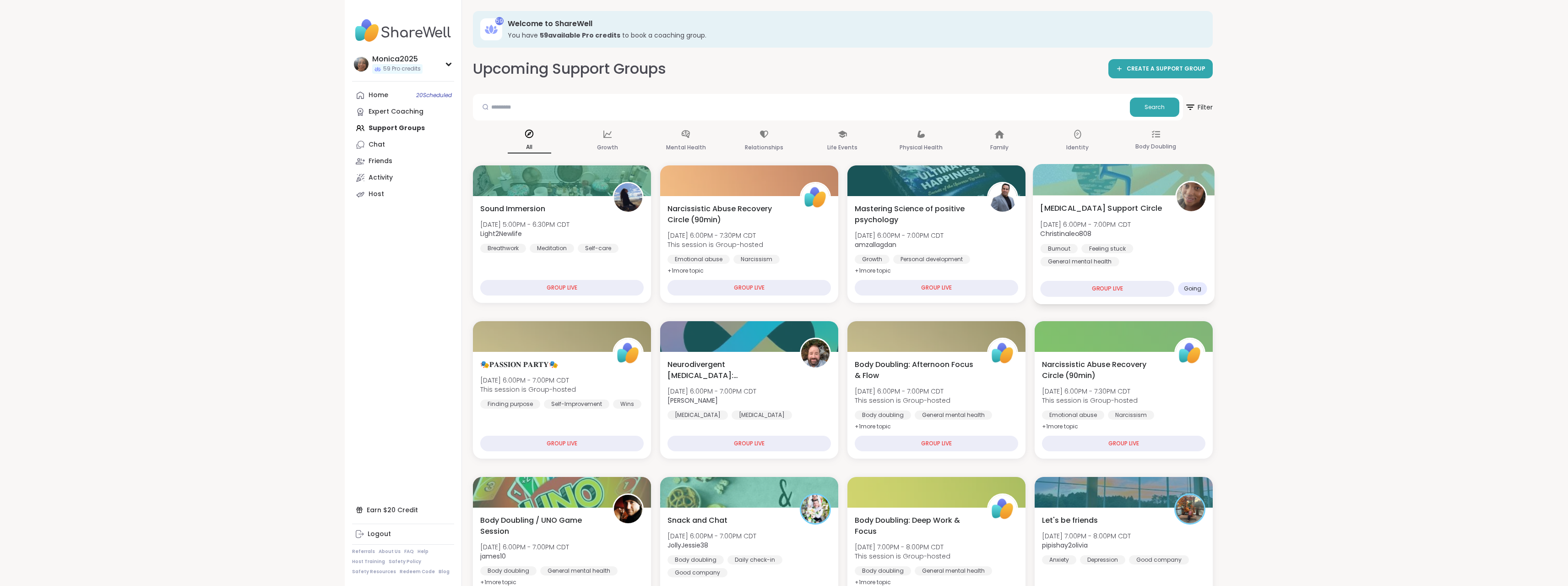
click at [1188, 235] on div "[MEDICAL_DATA] Support Circle [DATE] 6:00PM - 7:00PM CDT Christinaleo808 Burnou…" at bounding box center [1124, 234] width 167 height 63
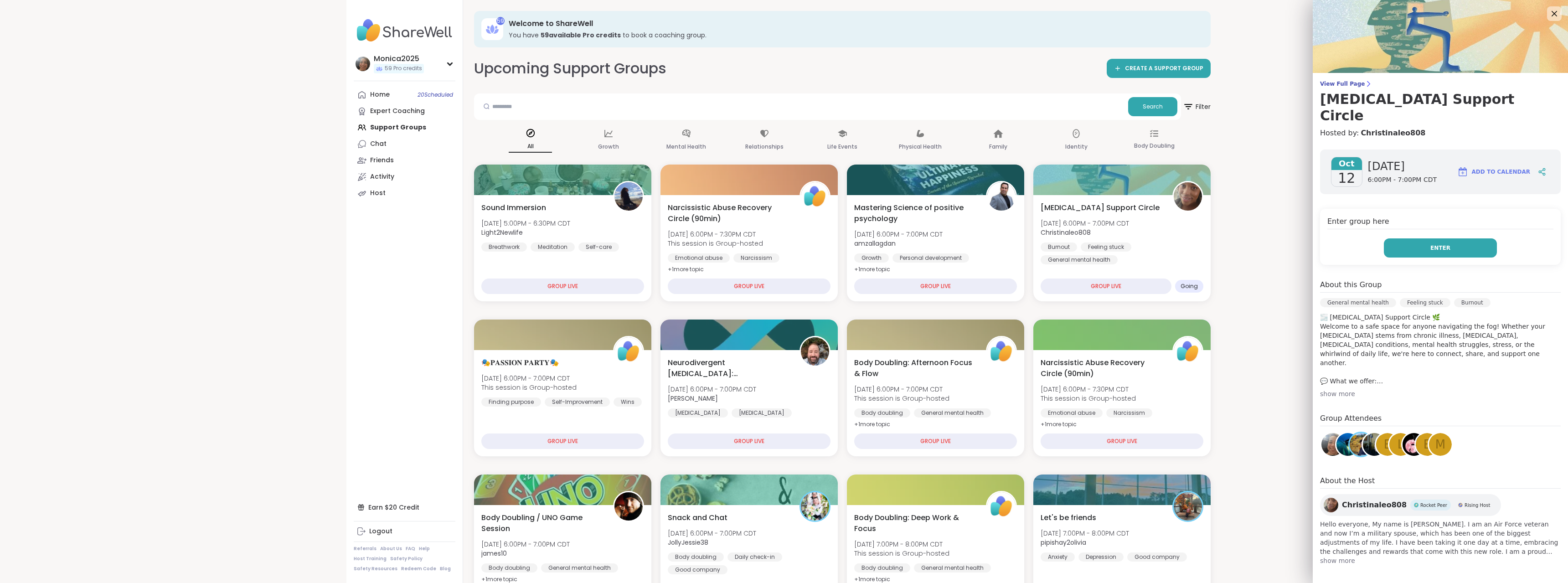
click at [1460, 238] on button "Enter" at bounding box center [1440, 247] width 113 height 19
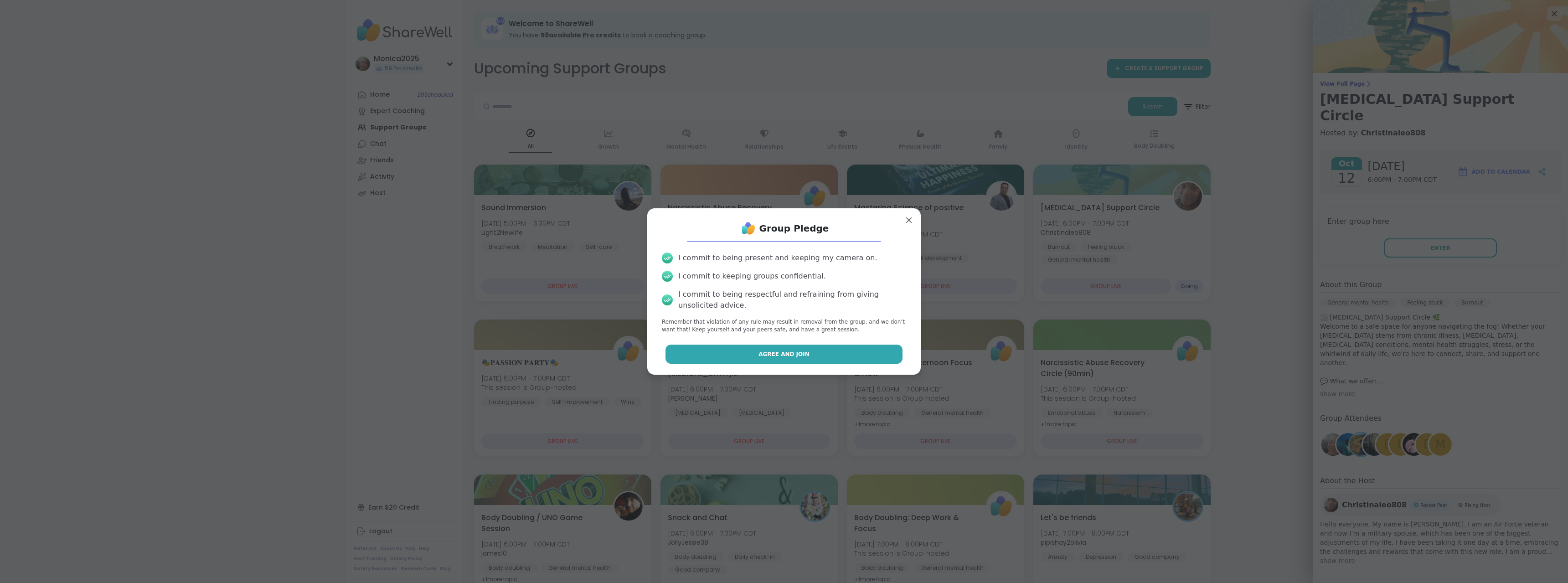
click at [839, 346] on button "Agree and Join" at bounding box center [784, 354] width 237 height 19
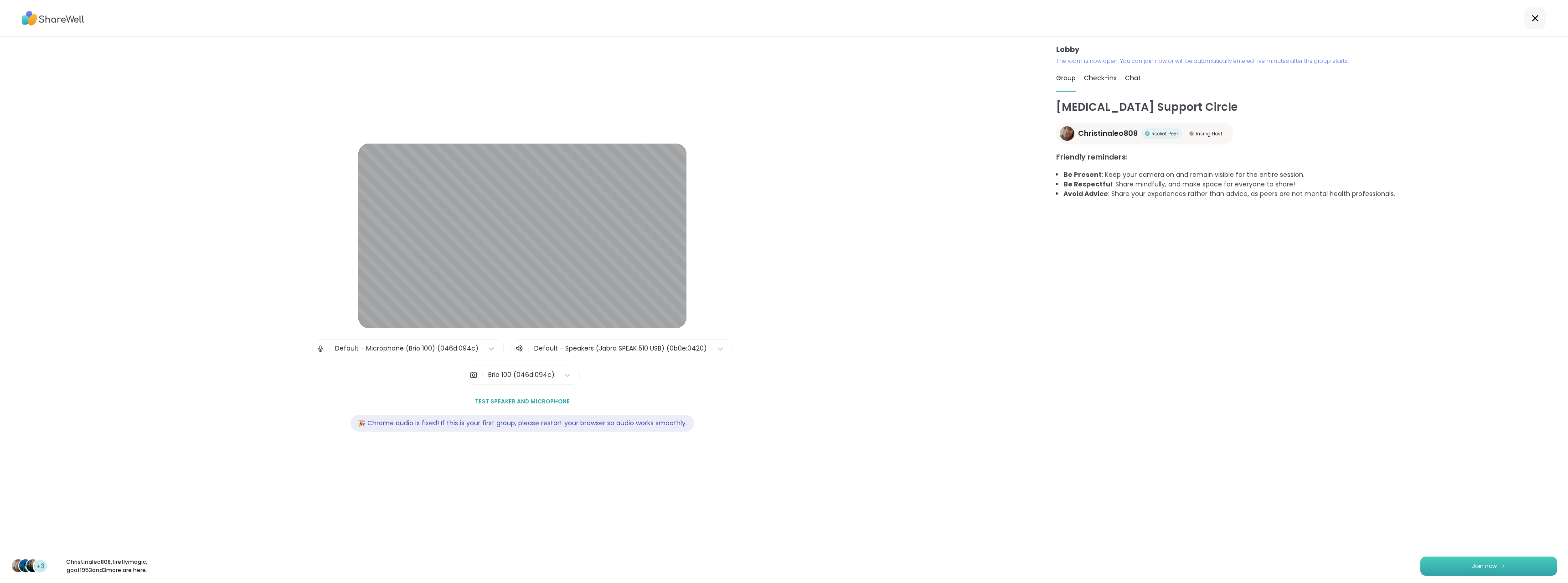
click at [1475, 563] on span "Join now" at bounding box center [1485, 566] width 25 height 8
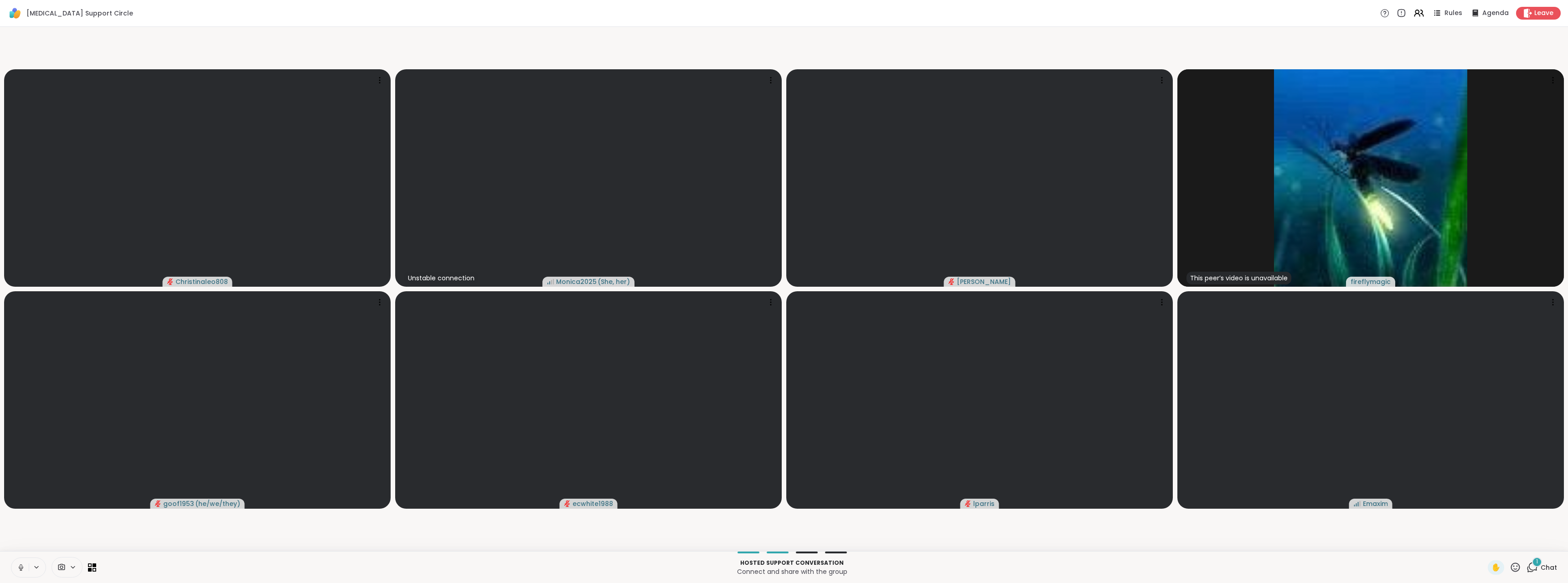
click at [1533, 564] on div "1" at bounding box center [1537, 561] width 10 height 10
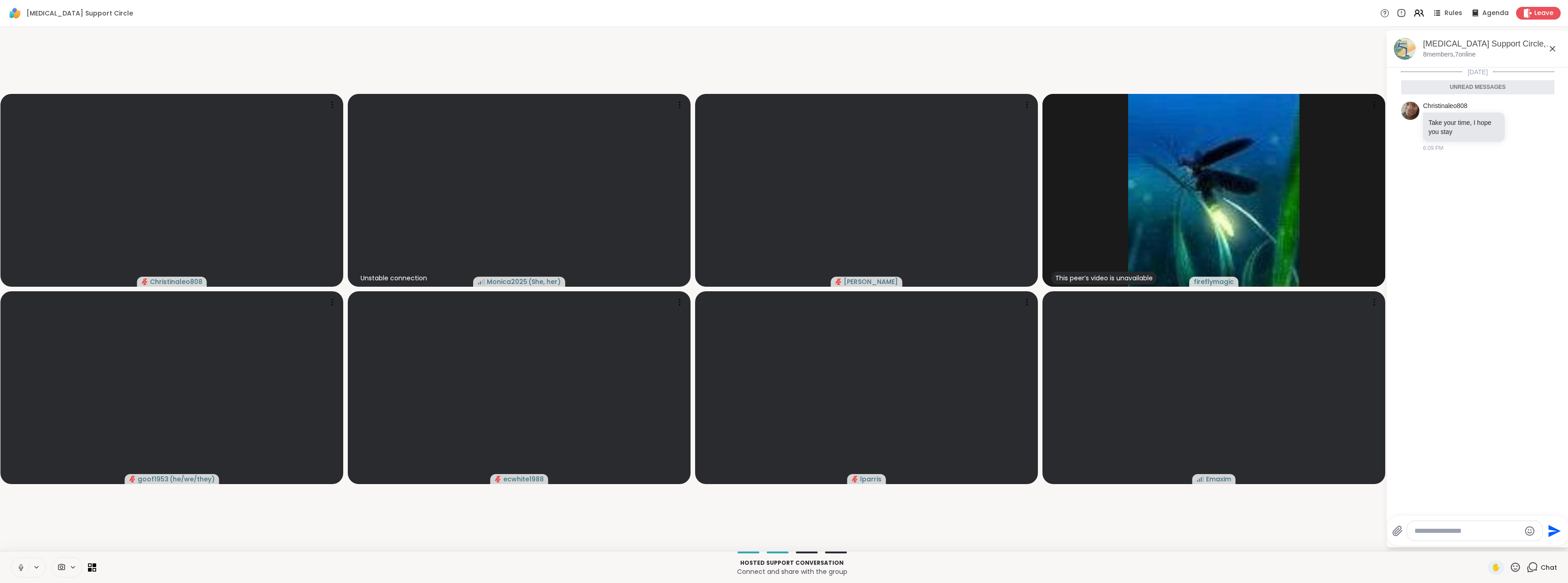
click at [1553, 53] on icon at bounding box center [1553, 49] width 11 height 11
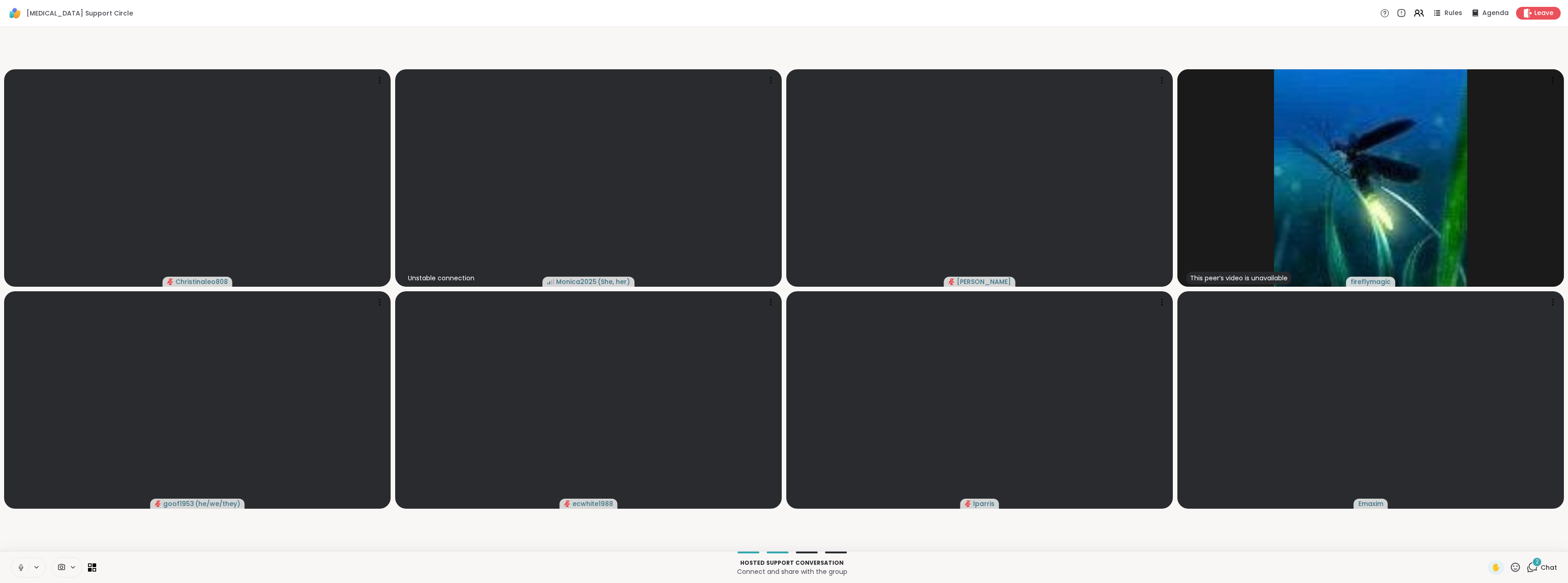
click at [1529, 569] on icon at bounding box center [1532, 567] width 12 height 12
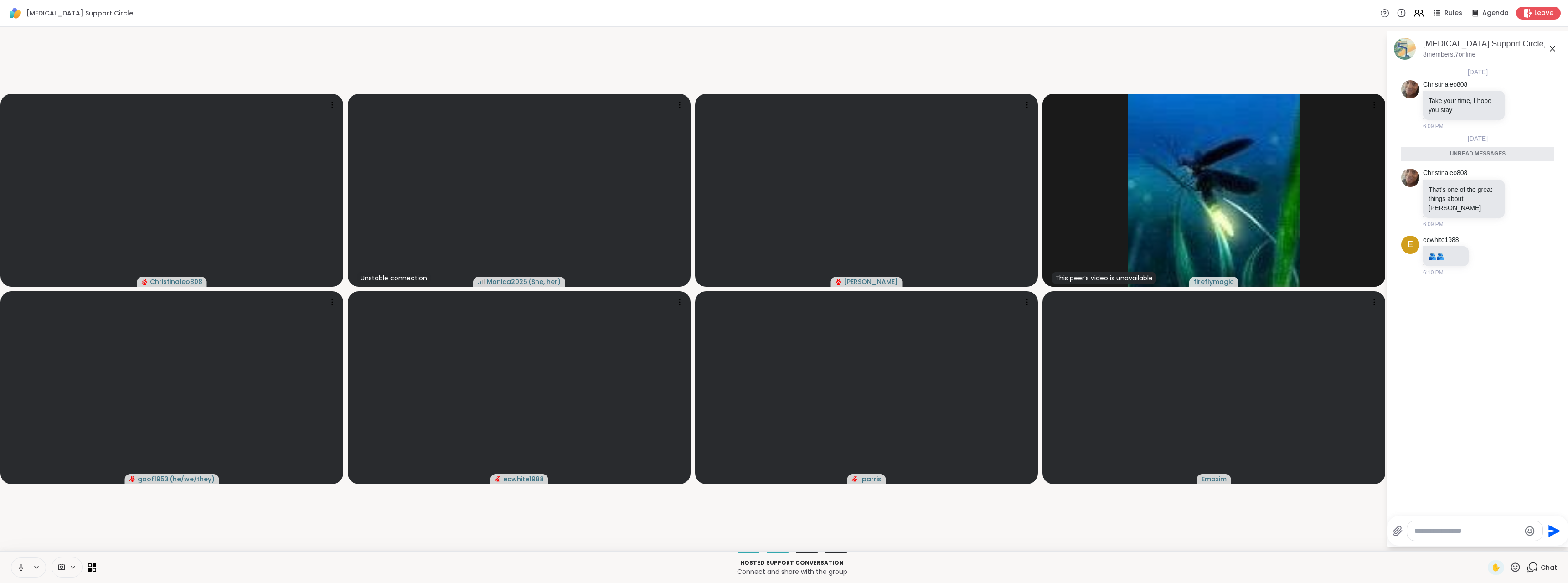
click at [1554, 47] on icon at bounding box center [1553, 49] width 5 height 5
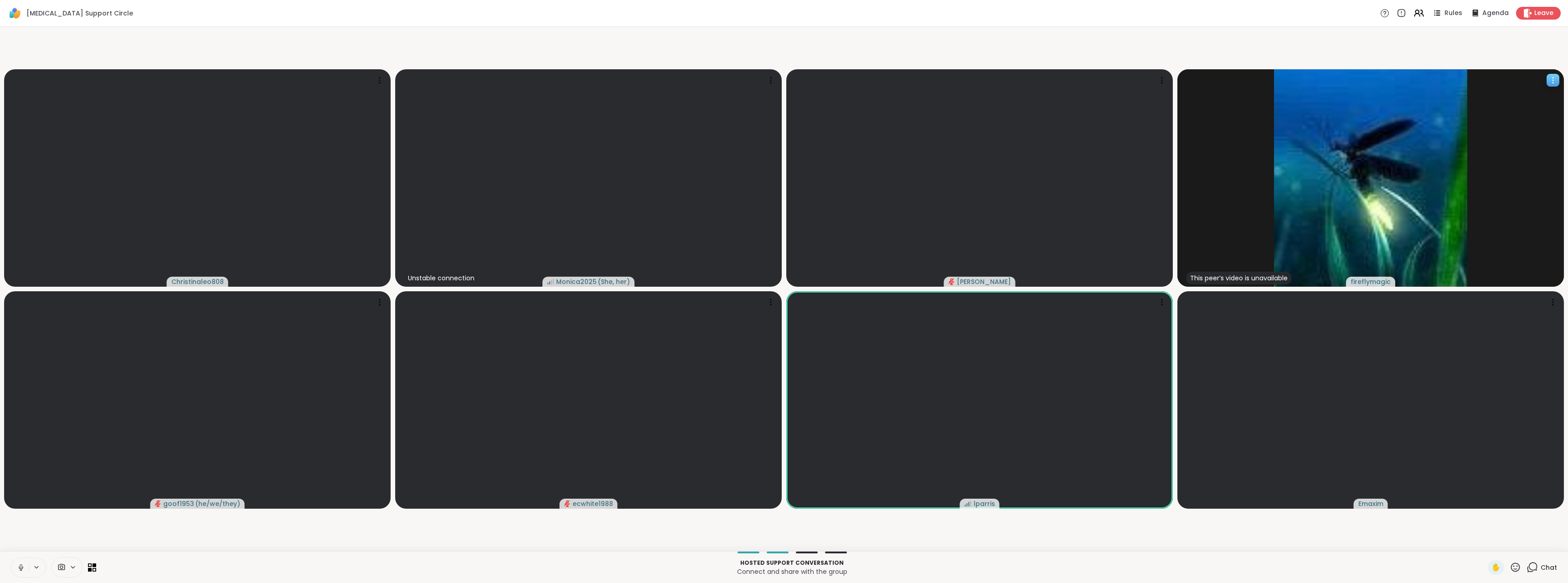
click at [1359, 280] on span "fireflymagic" at bounding box center [1371, 282] width 40 height 9
click at [1381, 264] on div "View Profile" at bounding box center [1395, 257] width 72 height 14
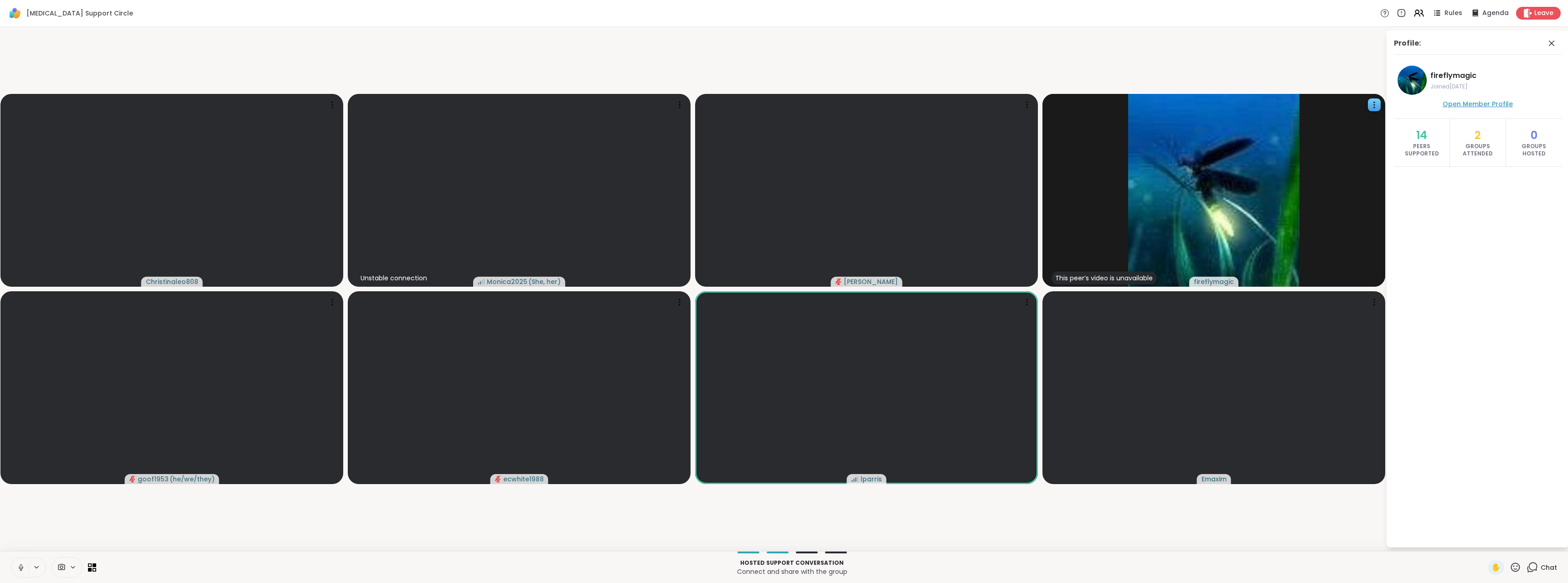
click at [1473, 106] on span "Open Member Profile" at bounding box center [1479, 104] width 70 height 9
click at [1551, 47] on icon at bounding box center [1552, 43] width 11 height 11
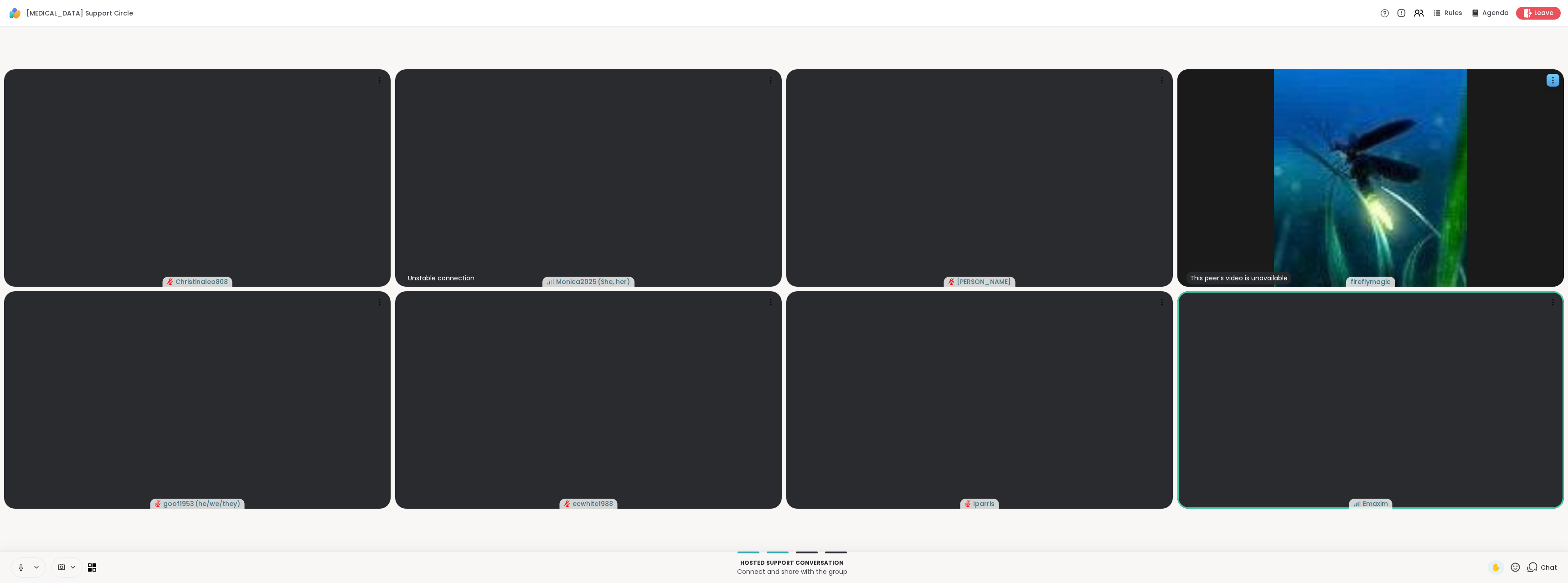
click at [1526, 566] on icon at bounding box center [1532, 567] width 12 height 12
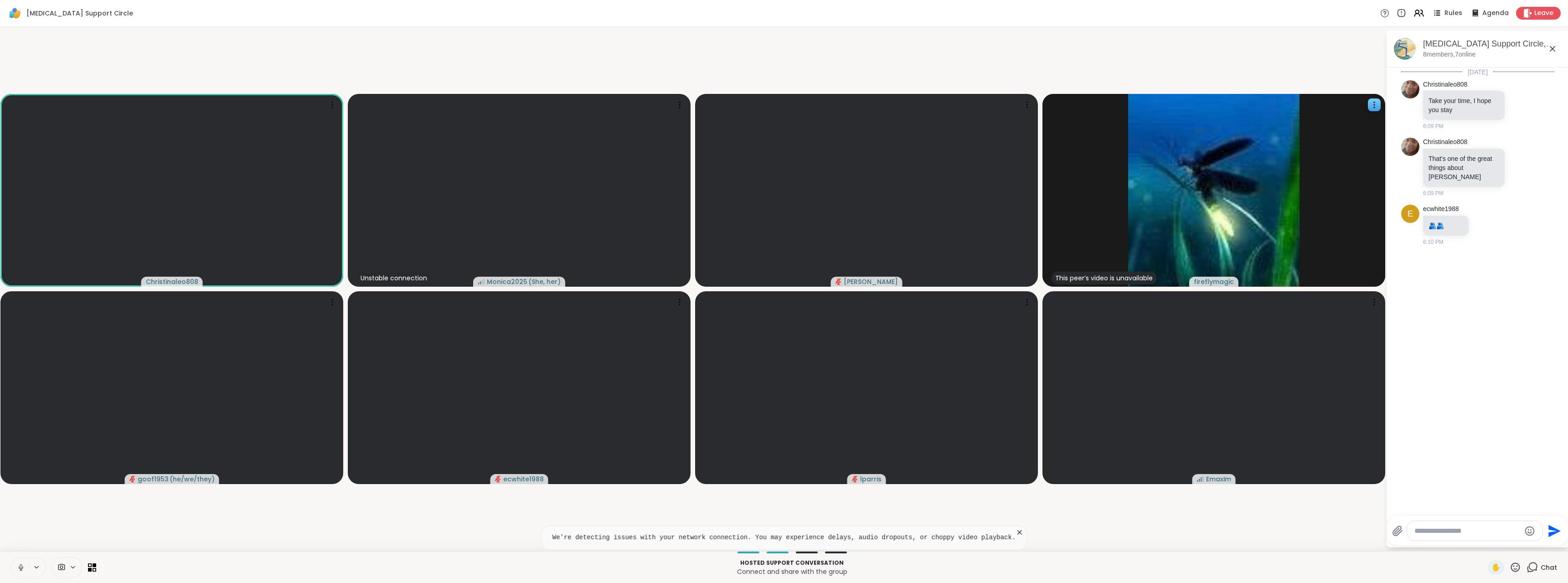
click at [1435, 528] on textarea "Type your message" at bounding box center [1468, 531] width 107 height 9
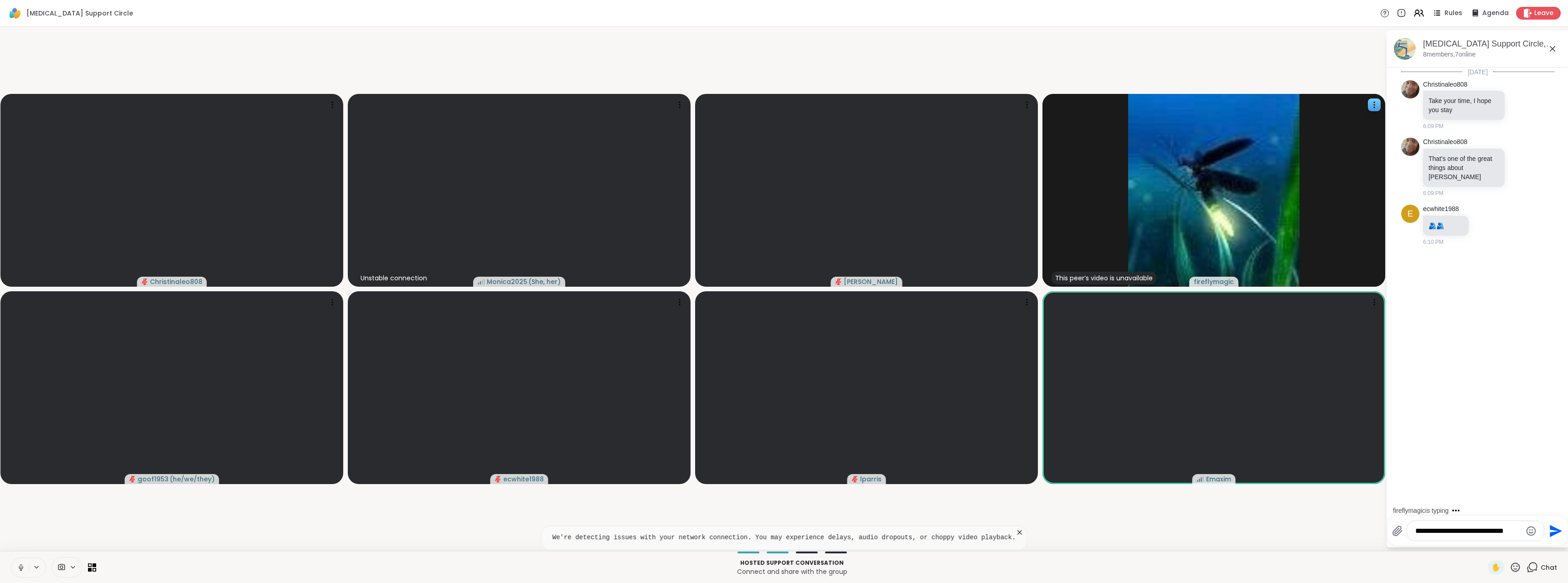
type textarea "**********"
click at [1524, 13] on icon at bounding box center [1528, 13] width 9 height 10
click at [1524, 14] on icon at bounding box center [1528, 13] width 9 height 10
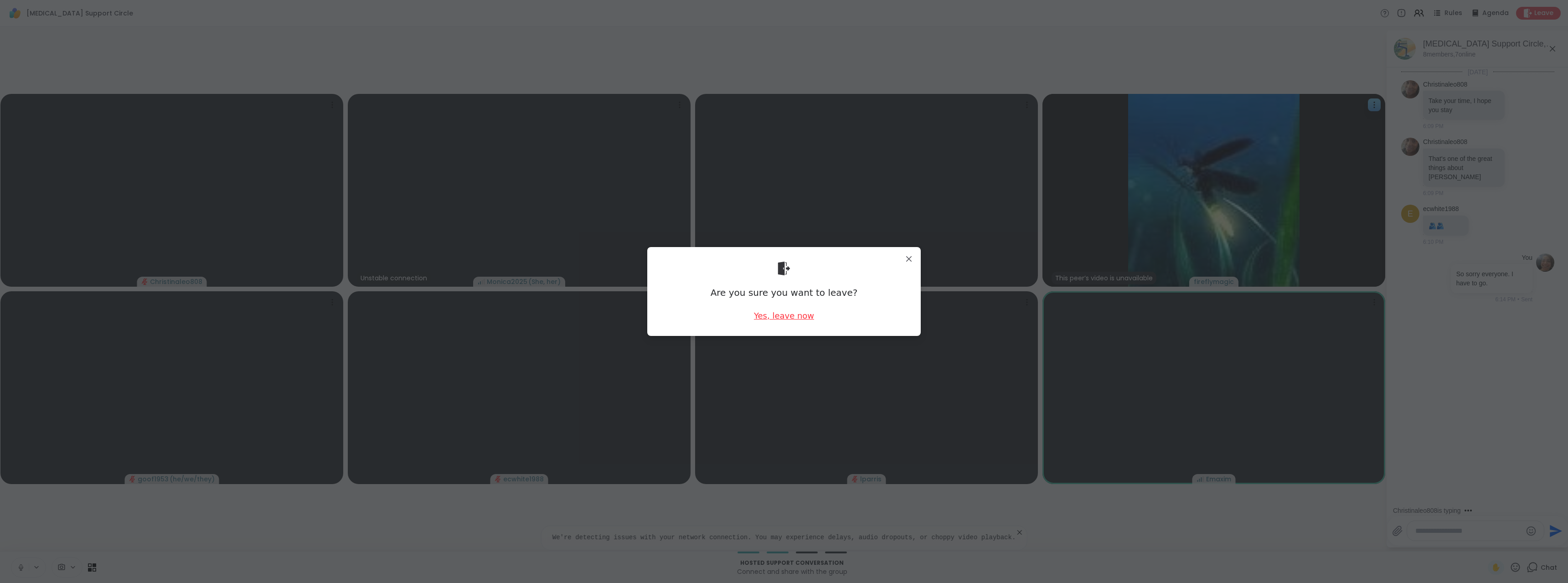
click at [784, 321] on div "Yes, leave now" at bounding box center [784, 315] width 60 height 12
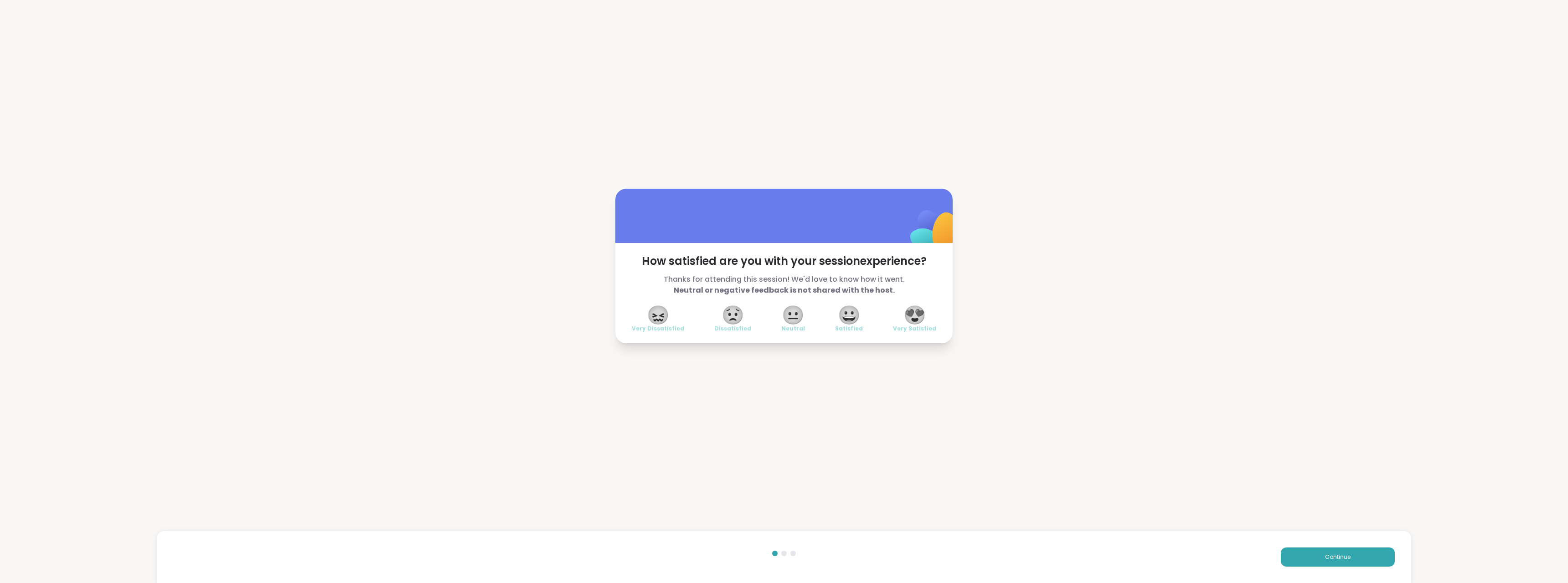
click at [855, 317] on span "😀" at bounding box center [849, 315] width 23 height 16
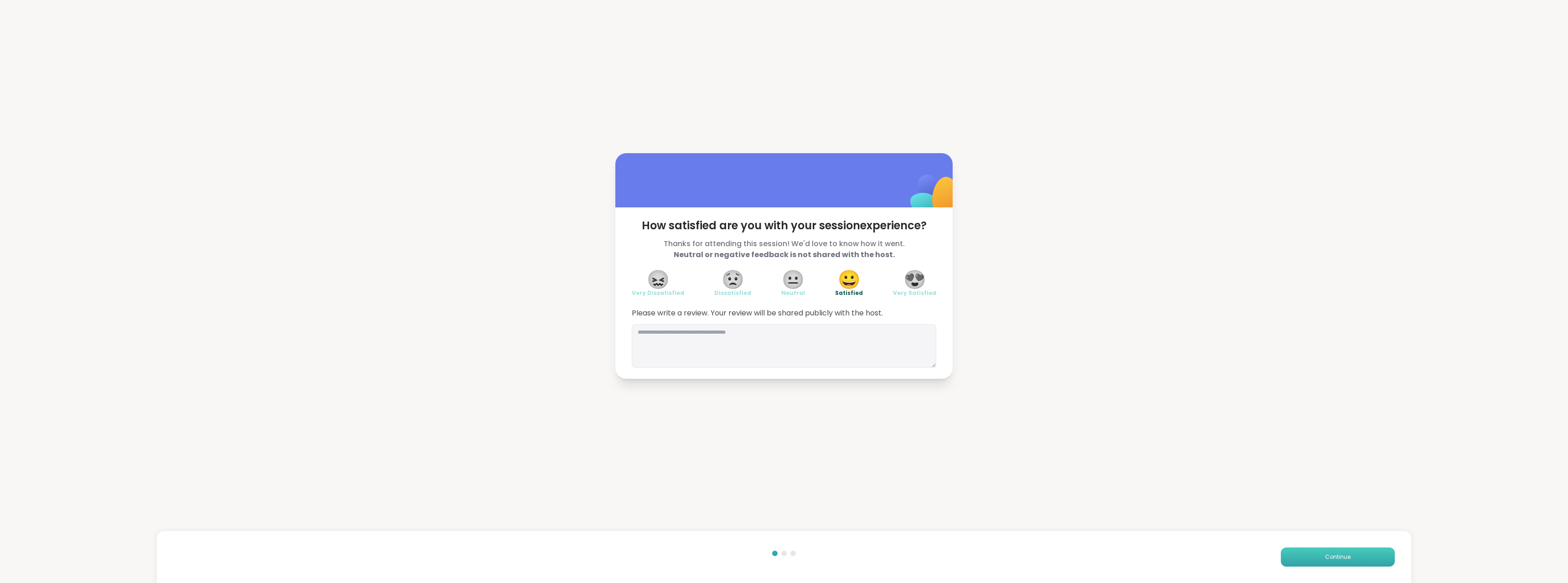
click at [1341, 550] on button "Continue" at bounding box center [1338, 557] width 114 height 19
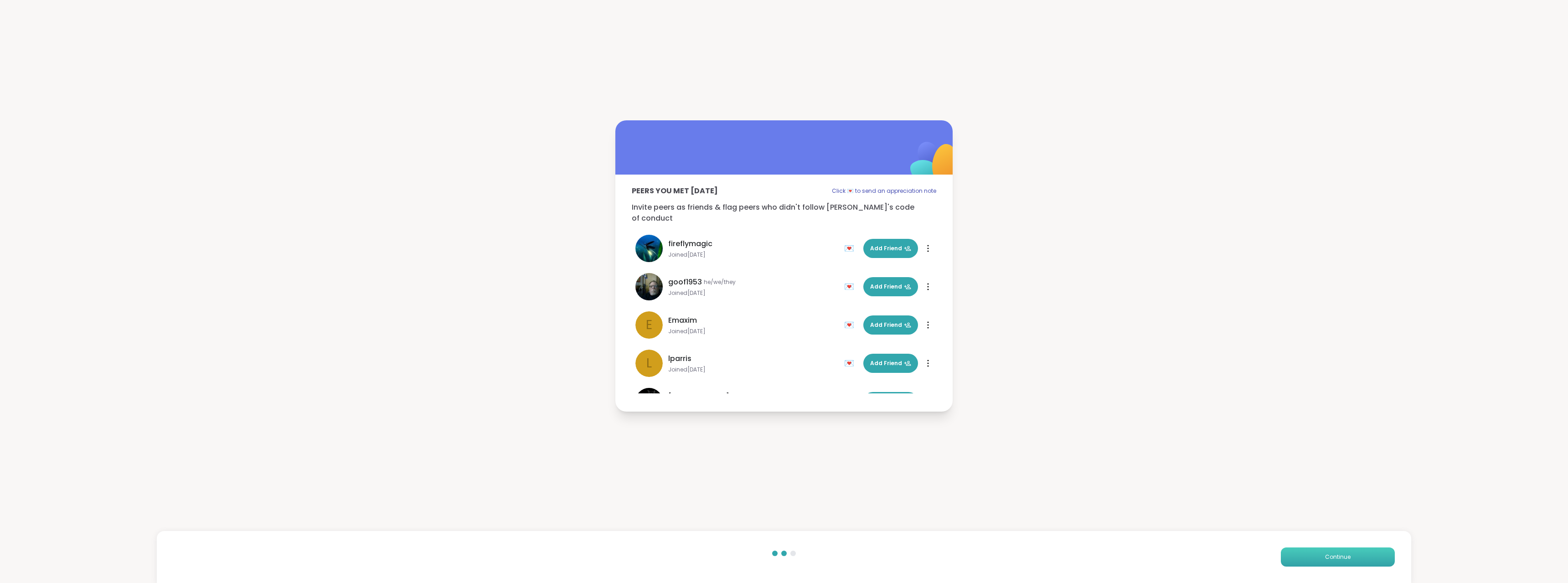
click at [1338, 554] on span "Continue" at bounding box center [1338, 557] width 25 height 8
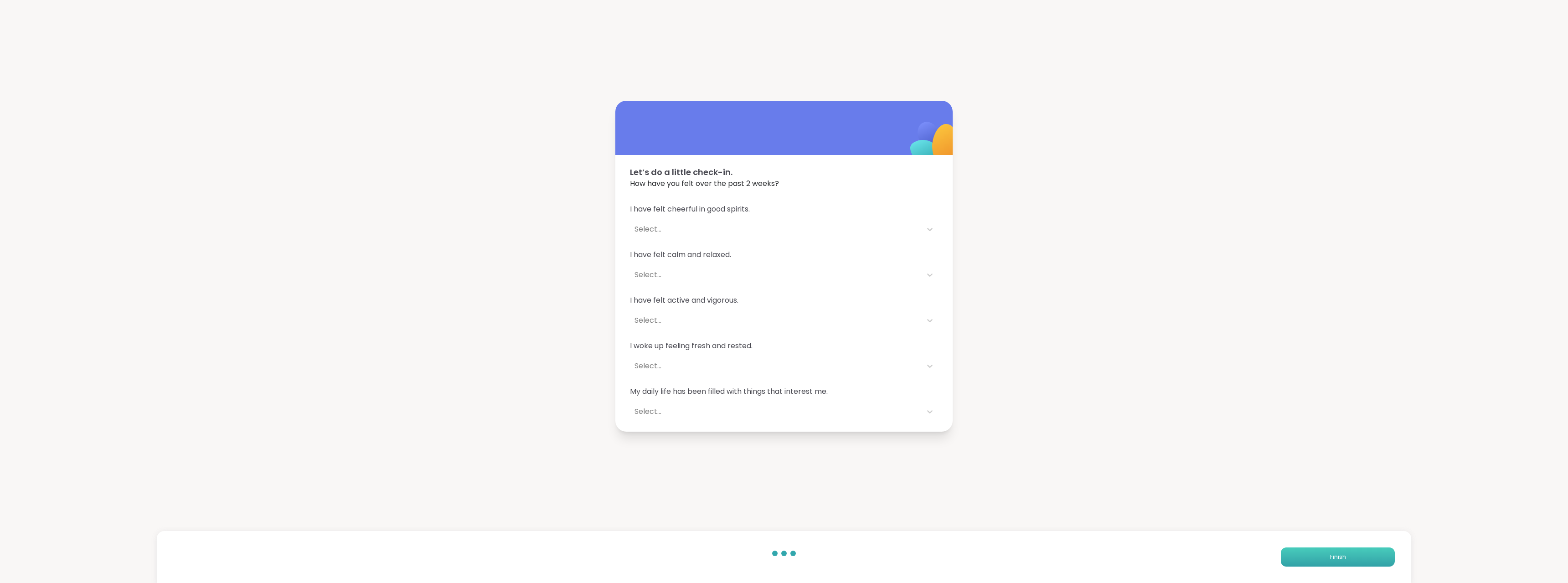
click at [1338, 554] on span "Finish" at bounding box center [1339, 557] width 16 height 8
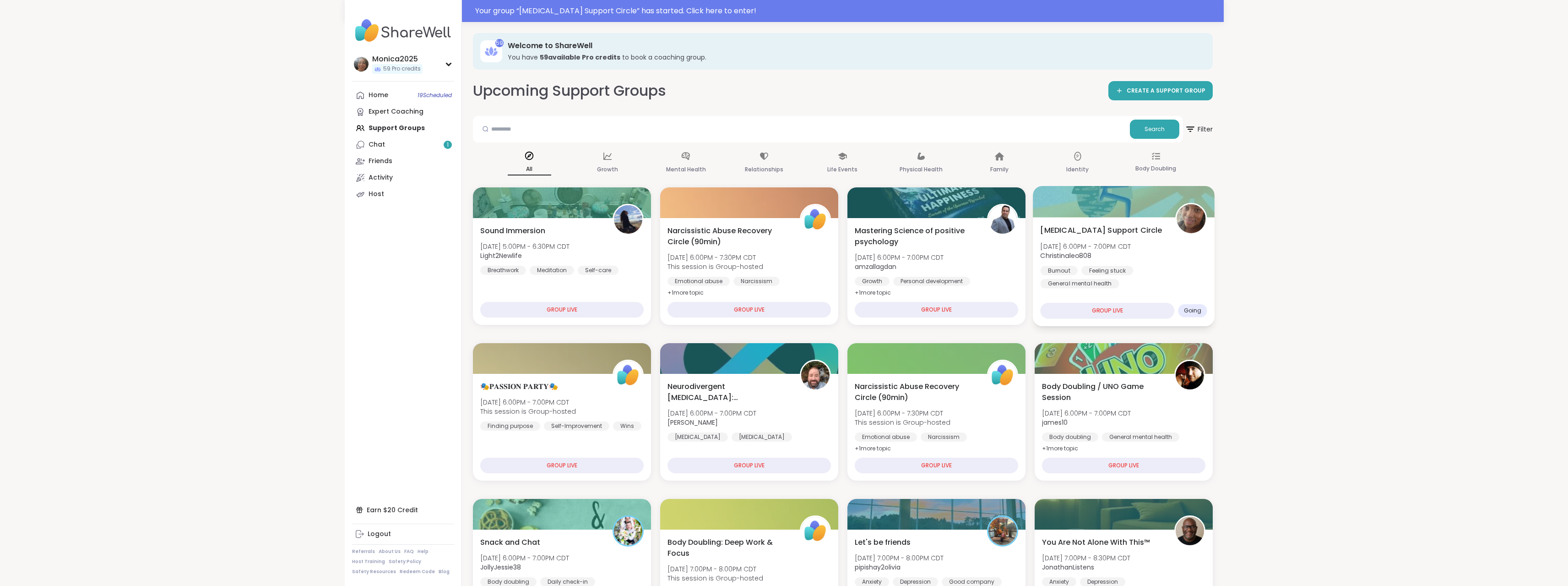
click at [1166, 271] on div "Burnout Feeling stuck General mental health" at bounding box center [1124, 277] width 167 height 23
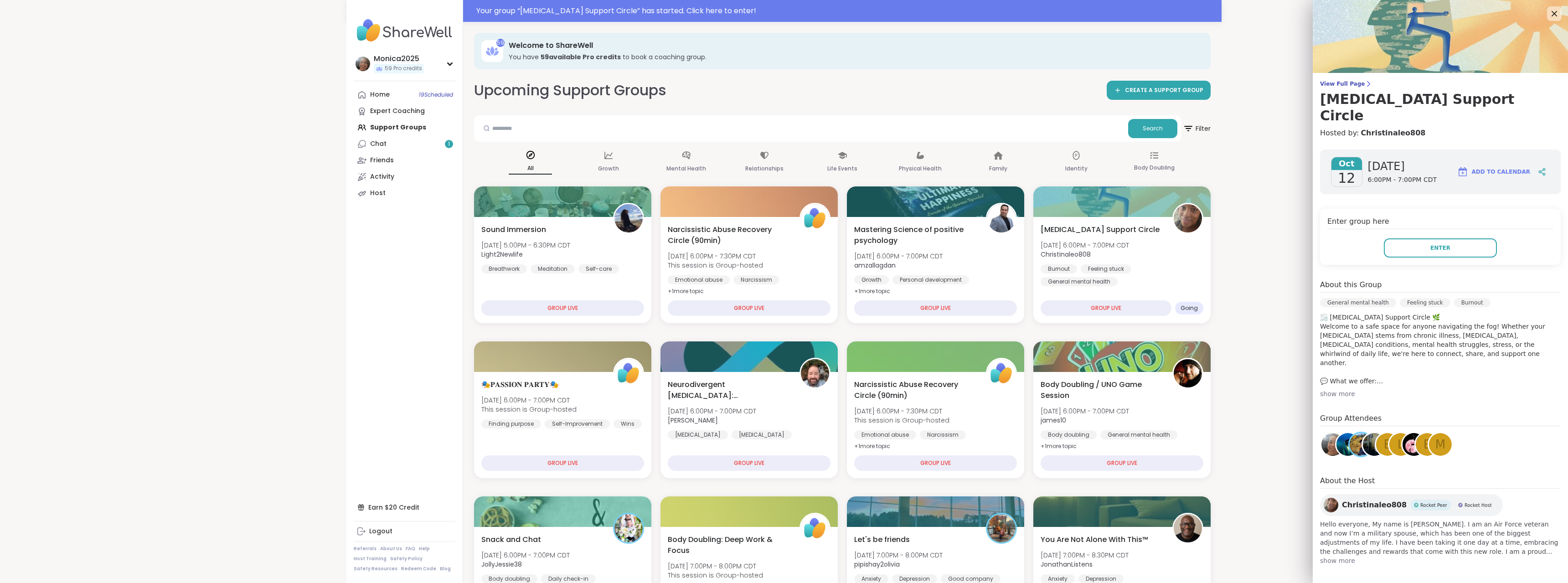
click at [1329, 389] on div "show more" at bounding box center [1441, 393] width 241 height 9
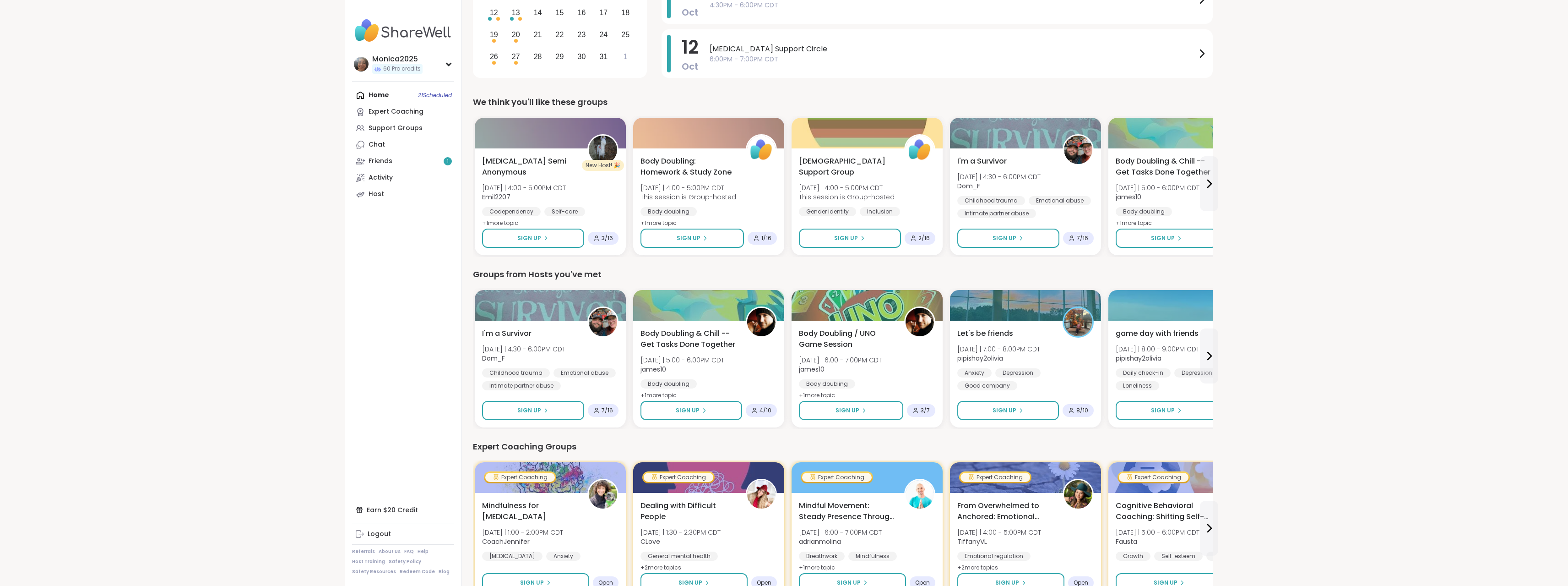
scroll to position [230, 0]
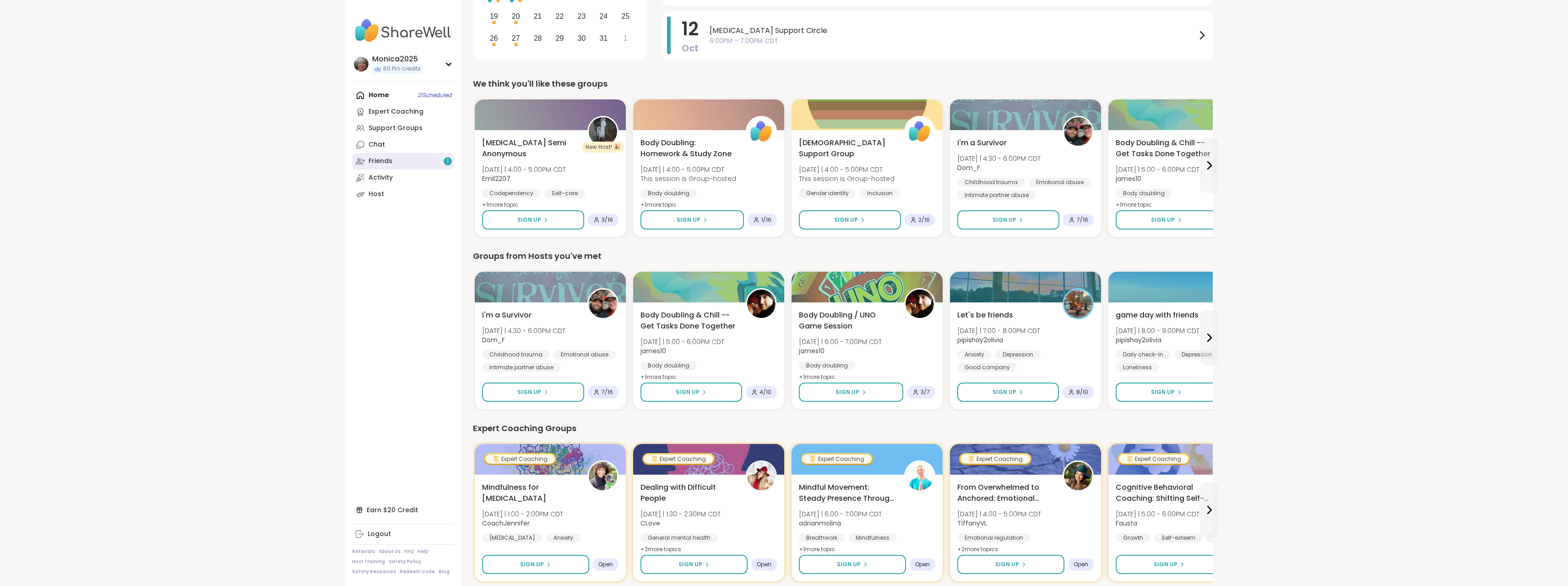
click at [400, 168] on link "Friends 1" at bounding box center [402, 161] width 102 height 16
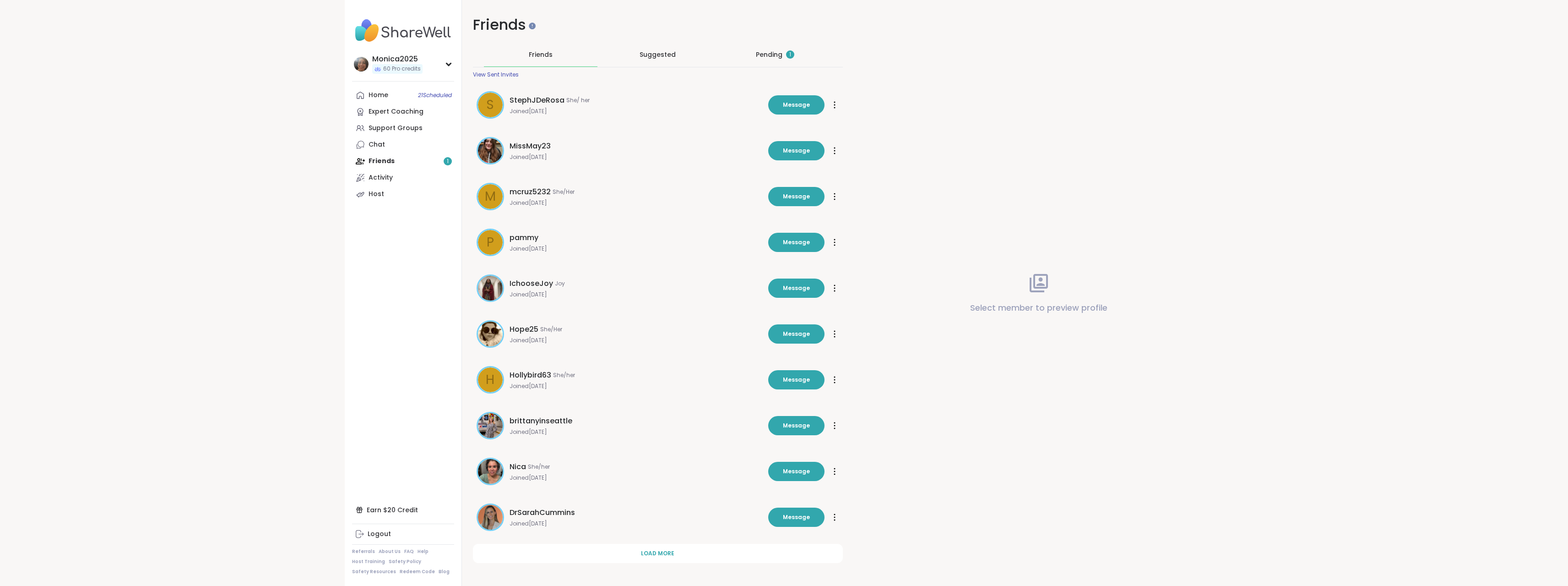
click at [795, 54] on div "Pending 1" at bounding box center [774, 54] width 113 height 24
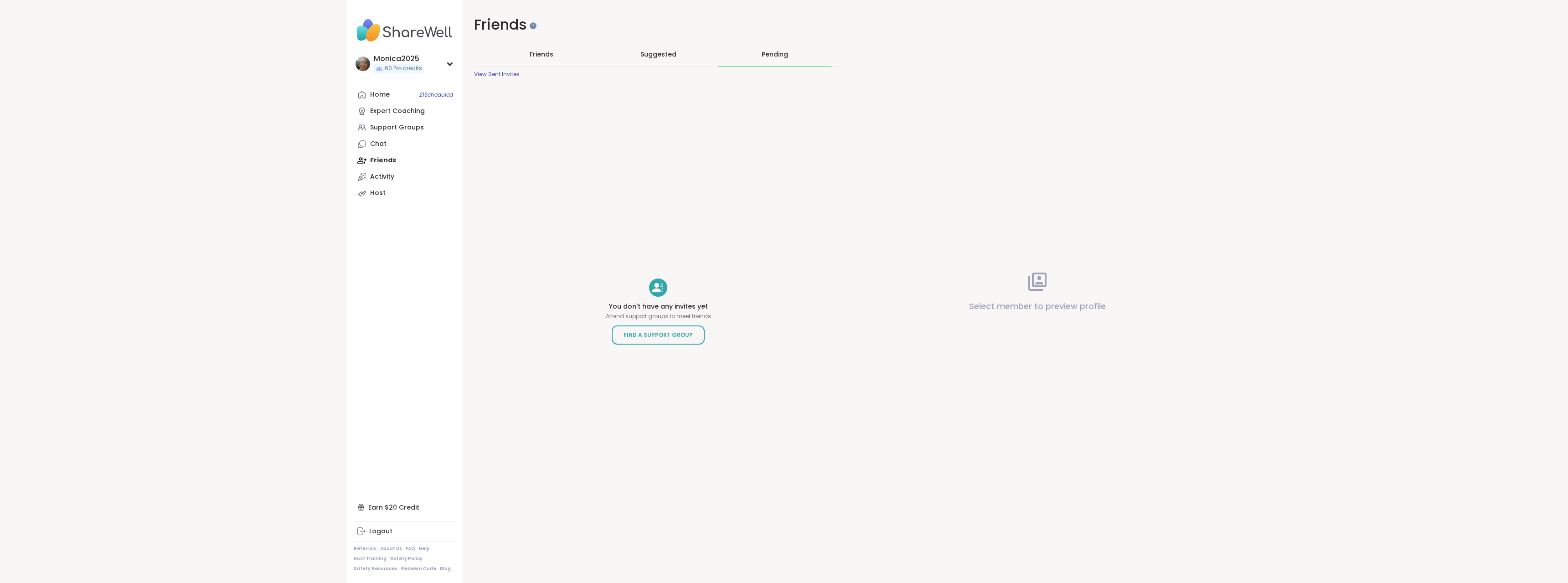
click at [539, 55] on span "Friends" at bounding box center [542, 54] width 23 height 9
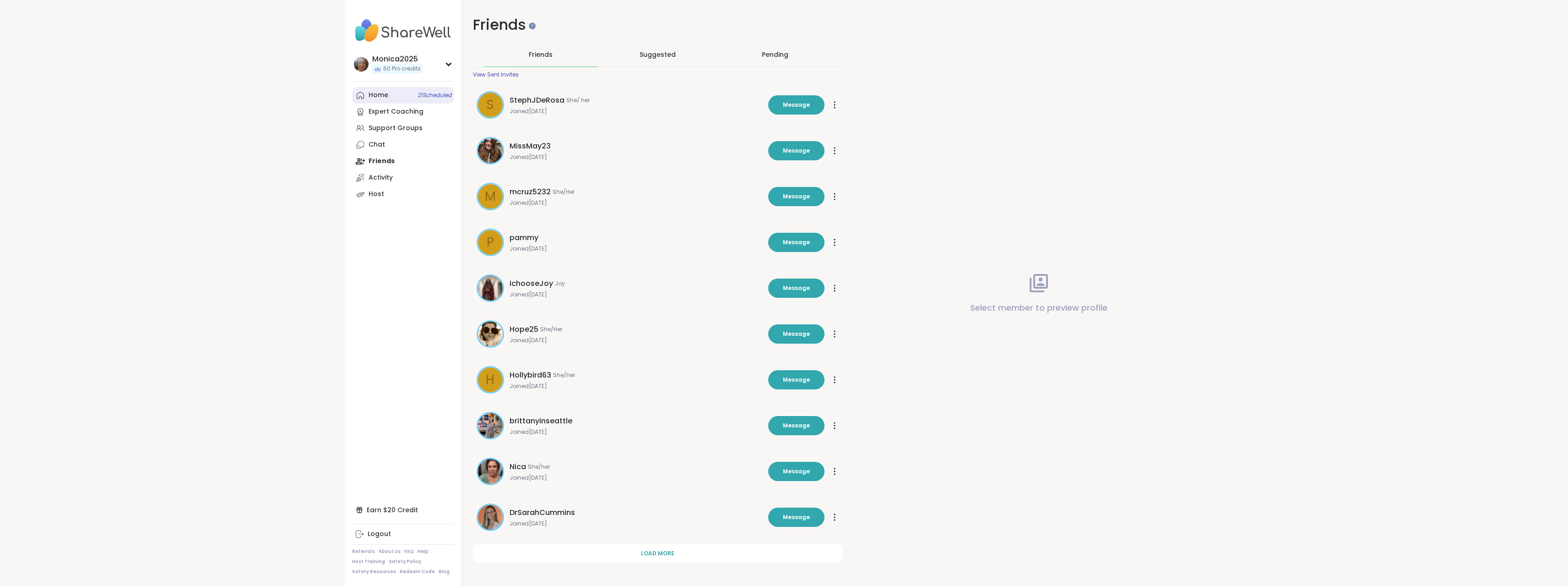
click at [411, 92] on link "Home 21 Scheduled" at bounding box center [402, 95] width 102 height 16
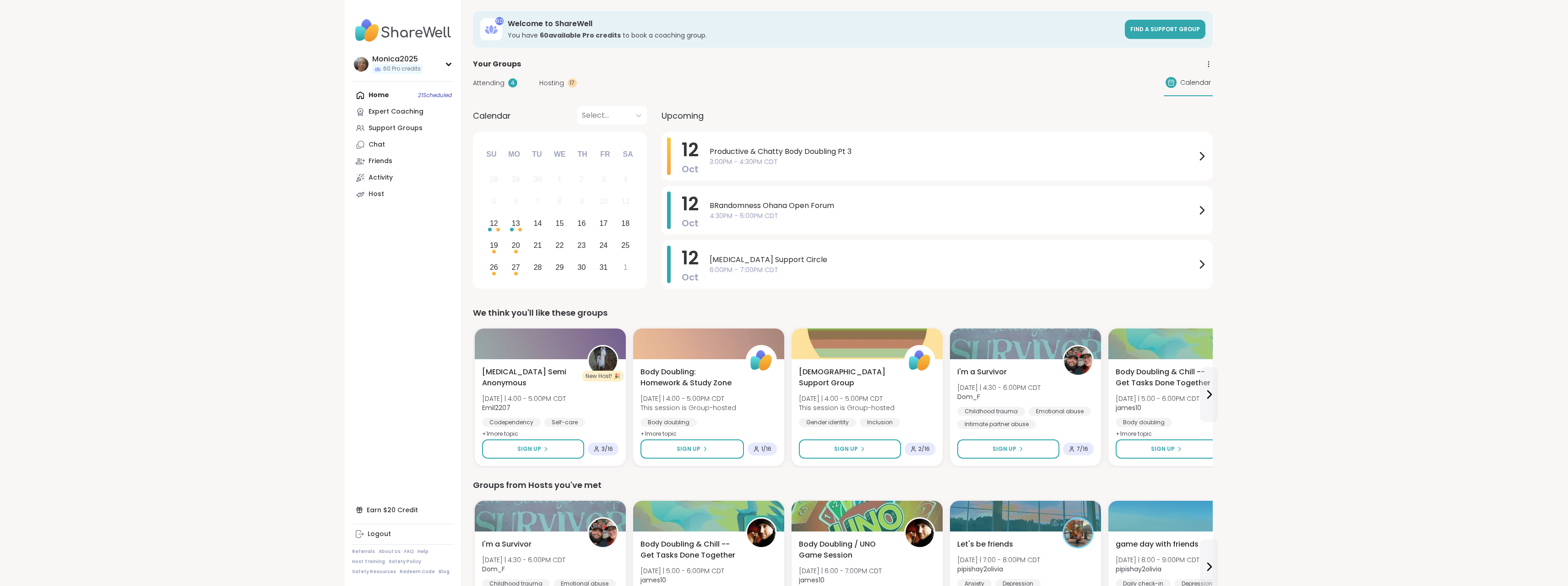
click at [382, 97] on div "Home 21 Scheduled Expert Coaching Support Groups Chat Friends Activity Host" at bounding box center [402, 144] width 102 height 115
click at [1210, 390] on icon at bounding box center [1209, 395] width 11 height 11
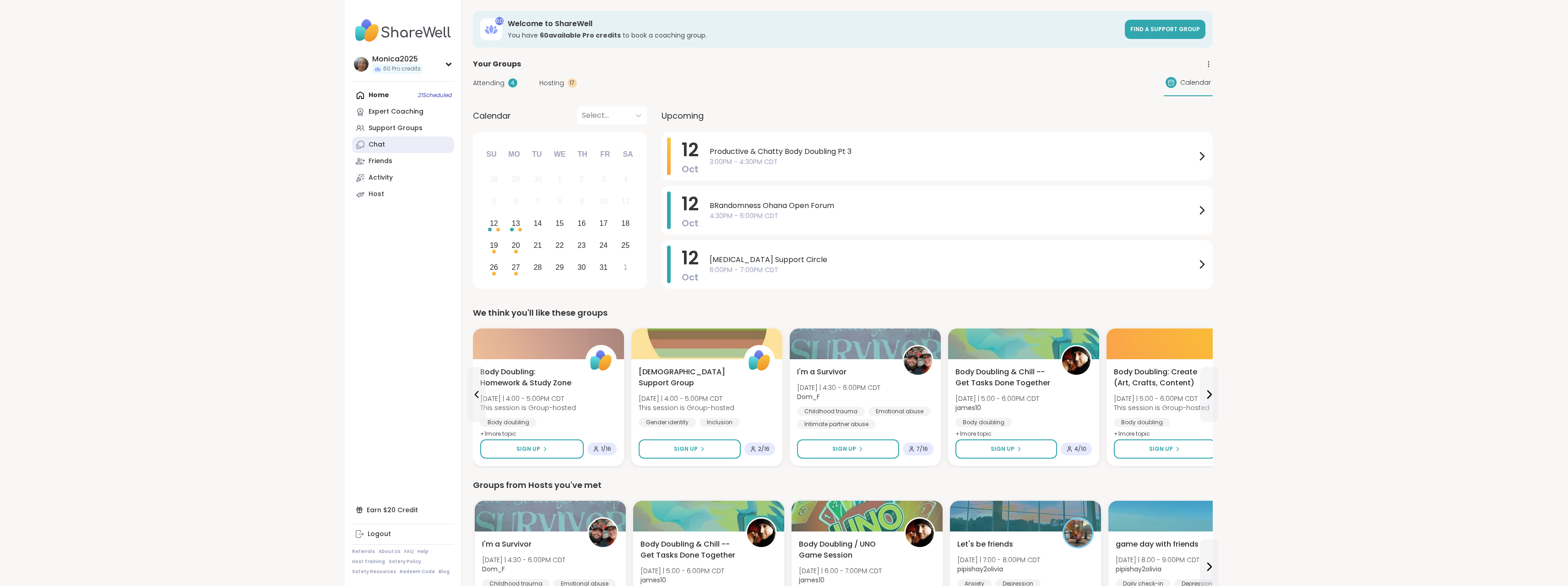
click at [381, 148] on div "Chat" at bounding box center [377, 145] width 16 height 9
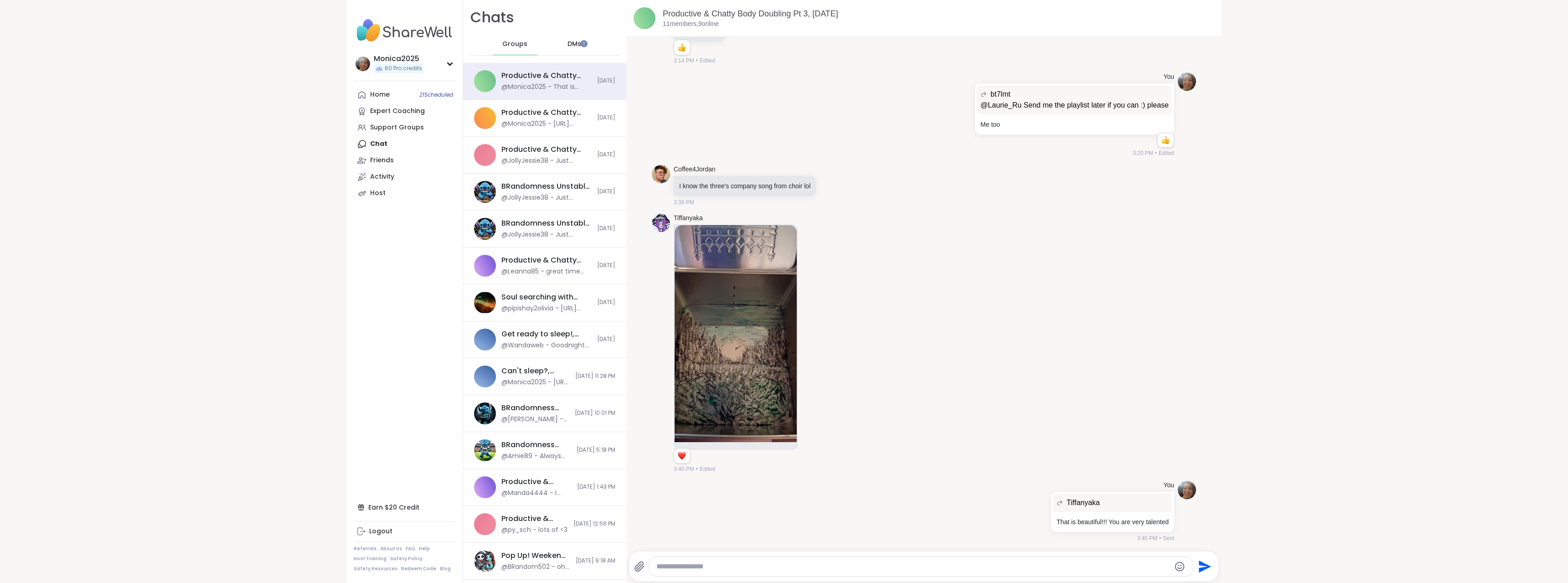
click at [515, 44] on span "Groups" at bounding box center [515, 44] width 25 height 9
click at [519, 81] on div "Productive & Chatty Body Doubling Pt 3, Oct 12 @Monica2025 - That is beautiful!…" at bounding box center [547, 80] width 90 height 21
click at [532, 111] on div "Productive & Chatty Body Doubling Pt 2, [DATE]" at bounding box center [547, 112] width 90 height 10
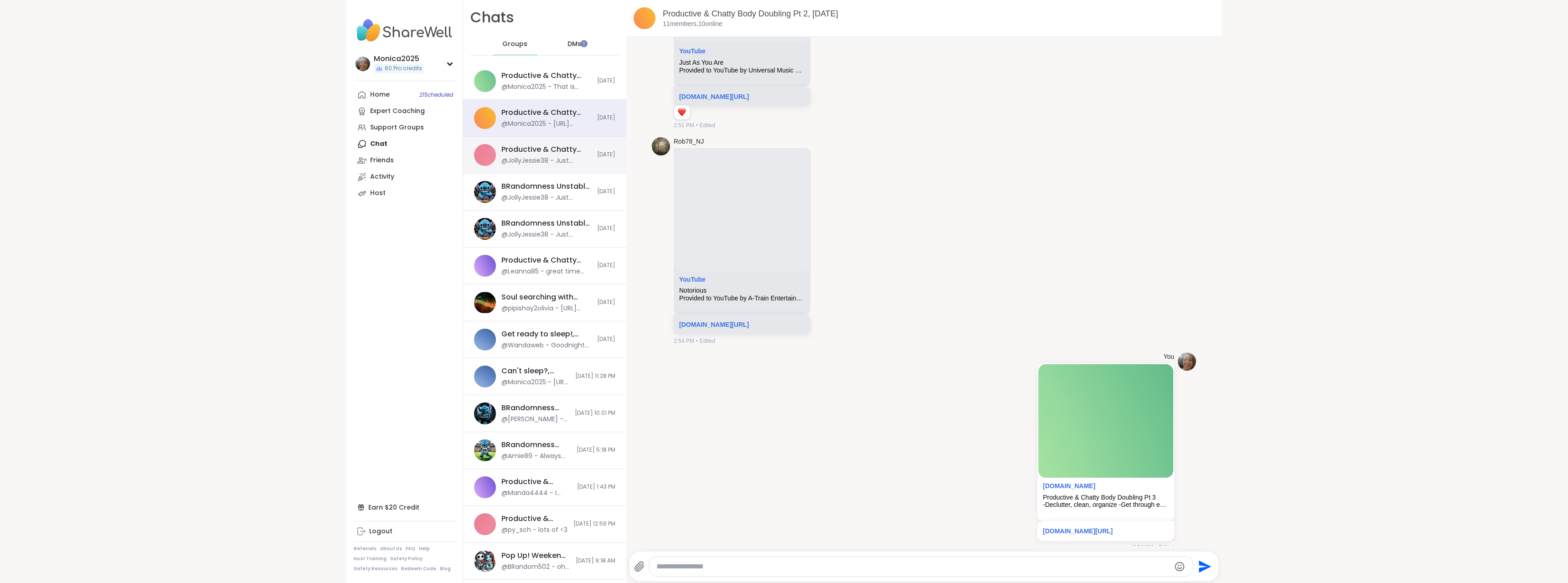
click at [534, 157] on div "@JollyJessie38 - Just created a bunch of new sessions [DATE]" at bounding box center [547, 161] width 90 height 9
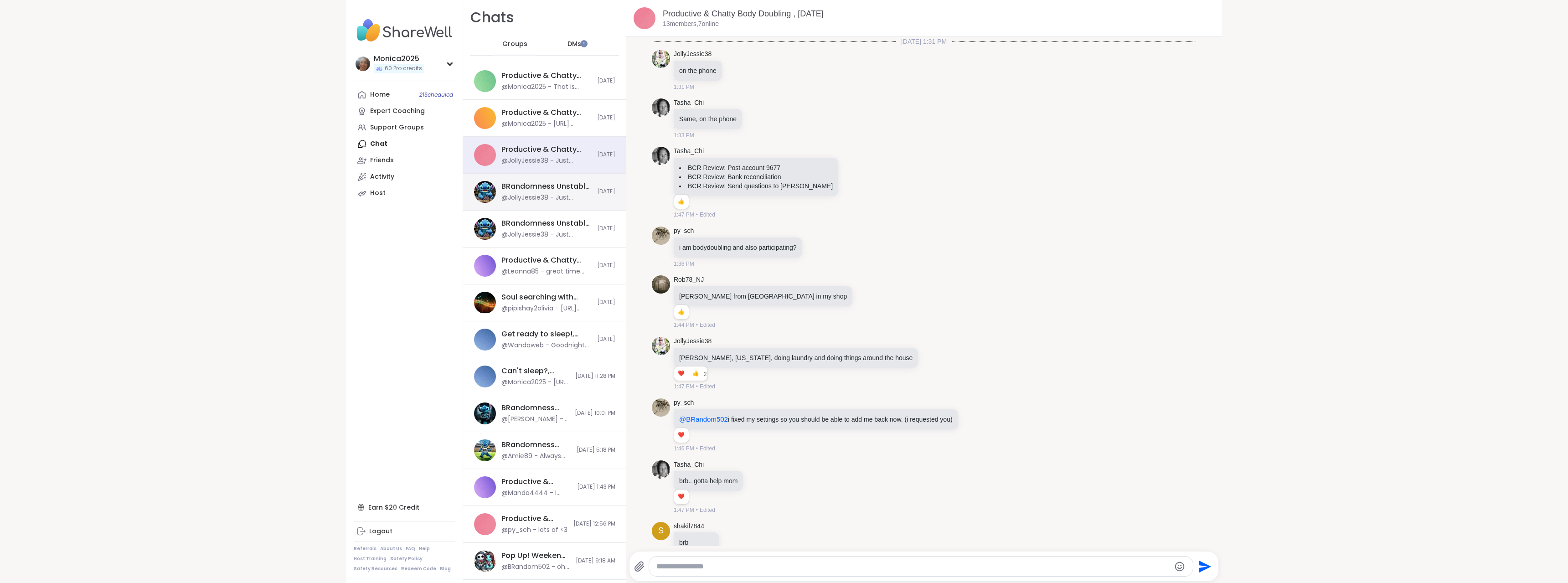
scroll to position [10122, 0]
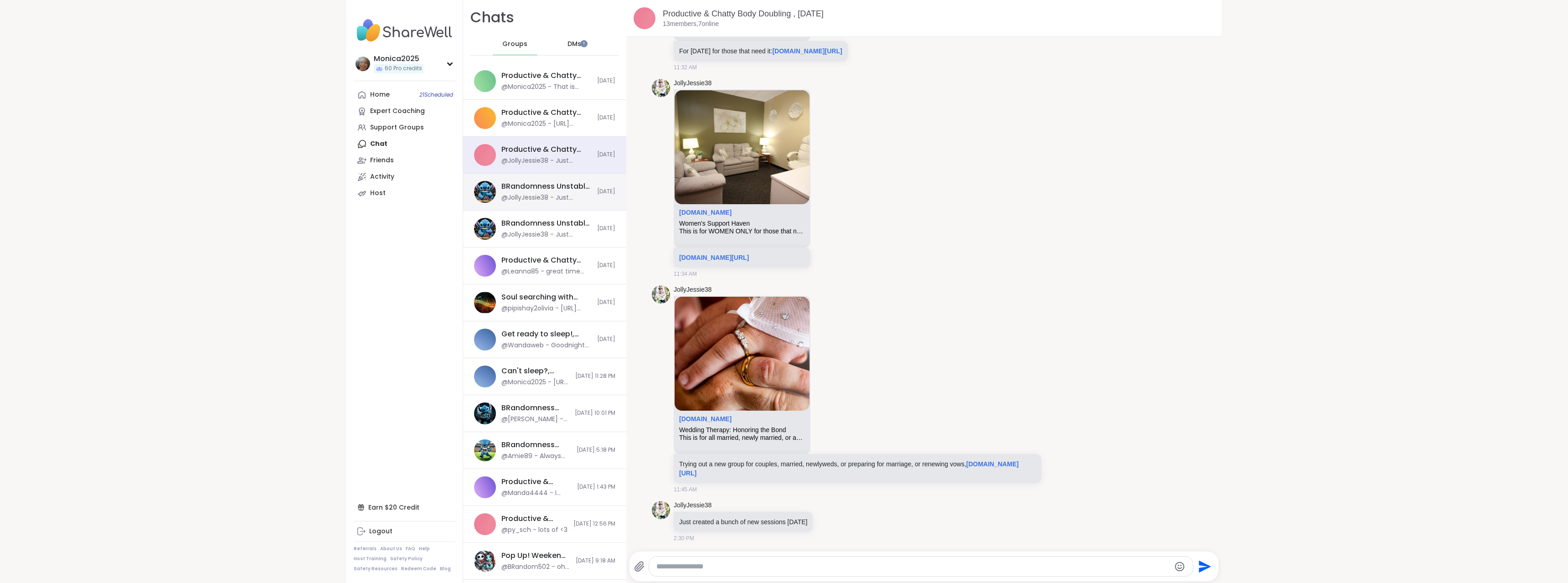
click at [538, 191] on div "BRandomness Unstable Connection Open Forum, [DATE]" at bounding box center [547, 186] width 90 height 10
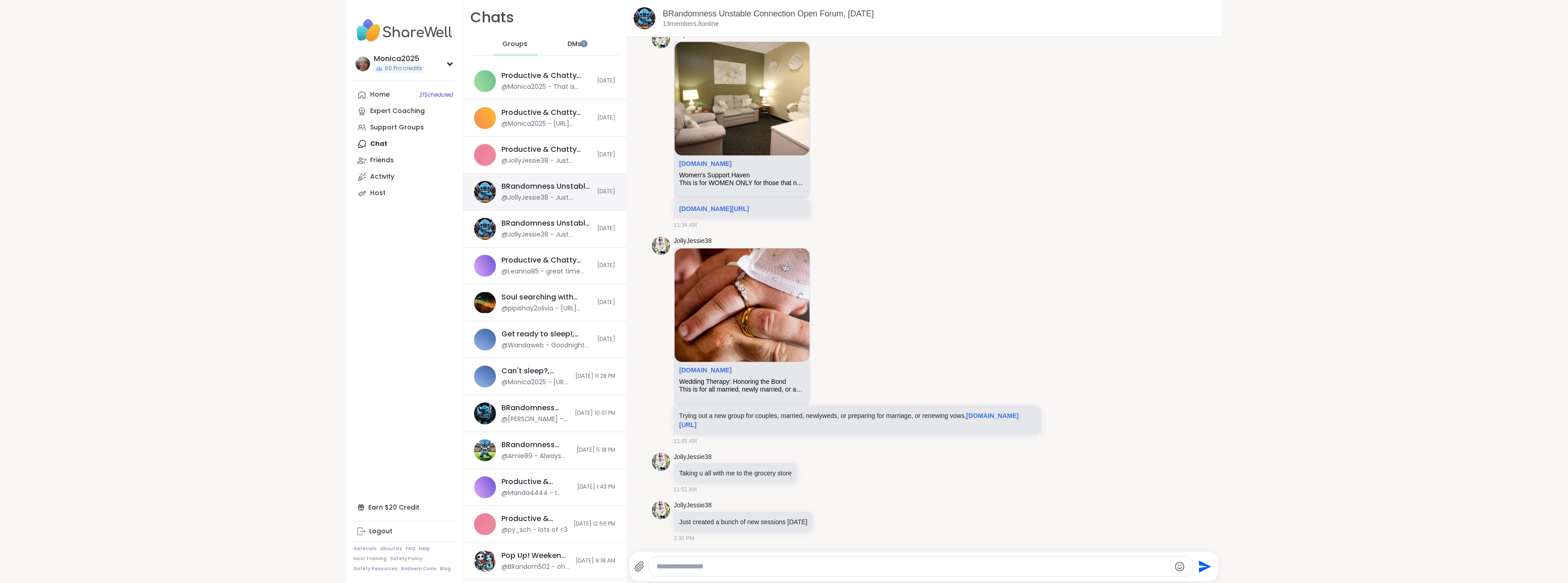
scroll to position [0, 0]
click at [545, 222] on div "BRandomness Unstable Connection Open Forum, [DATE]" at bounding box center [547, 223] width 90 height 10
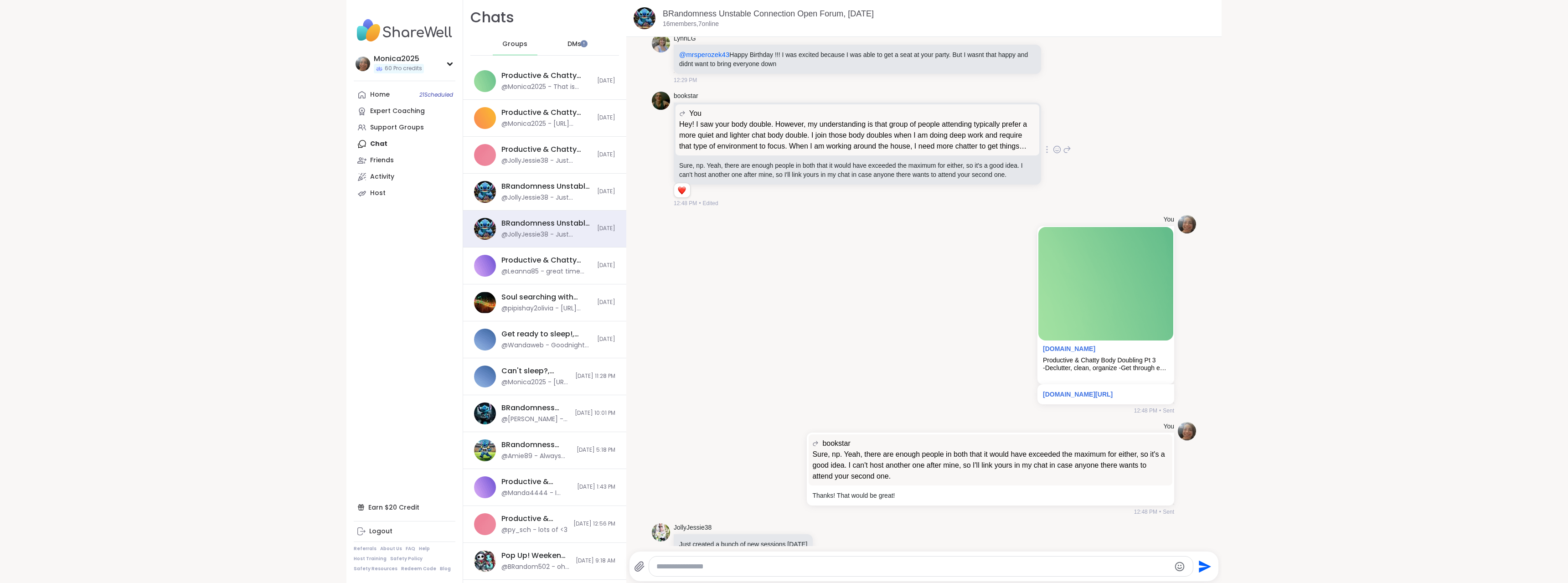
scroll to position [5242, 0]
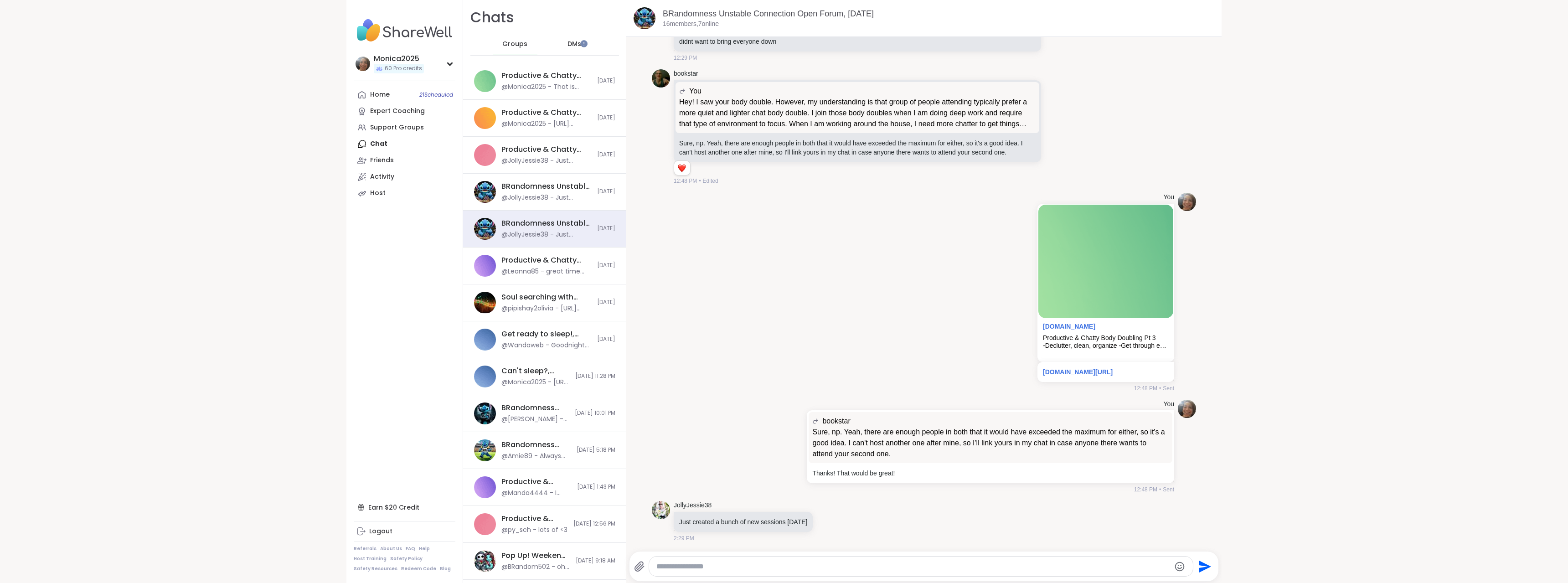
click at [515, 44] on span "Groups" at bounding box center [515, 44] width 25 height 9
click at [537, 75] on div "Productive & Chatty Body Doubling Pt 3, [DATE]" at bounding box center [547, 75] width 90 height 10
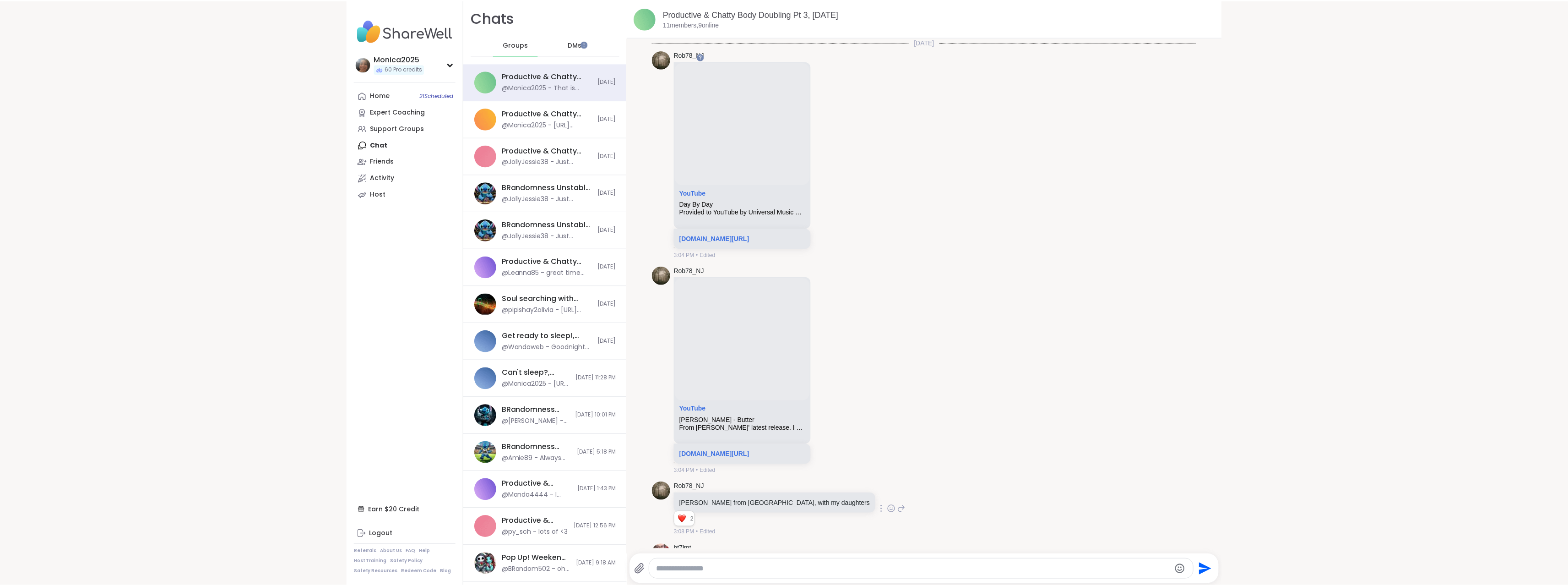
scroll to position [595, 0]
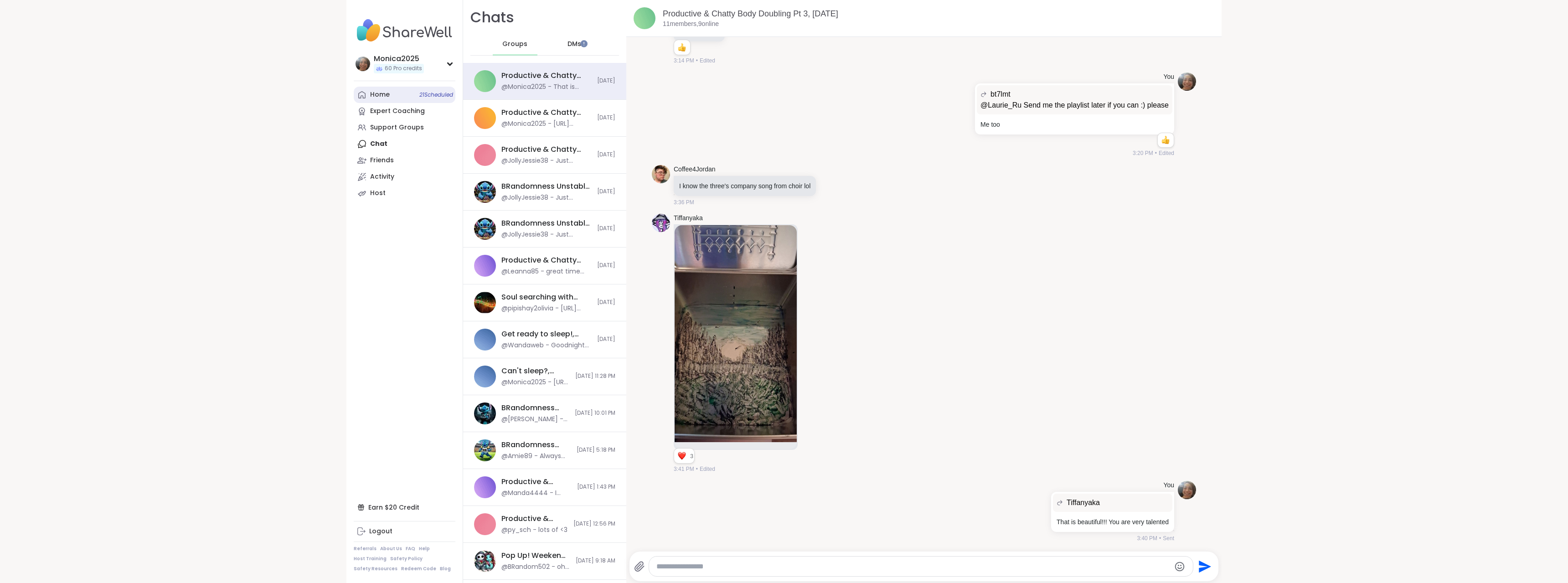
click at [377, 90] on div "Home 21 Scheduled" at bounding box center [380, 95] width 20 height 9
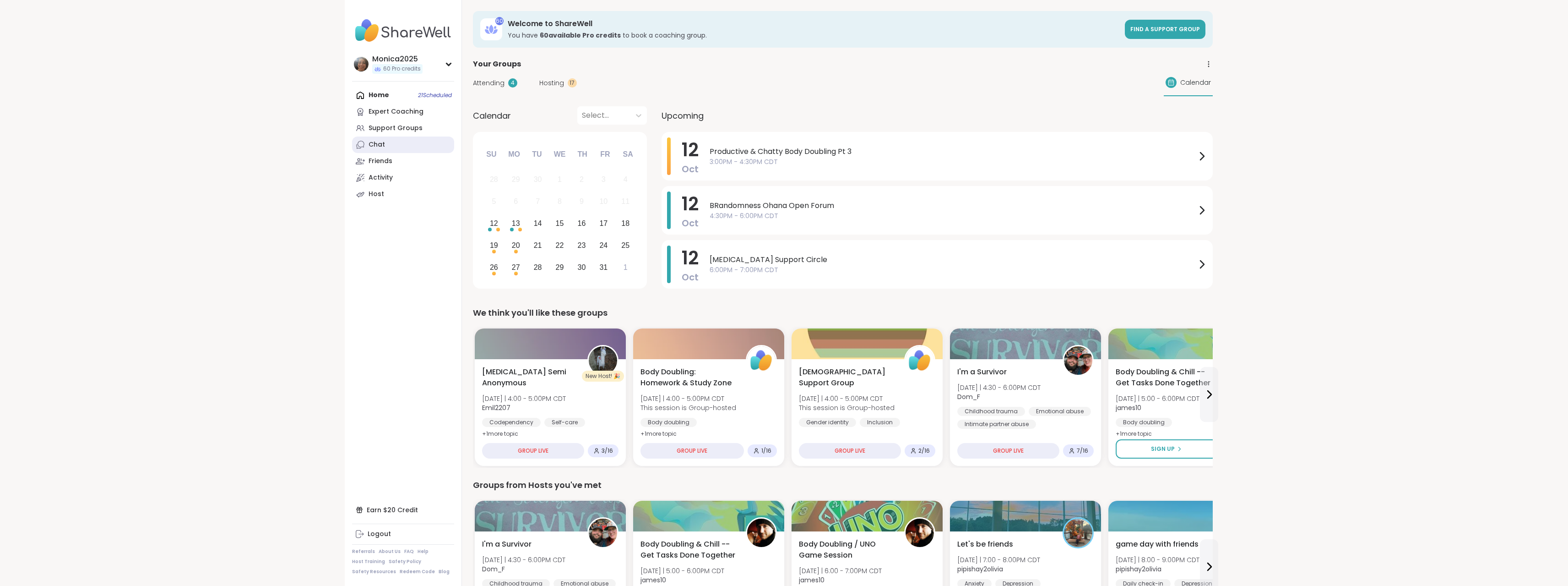
click at [387, 142] on link "Chat" at bounding box center [402, 145] width 102 height 16
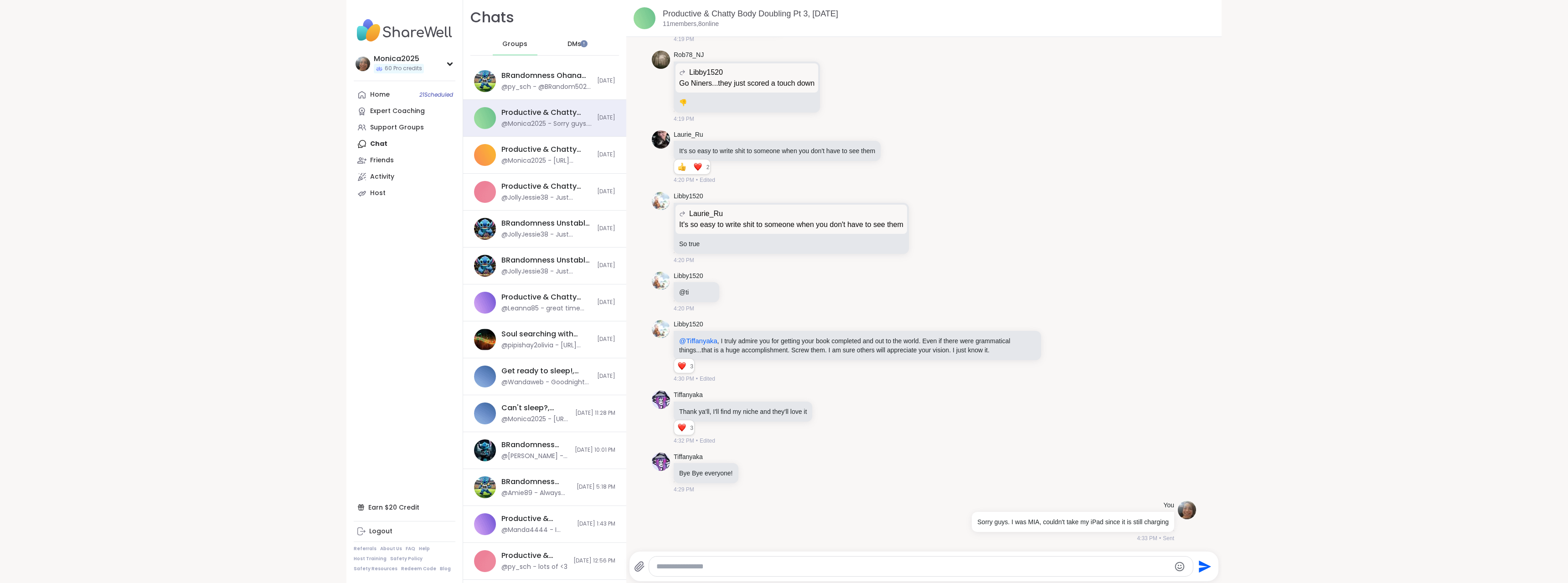
click at [568, 43] on span "DMs" at bounding box center [574, 44] width 14 height 9
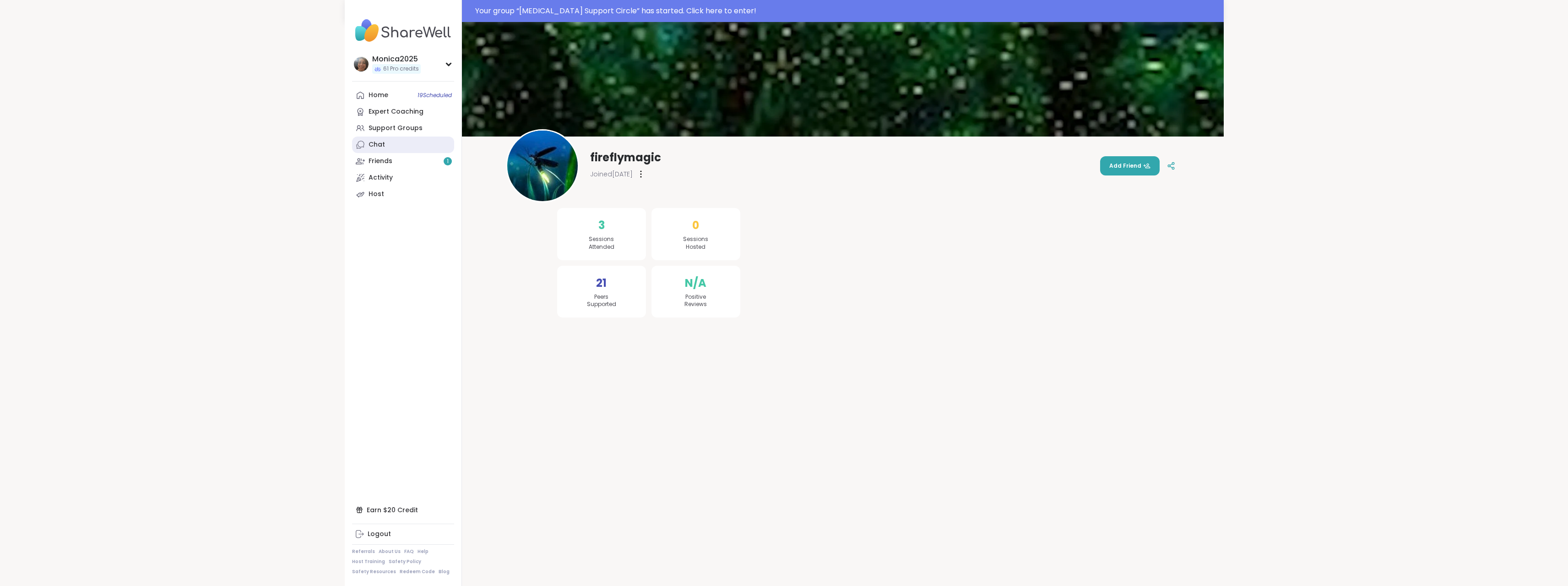
click at [426, 150] on link "Chat" at bounding box center [402, 145] width 102 height 16
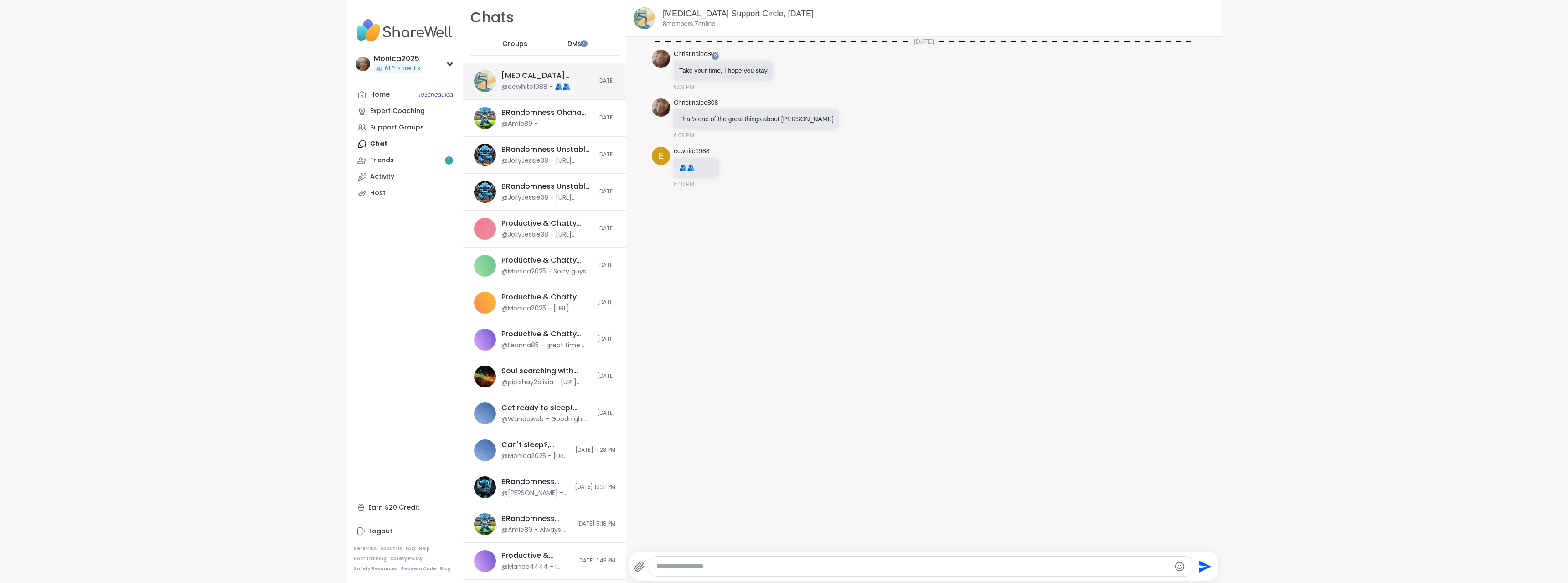
click at [527, 92] on div "Brain Fog Support Circle, Oct 12 @ecwhite1988 - 🫂🫂 Today" at bounding box center [544, 81] width 163 height 37
click at [562, 52] on div "DMs" at bounding box center [574, 44] width 44 height 22
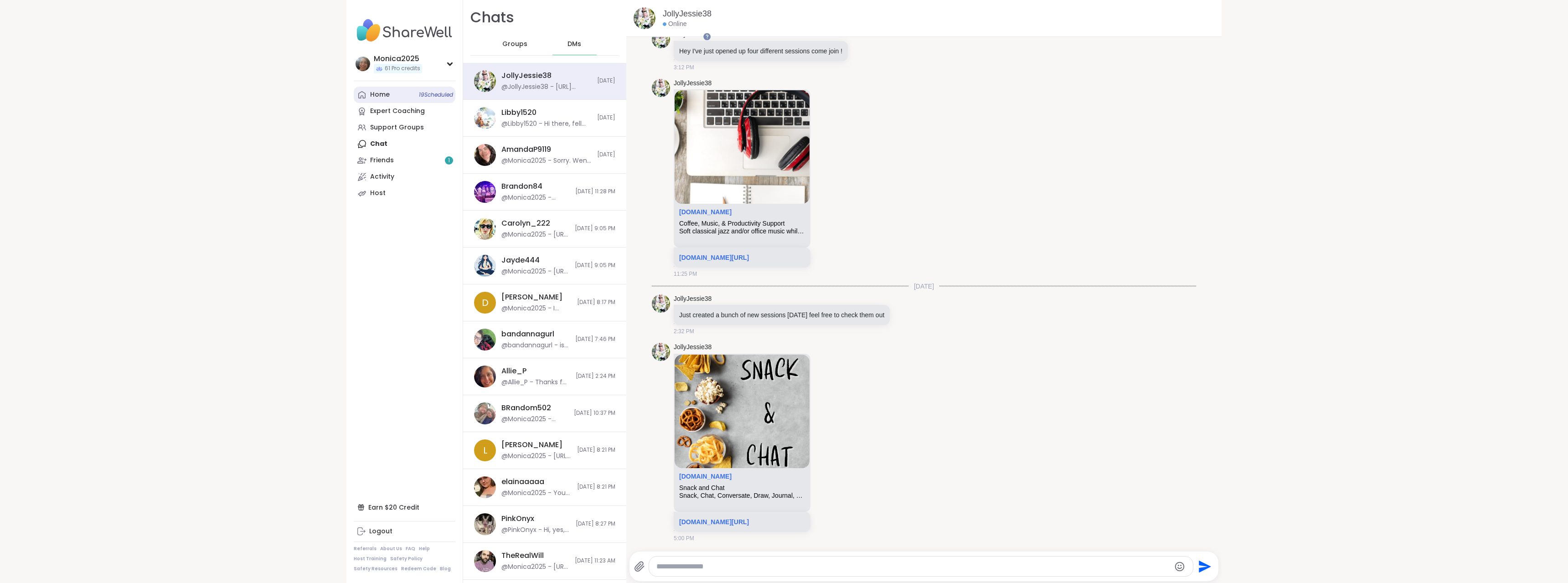
click at [389, 98] on link "Home 19 Scheduled" at bounding box center [404, 95] width 102 height 16
